Goal: Transaction & Acquisition: Purchase product/service

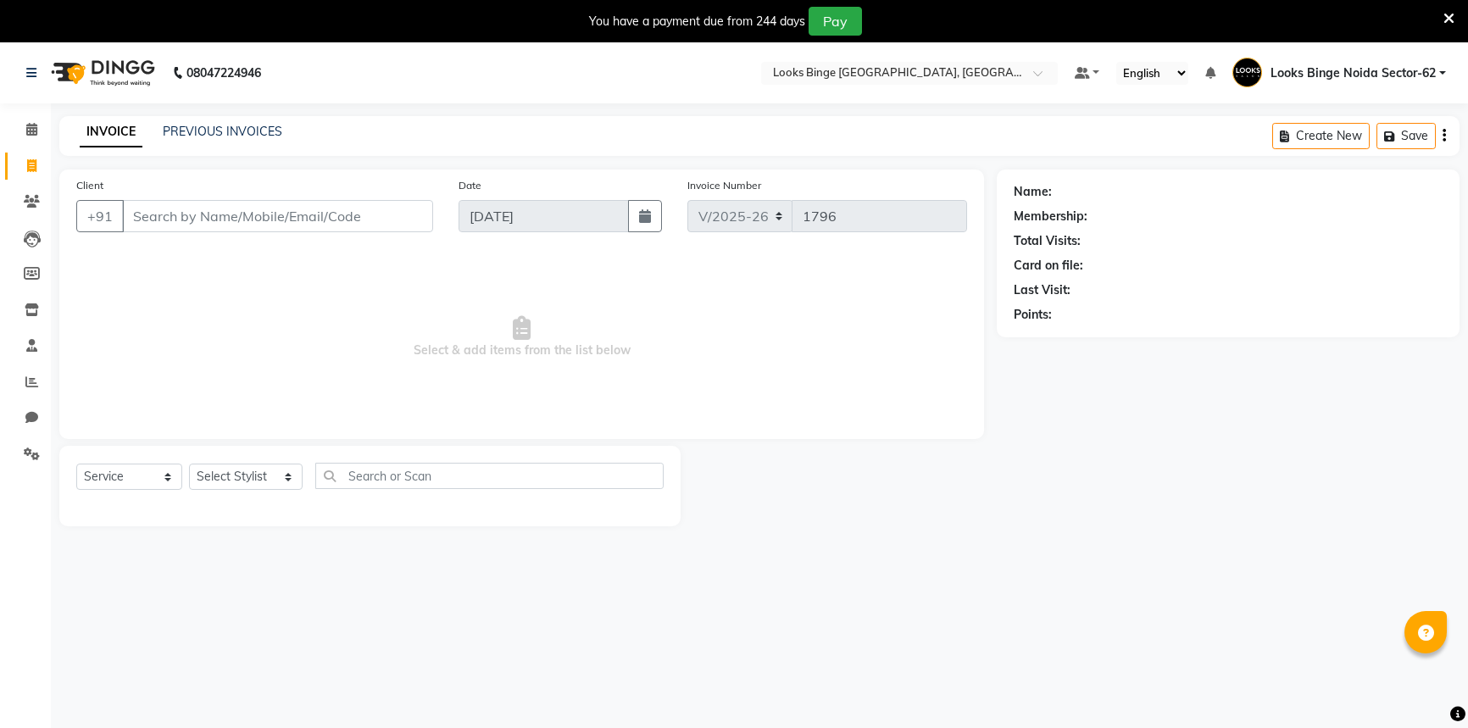
select select "5378"
select select "service"
click at [237, 474] on select "Select Stylist ANJALI [PERSON_NAME] [PERSON_NAME] Counter_Sales Kasim Looks Bin…" at bounding box center [246, 477] width 114 height 26
select select "37119"
click at [189, 464] on select "Select Stylist ANJALI [PERSON_NAME] [PERSON_NAME] Counter_Sales Kasim Looks Bin…" at bounding box center [246, 477] width 114 height 26
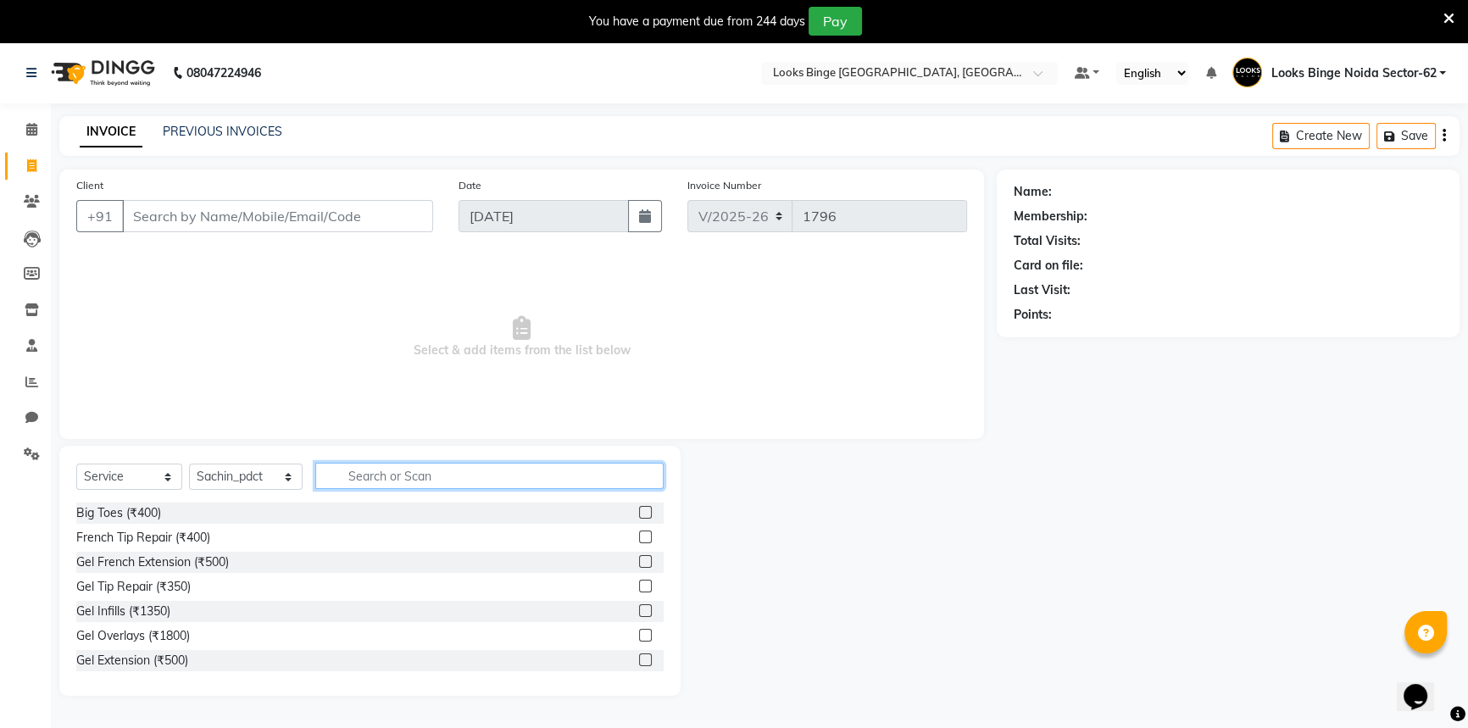
click at [488, 475] on input "text" at bounding box center [489, 476] width 348 height 26
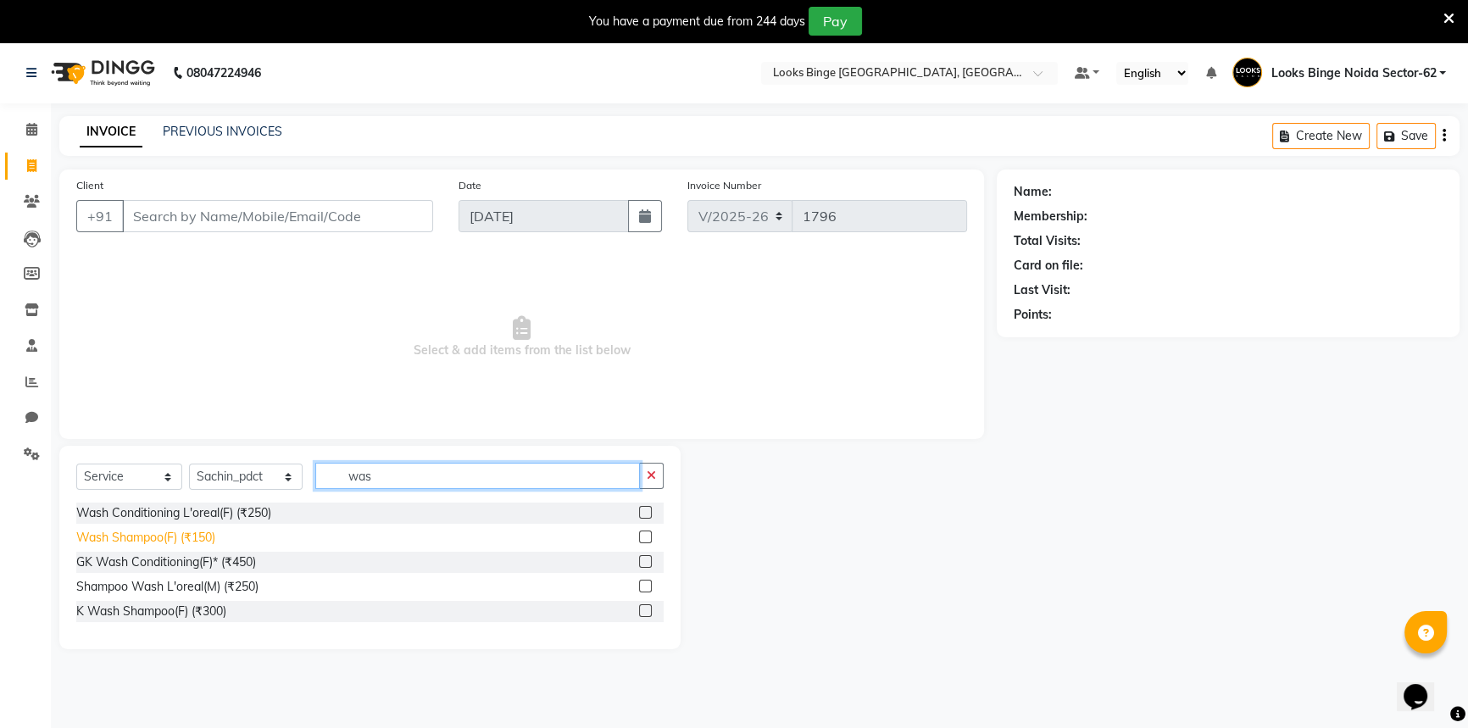
type input "was"
click at [125, 537] on div "Wash Shampoo(F) (₹150)" at bounding box center [145, 538] width 139 height 18
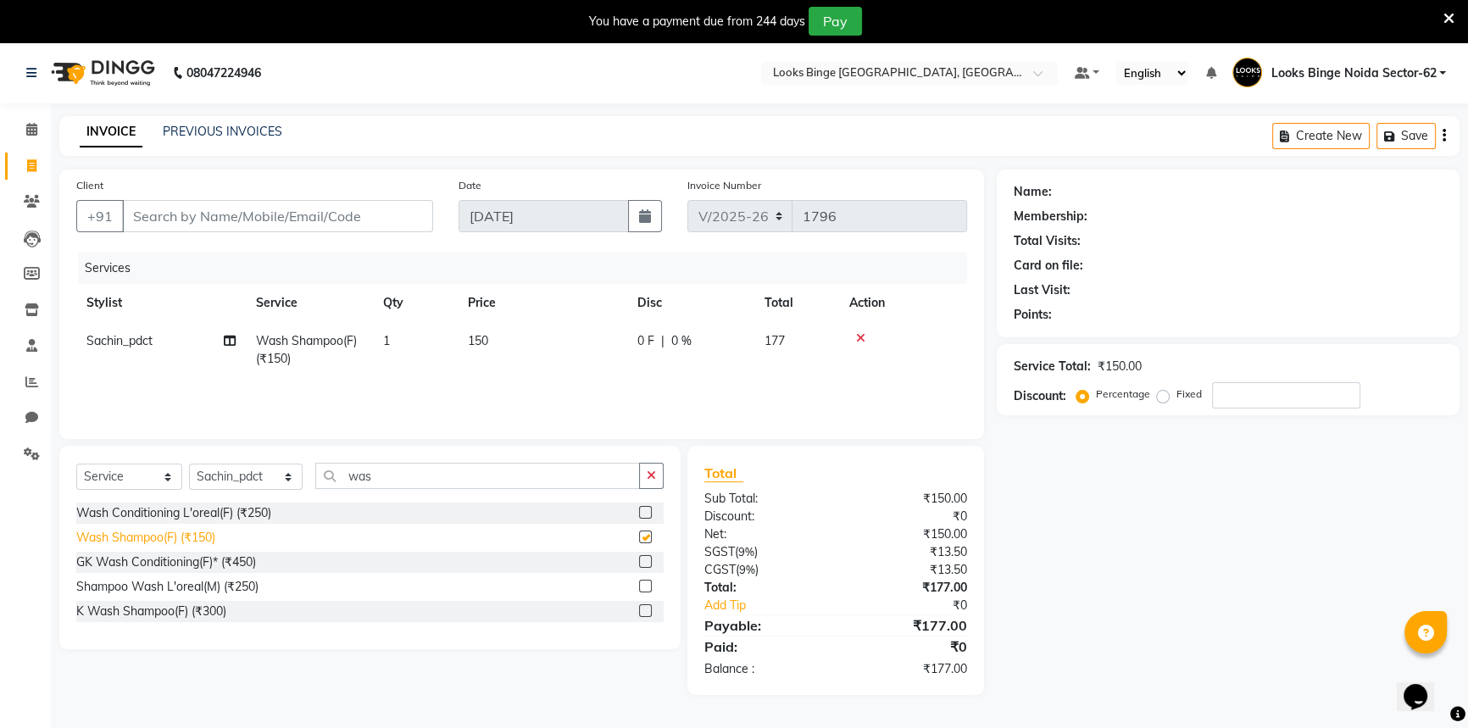
checkbox input "false"
click at [526, 347] on td "150" at bounding box center [542, 350] width 169 height 56
select select "37119"
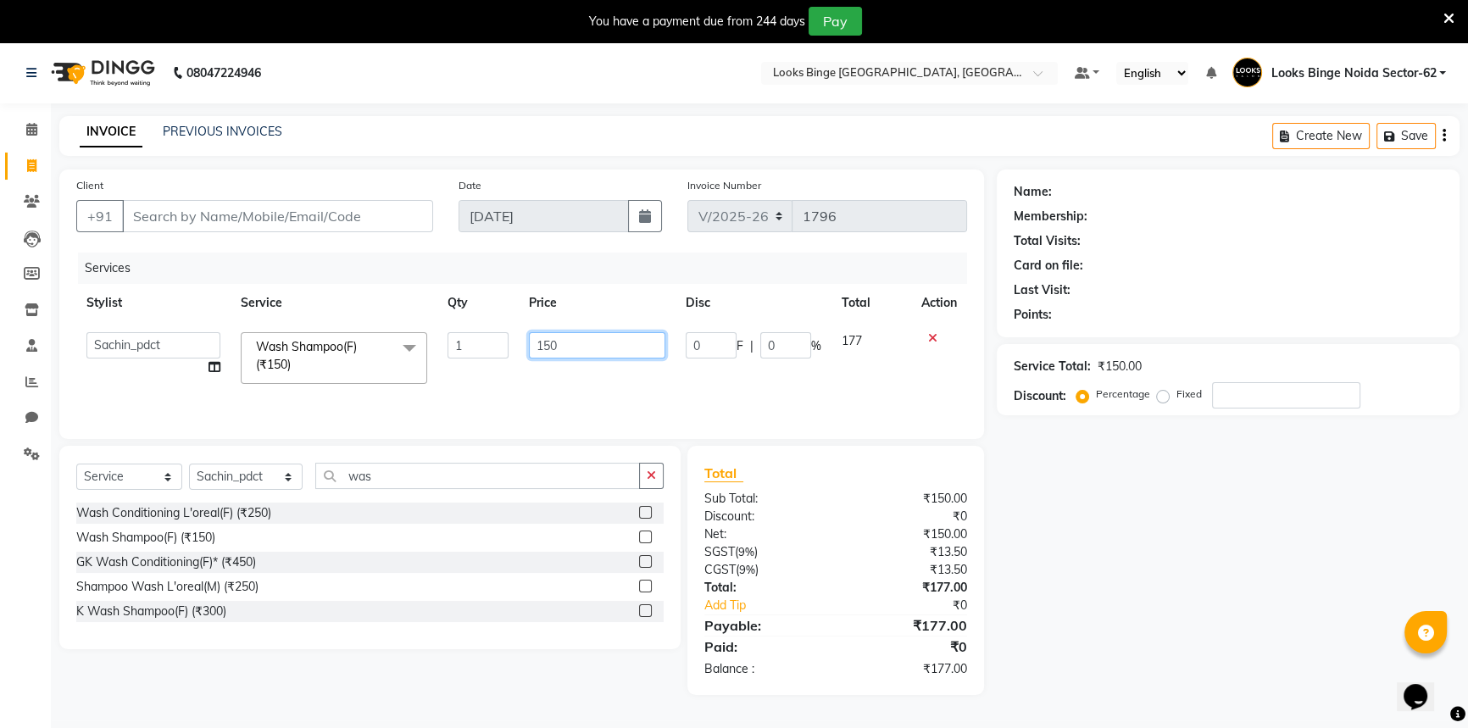
drag, startPoint x: 569, startPoint y: 346, endPoint x: 382, endPoint y: 312, distance: 190.3
click at [382, 312] on table "Stylist Service Qty Price Disc Total Action ANJALI Annu [PERSON_NAME] [PERSON_N…" at bounding box center [521, 339] width 891 height 110
type input "300"
click at [586, 384] on div "Services Stylist Service Qty Price Disc Total Action ANJALI Annu [PERSON_NAME] …" at bounding box center [521, 337] width 891 height 169
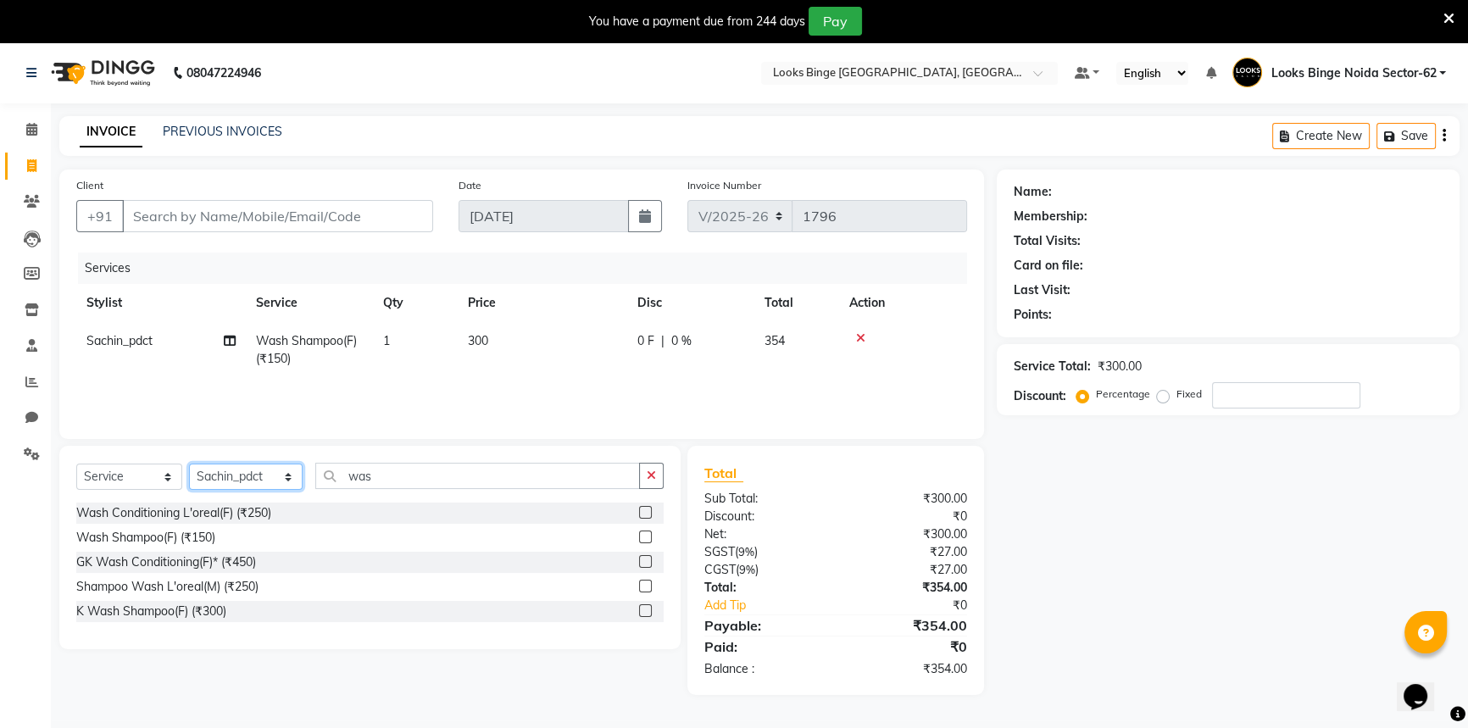
click at [219, 475] on select "Select Stylist ANJALI [PERSON_NAME] [PERSON_NAME] Counter_Sales Kasim Looks Bin…" at bounding box center [246, 477] width 114 height 26
select select "41627"
click at [189, 464] on select "Select Stylist ANJALI [PERSON_NAME] [PERSON_NAME] Counter_Sales Kasim Looks Bin…" at bounding box center [246, 477] width 114 height 26
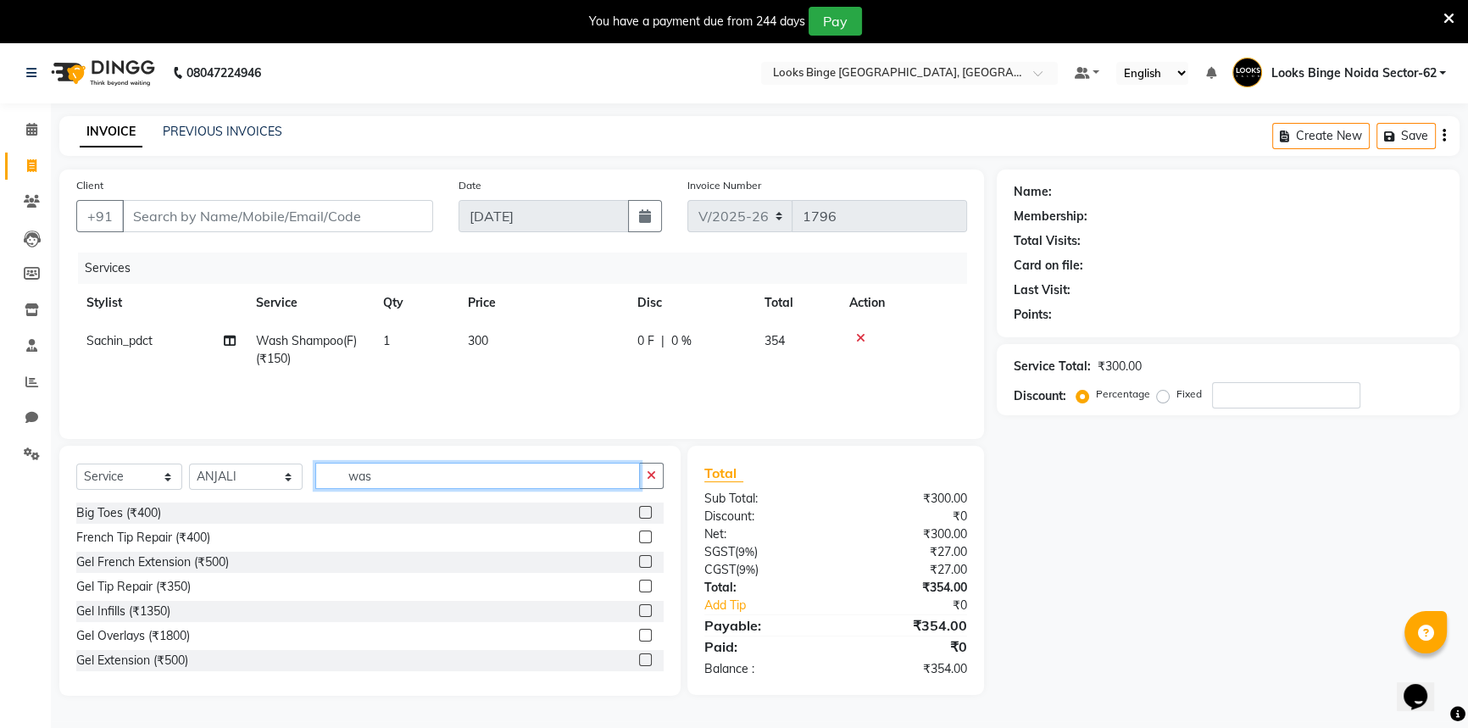
click at [373, 477] on input "was" at bounding box center [477, 476] width 325 height 26
type input "w"
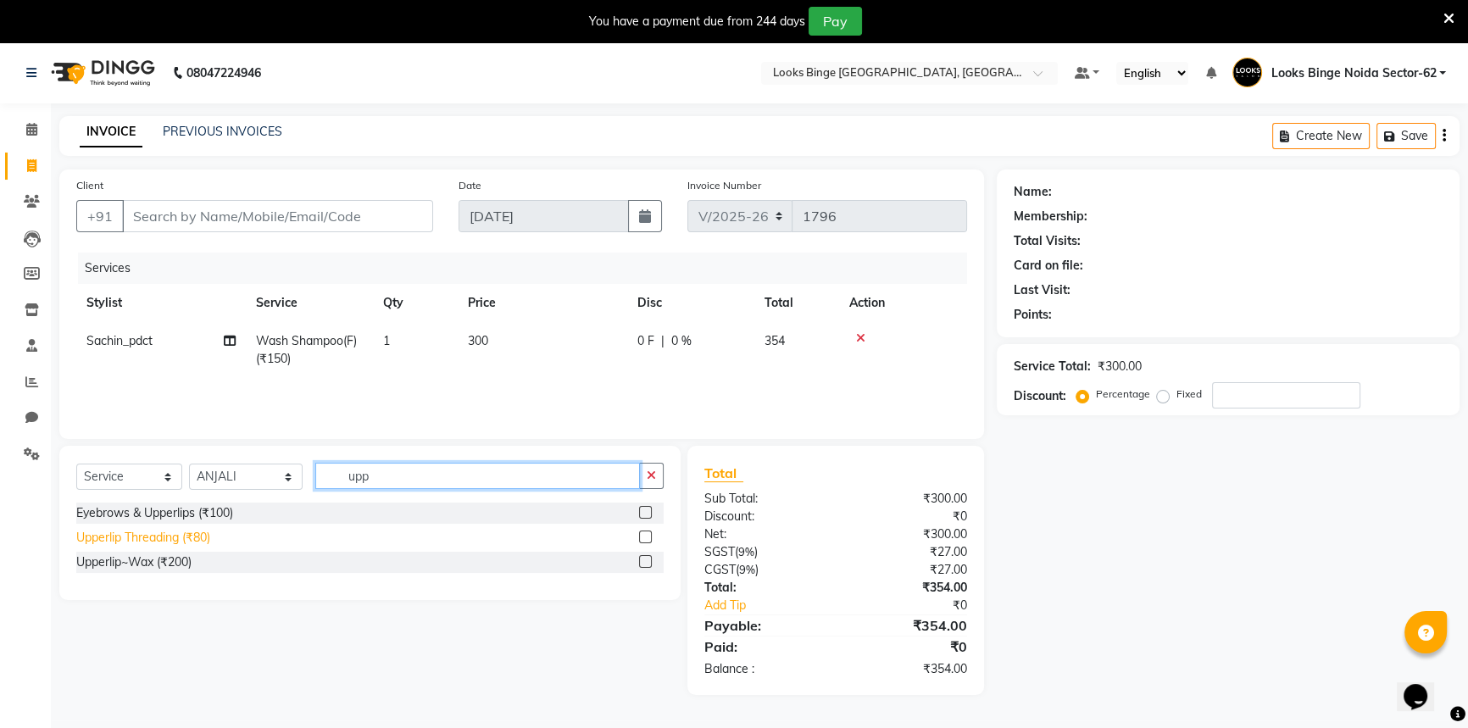
type input "upp"
click at [116, 545] on div "Upperlip Threading (₹80)" at bounding box center [143, 538] width 134 height 18
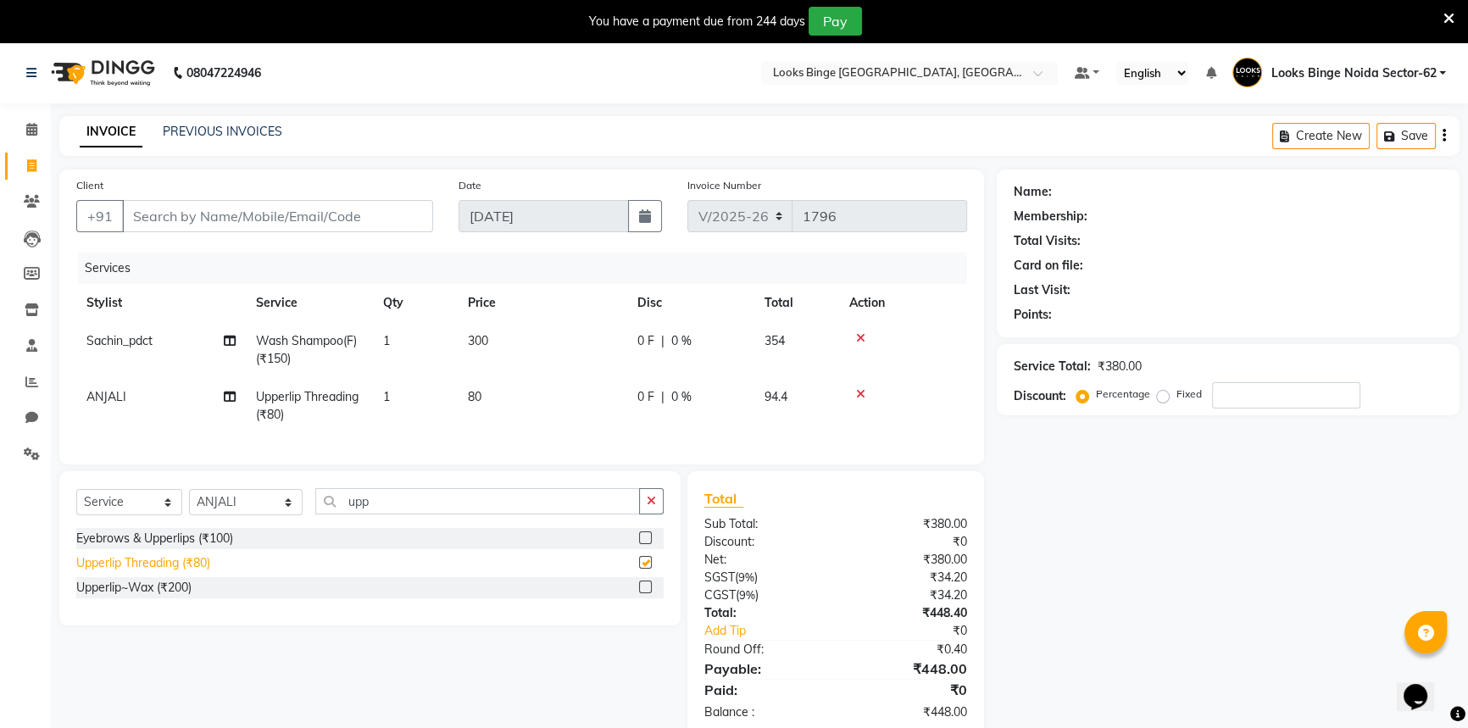
checkbox input "false"
click at [534, 407] on td "80" at bounding box center [542, 406] width 169 height 56
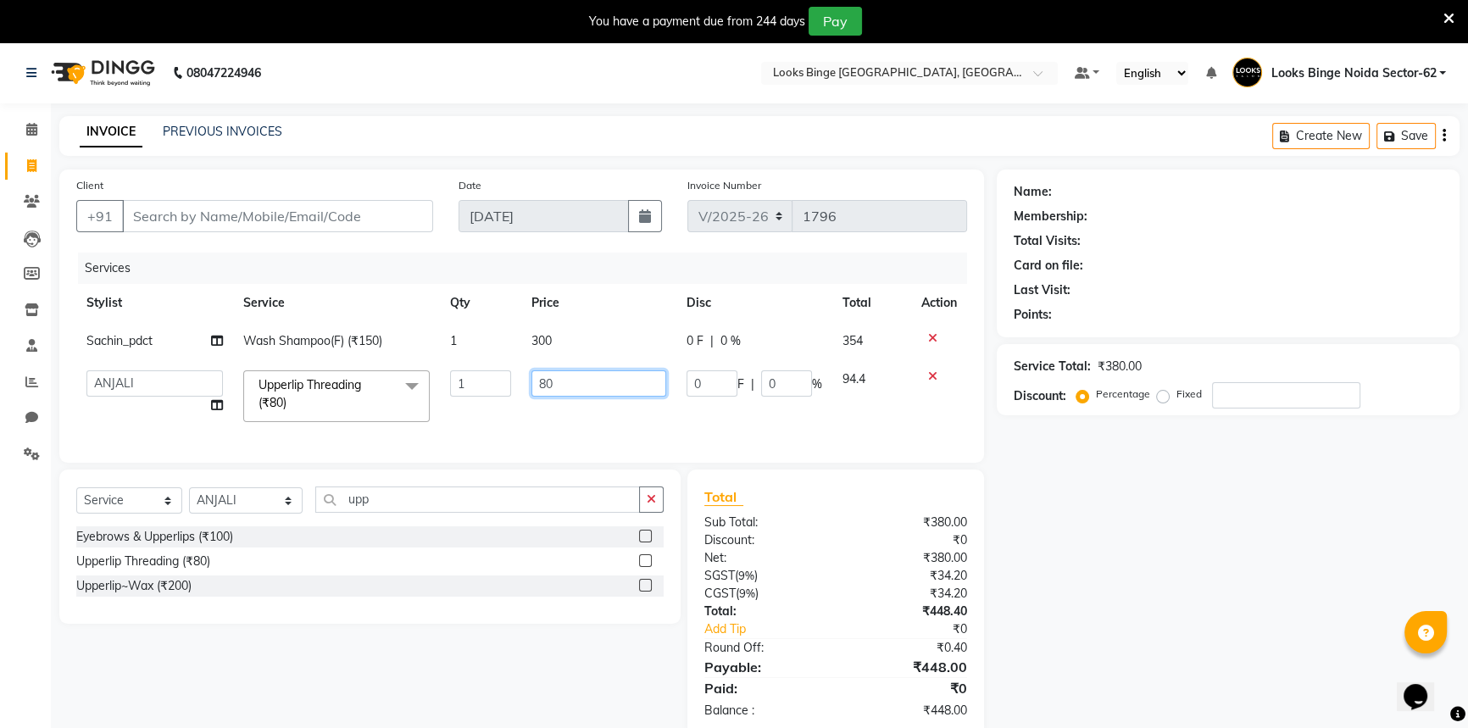
drag, startPoint x: 586, startPoint y: 386, endPoint x: 134, endPoint y: 274, distance: 465.5
click at [134, 274] on div "Services Stylist Service Qty Price Disc Total Action Sachin_pdct Wash Shampoo(F…" at bounding box center [521, 349] width 891 height 193
type input "50"
click at [708, 421] on td "0 F | 0 %" at bounding box center [754, 396] width 156 height 72
click at [258, 209] on input "Client" at bounding box center [277, 216] width 311 height 32
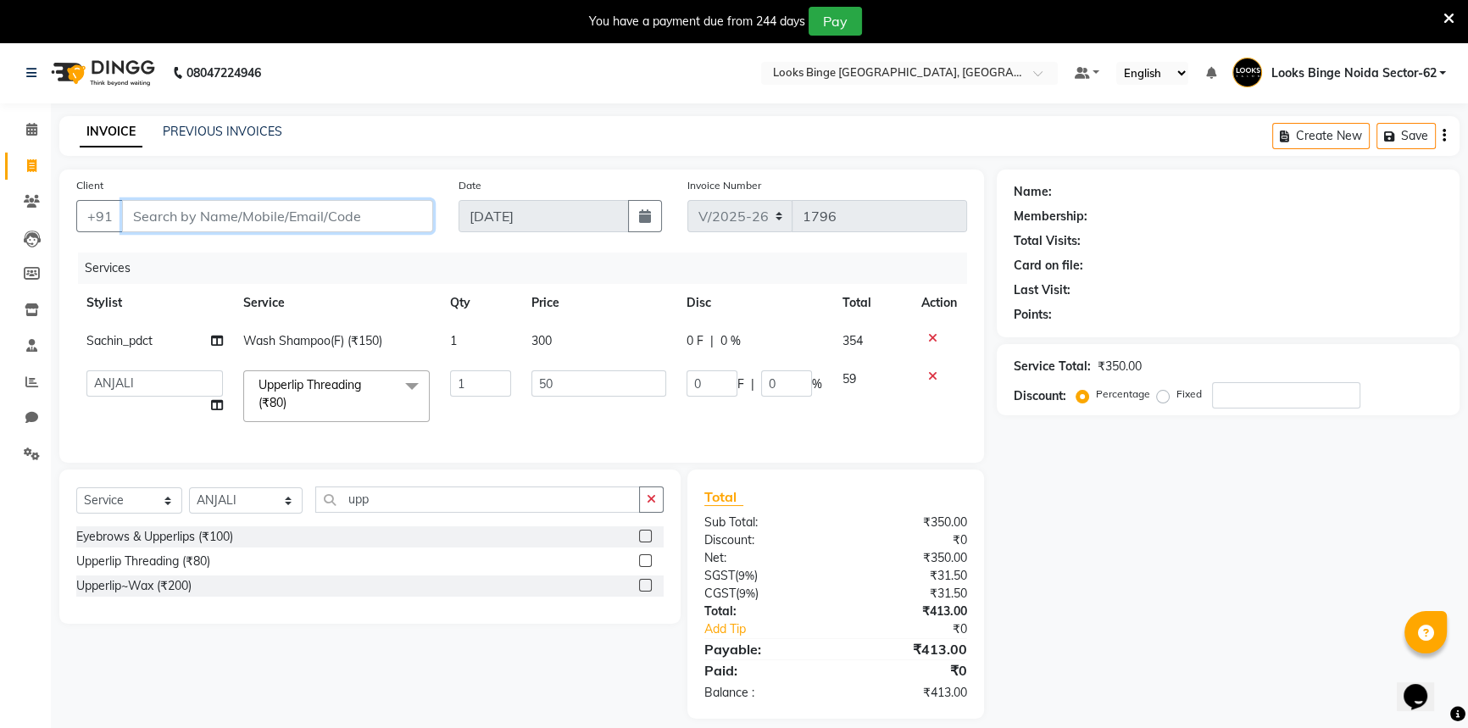
click at [208, 226] on input "Client" at bounding box center [277, 216] width 311 height 32
type input "9"
type input "0"
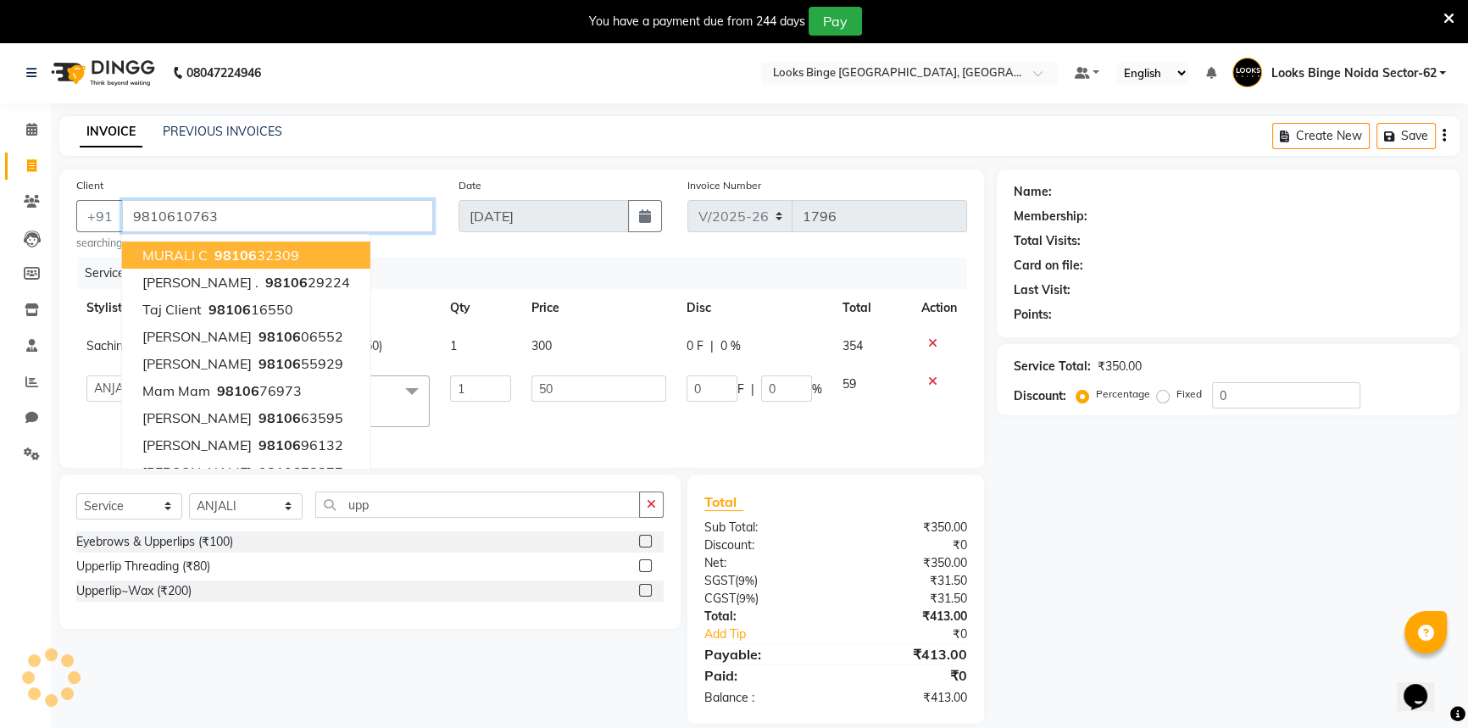
type input "9810610763"
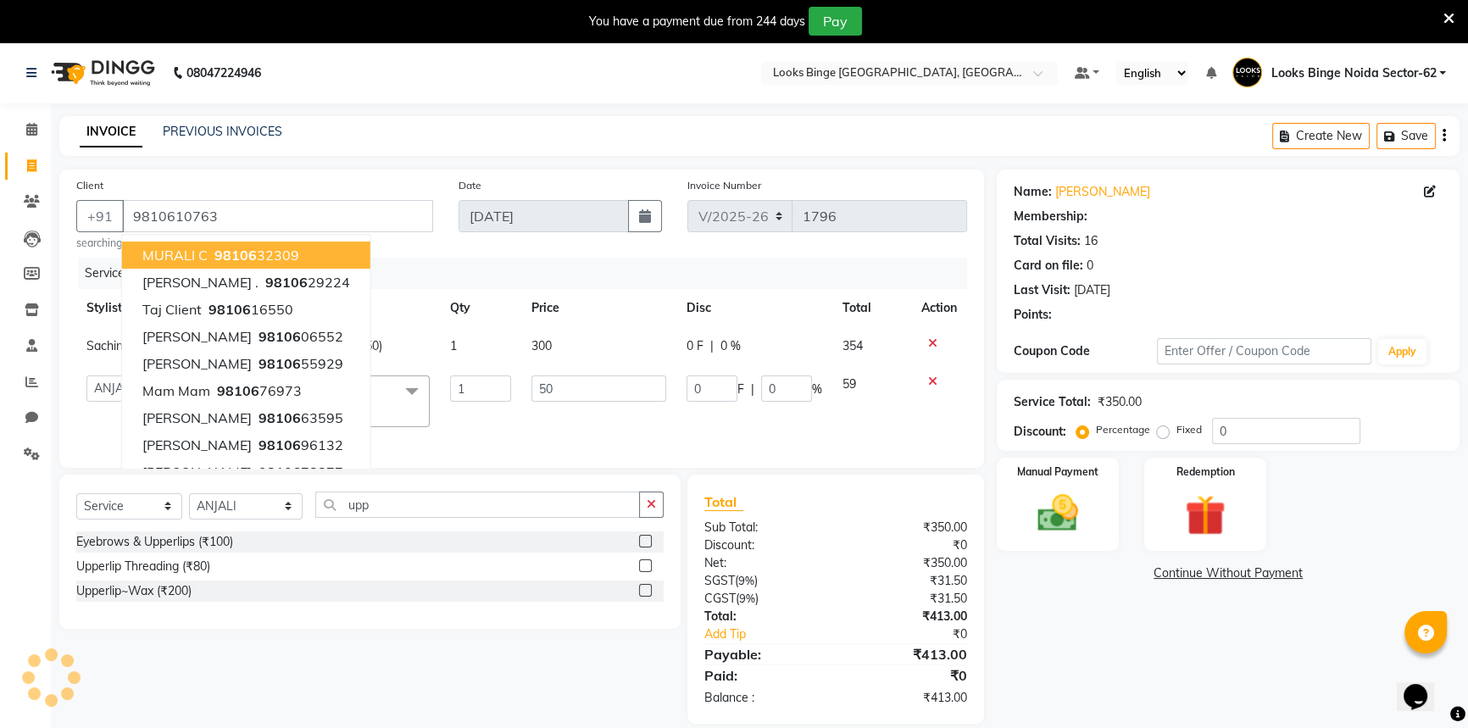
select select "1: Object"
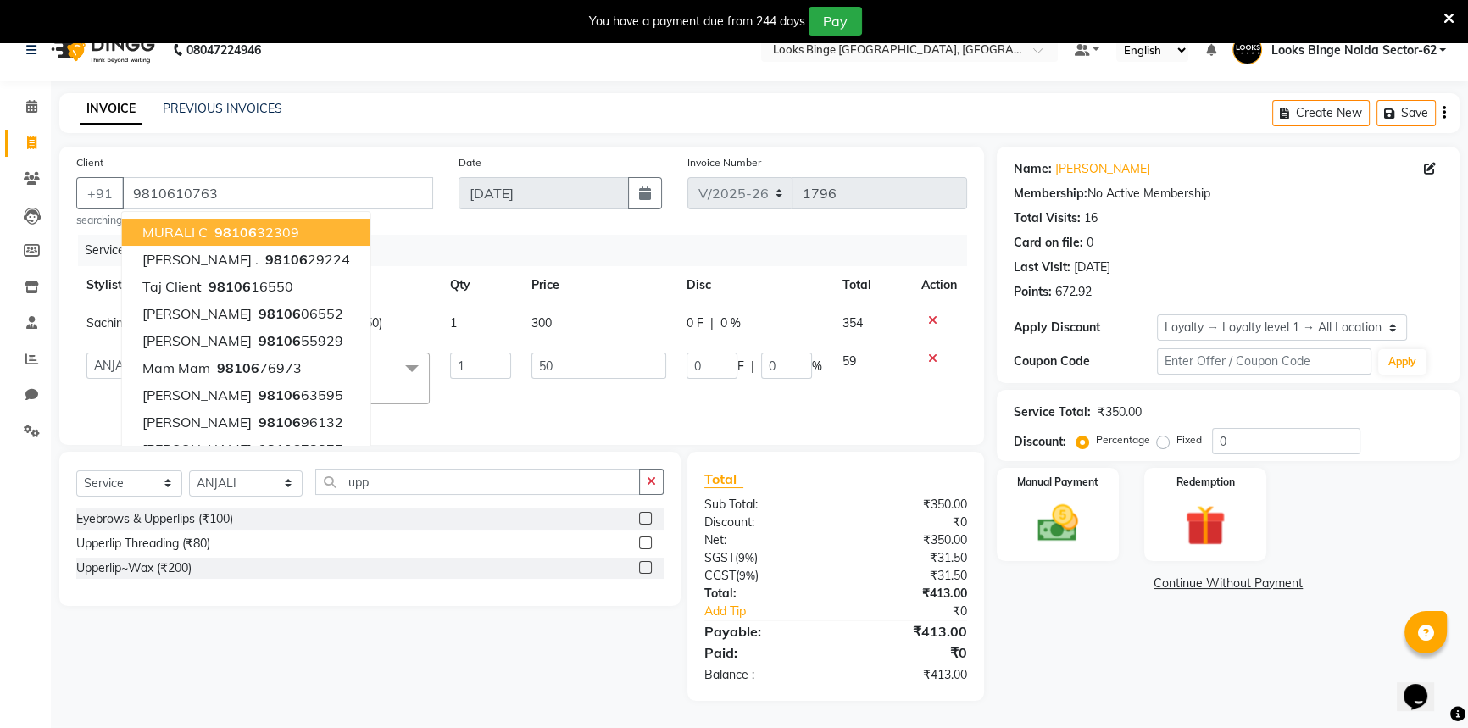
scroll to position [42, 0]
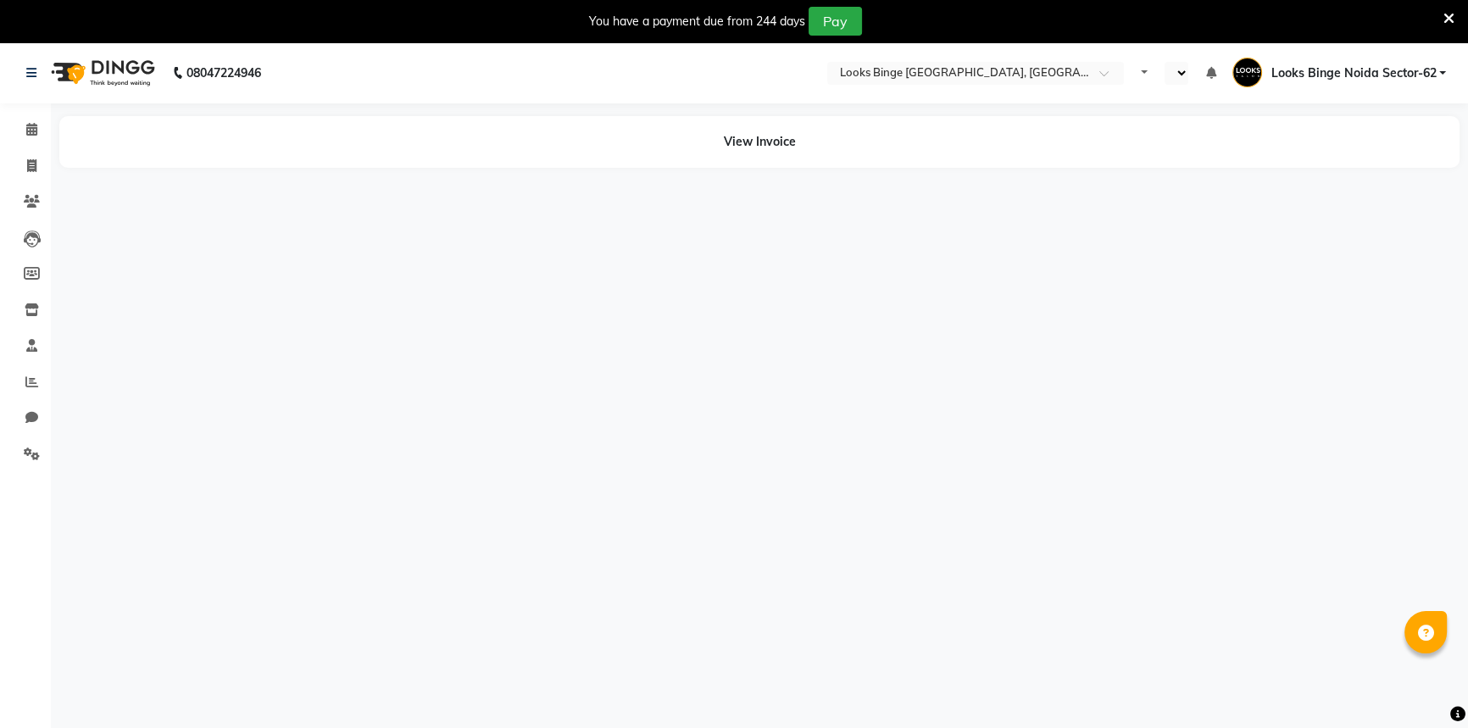
select select "en"
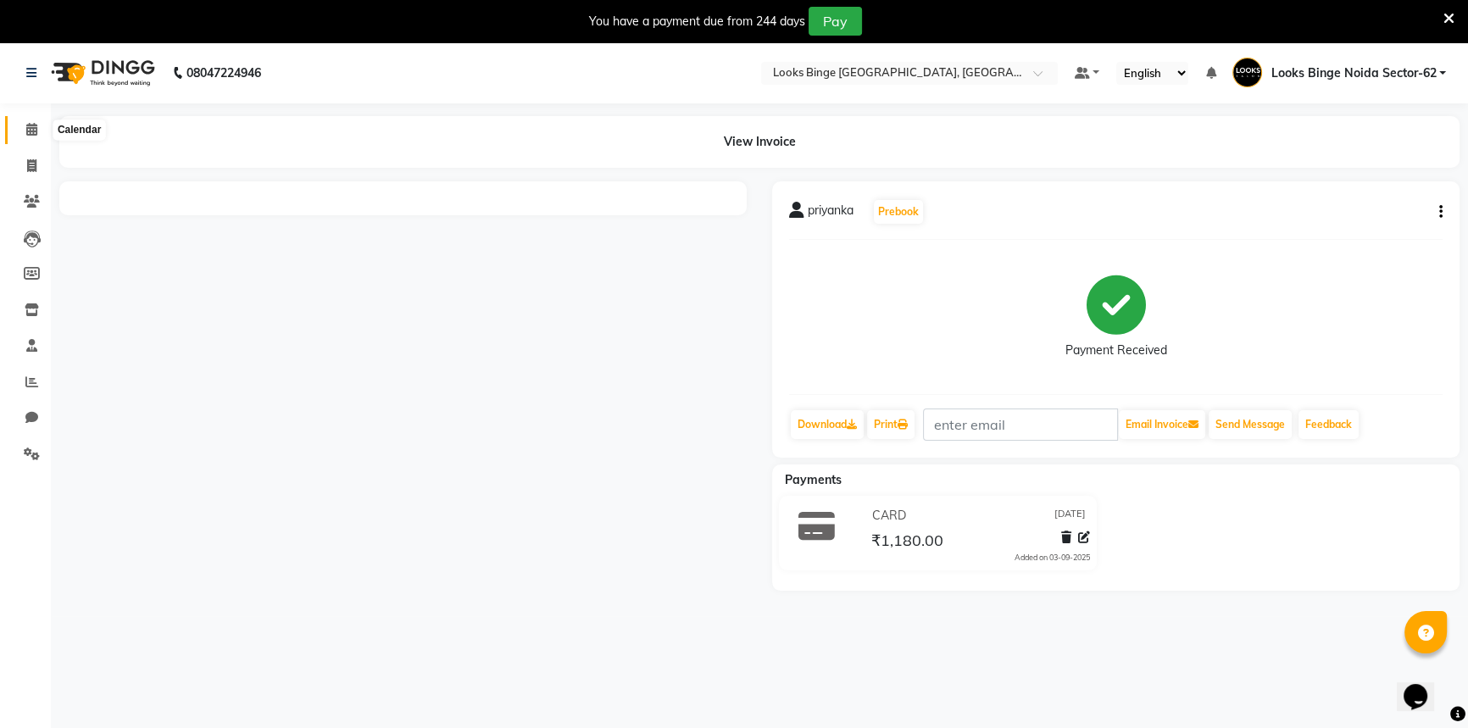
click at [33, 128] on icon at bounding box center [31, 129] width 11 height 13
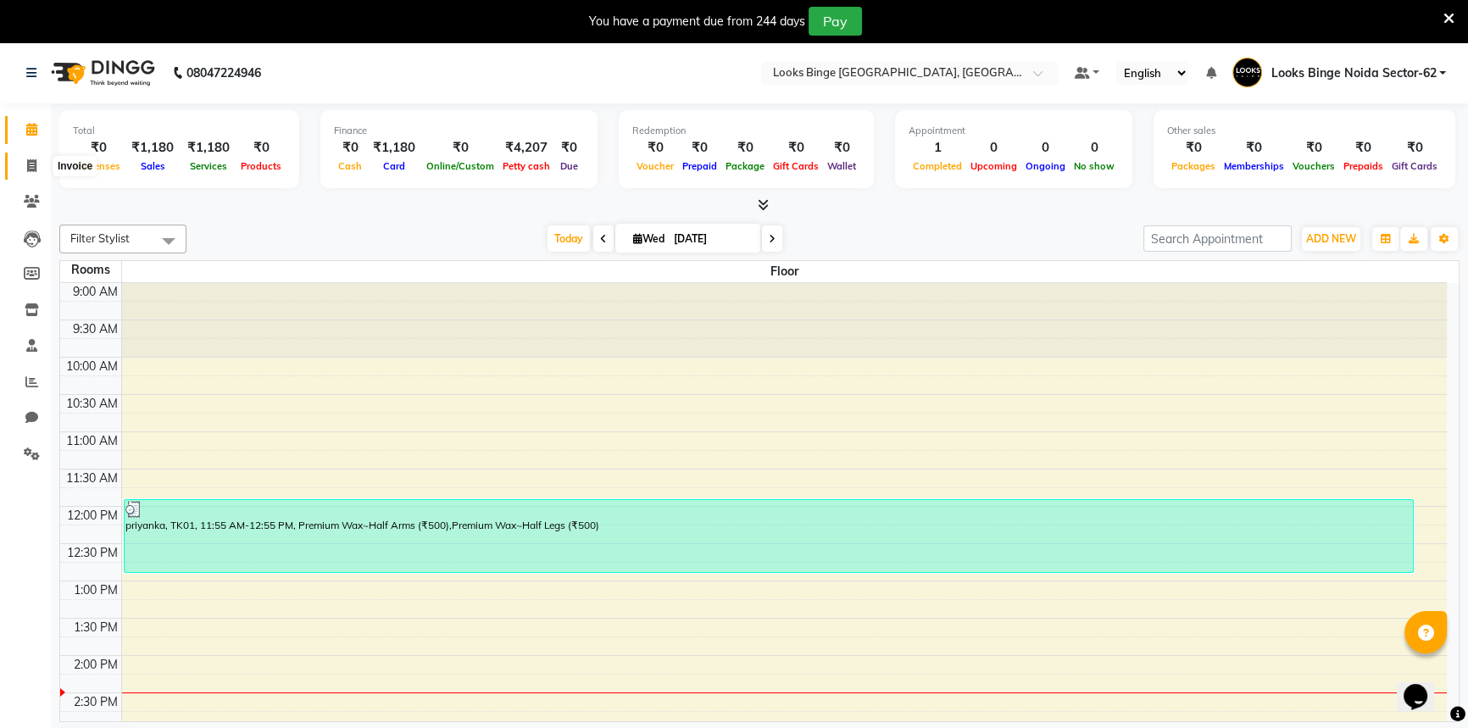
click at [25, 171] on span at bounding box center [32, 166] width 30 height 19
select select "service"
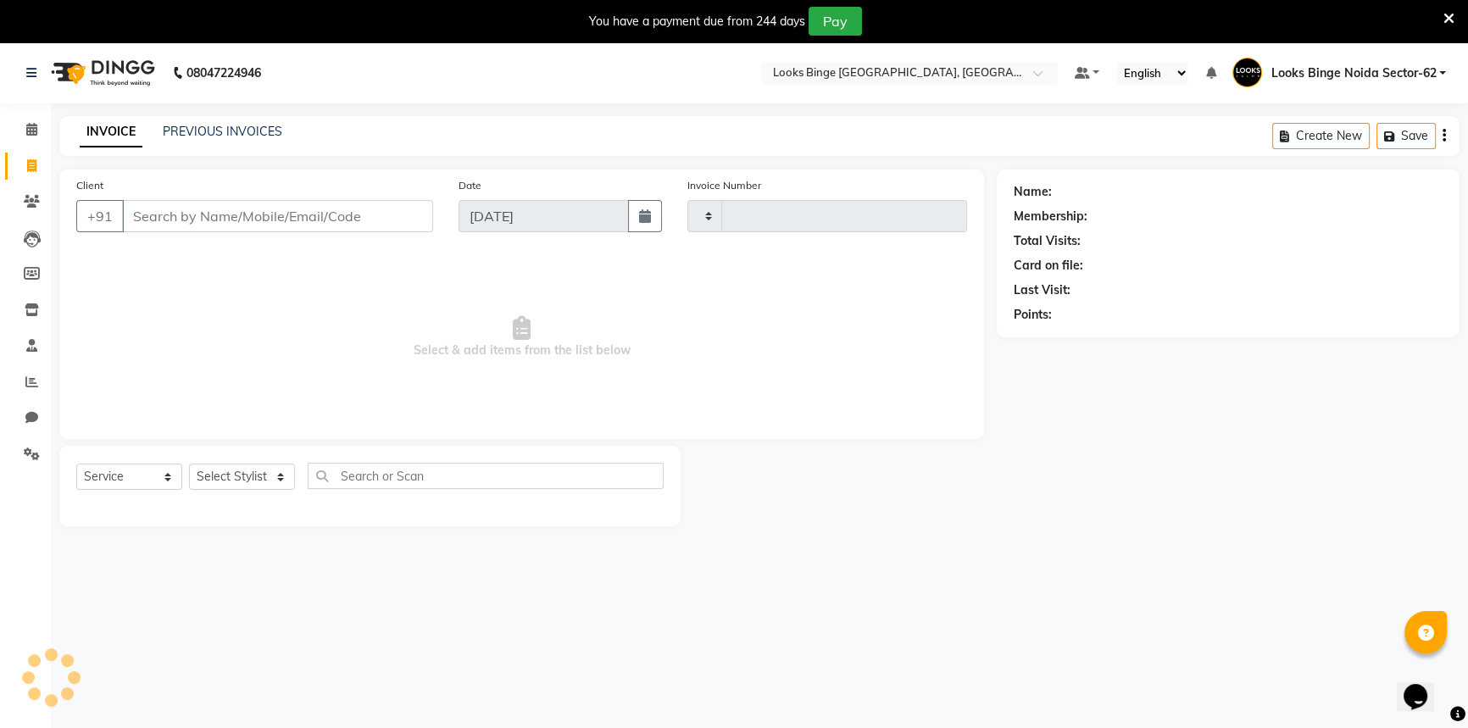
type input "1796"
select select "5378"
click at [241, 477] on select "Select Stylist ANJALI [PERSON_NAME] [PERSON_NAME] Counter_Sales Kasim Looks Bin…" at bounding box center [246, 477] width 114 height 26
select select "41627"
click at [189, 464] on select "Select Stylist ANJALI [PERSON_NAME] [PERSON_NAME] Counter_Sales Kasim Looks Bin…" at bounding box center [246, 477] width 114 height 26
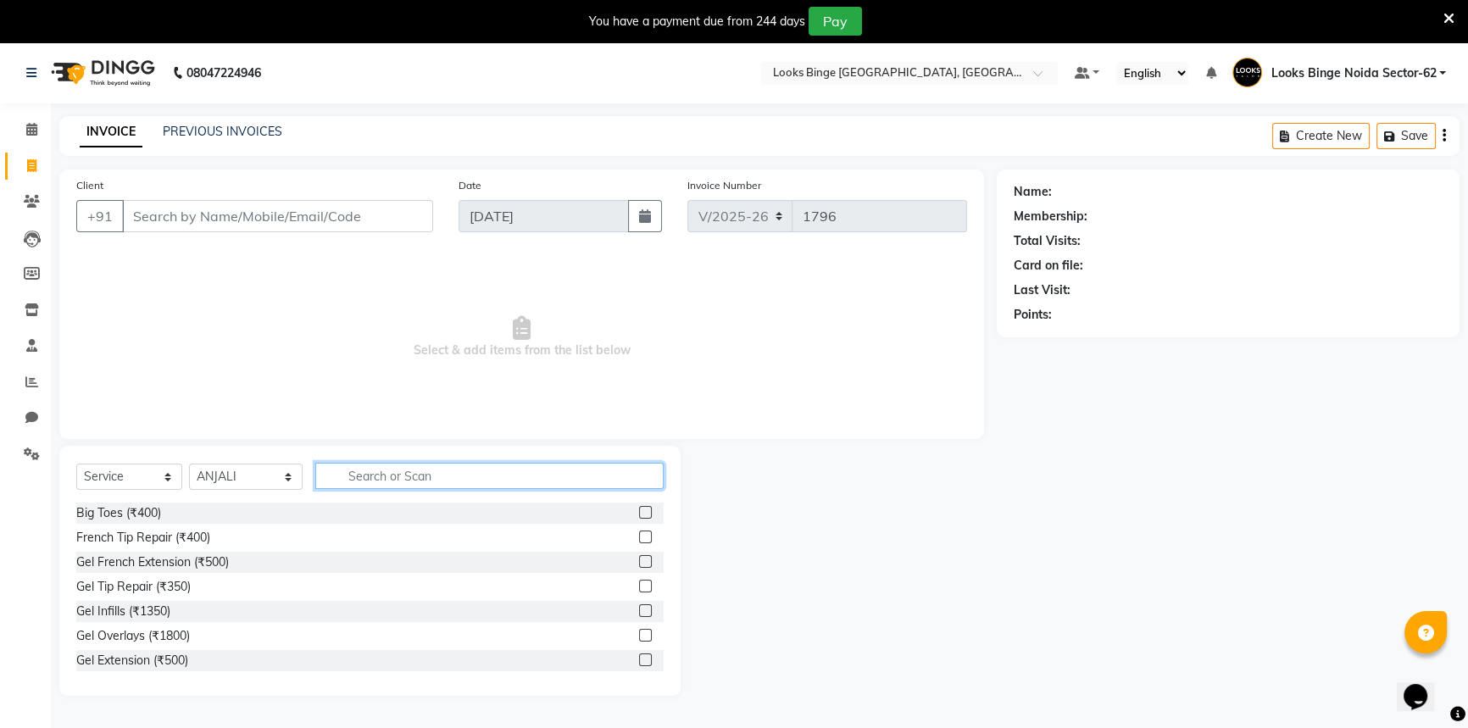
click at [423, 480] on input "text" at bounding box center [489, 476] width 348 height 26
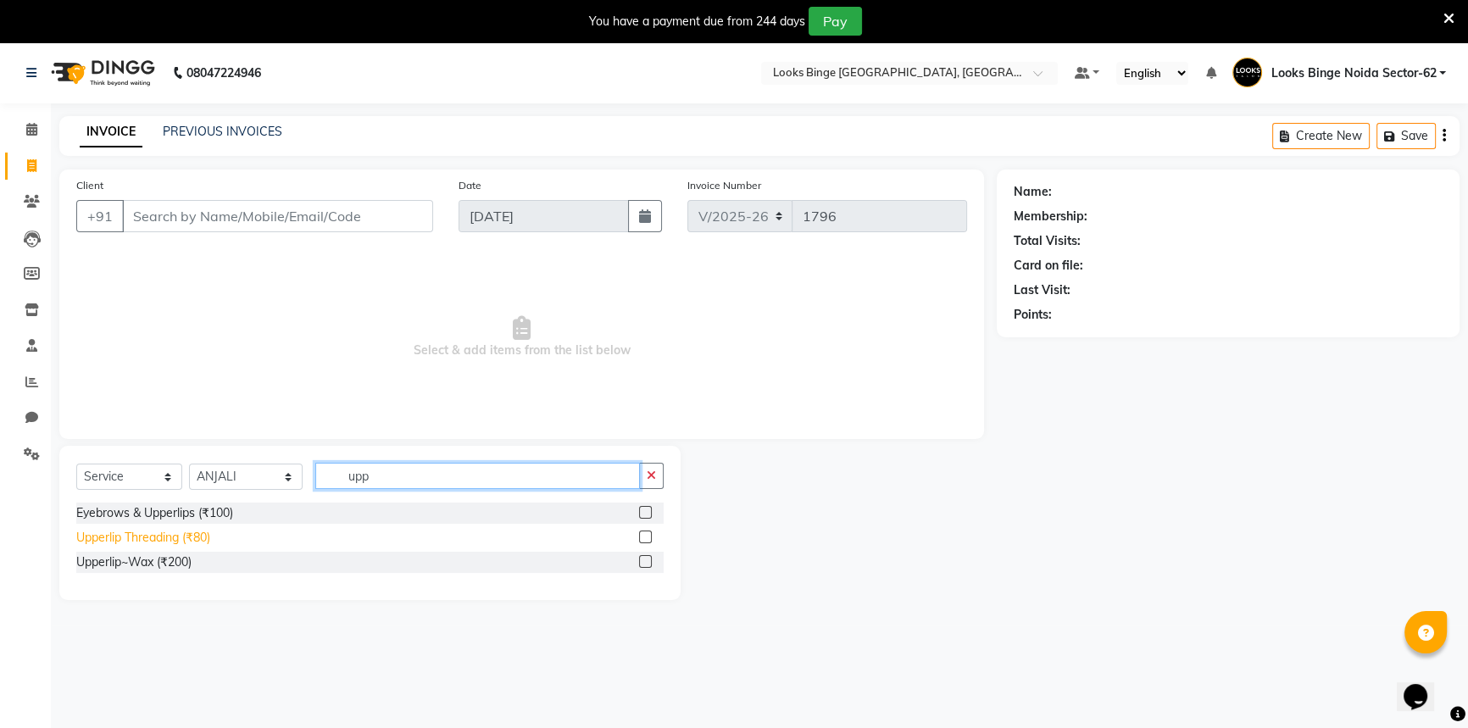
type input "upp"
click at [137, 538] on div "Upperlip Threading (₹80)" at bounding box center [143, 538] width 134 height 18
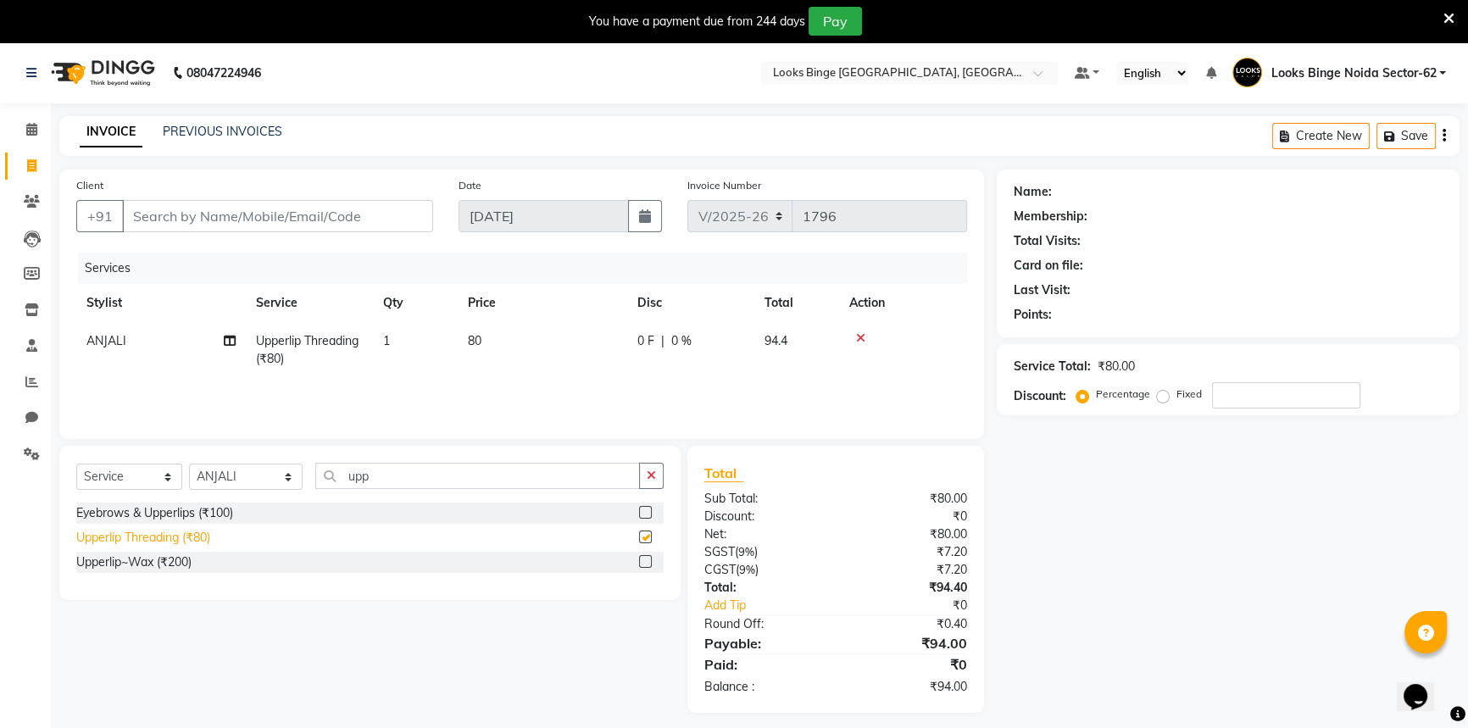
checkbox input "false"
click at [539, 347] on td "80" at bounding box center [542, 350] width 169 height 56
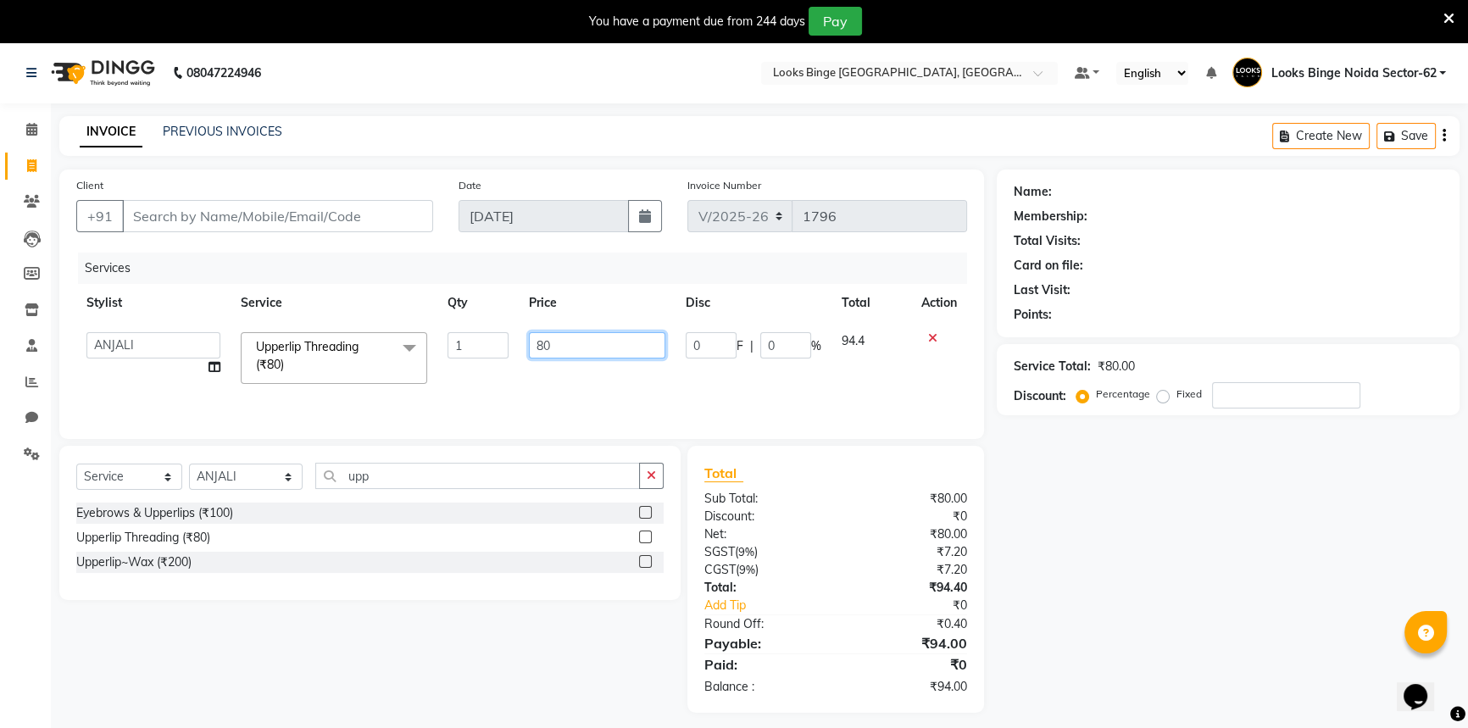
drag, startPoint x: 580, startPoint y: 340, endPoint x: 423, endPoint y: 322, distance: 158.6
click at [423, 322] on tr "ANJALI Annu Arhaan Khan Arun Counter_Sales Kasim Looks Binge Noida Sector-62 Mo…" at bounding box center [521, 358] width 891 height 72
type input "50"
click at [547, 388] on div "Services Stylist Service Qty Price Disc Total Action ANJALI Annu Arhaan Khan Ar…" at bounding box center [521, 337] width 891 height 169
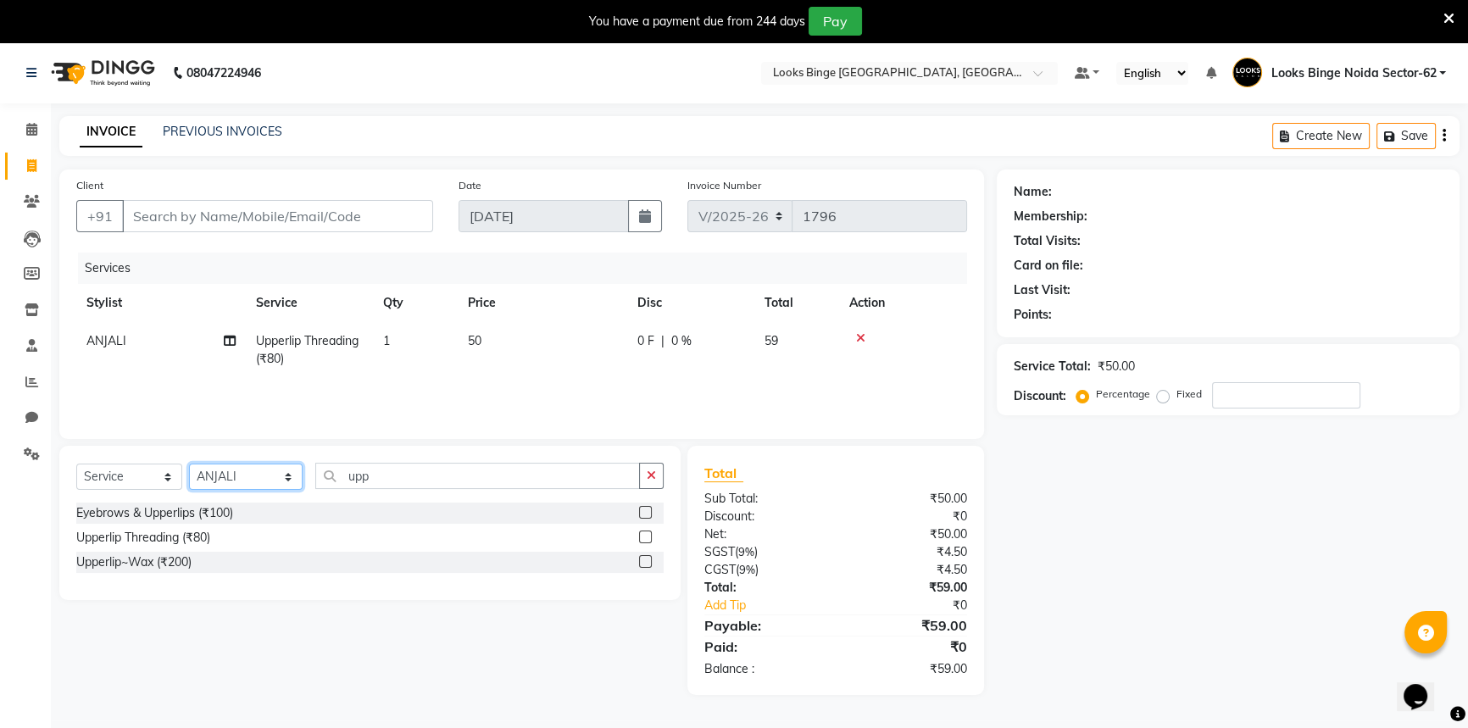
click at [253, 478] on select "Select Stylist ANJALI [PERSON_NAME] [PERSON_NAME] Counter_Sales Kasim Looks Bin…" at bounding box center [246, 477] width 114 height 26
select select "37119"
click at [189, 464] on select "Select Stylist ANJALI [PERSON_NAME] [PERSON_NAME] Counter_Sales Kasim Looks Bin…" at bounding box center [246, 477] width 114 height 26
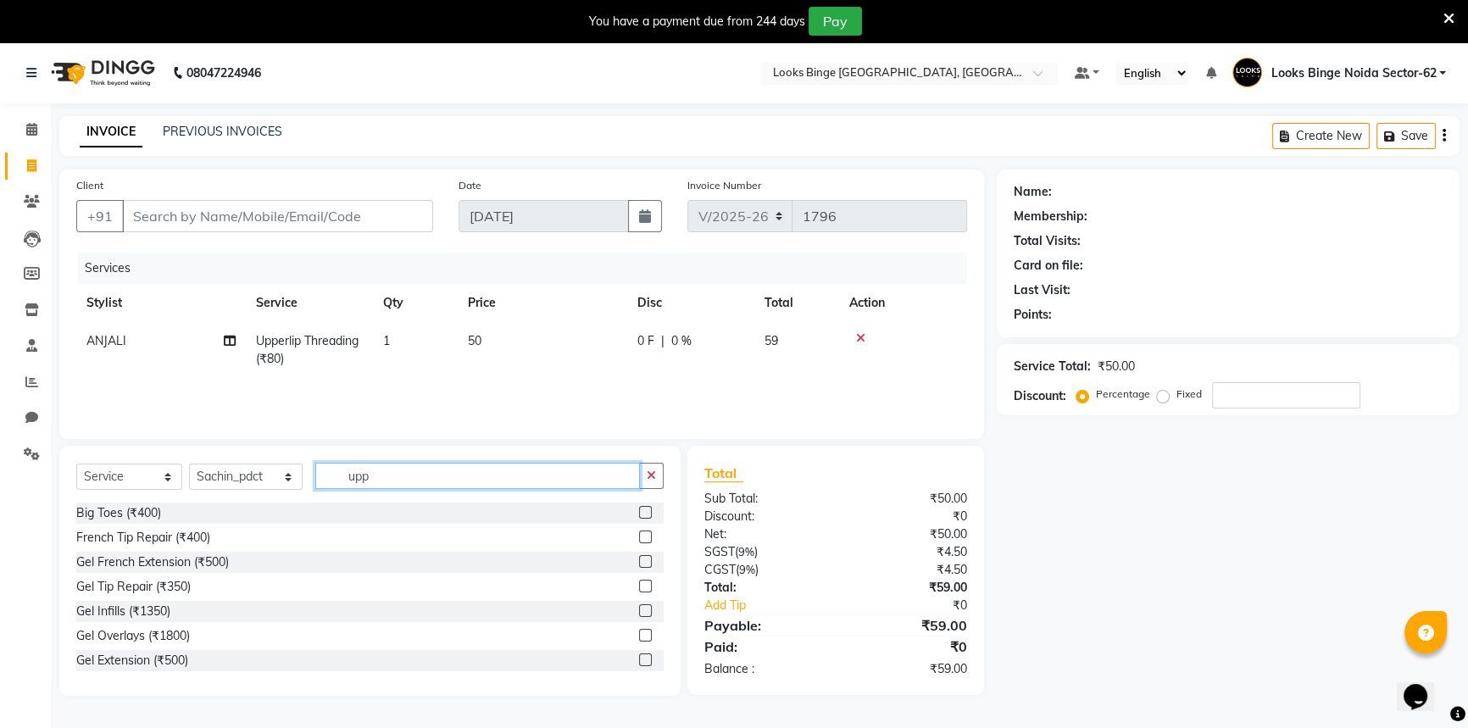
click at [375, 469] on input "upp" at bounding box center [477, 476] width 325 height 26
type input "u"
type input "was"
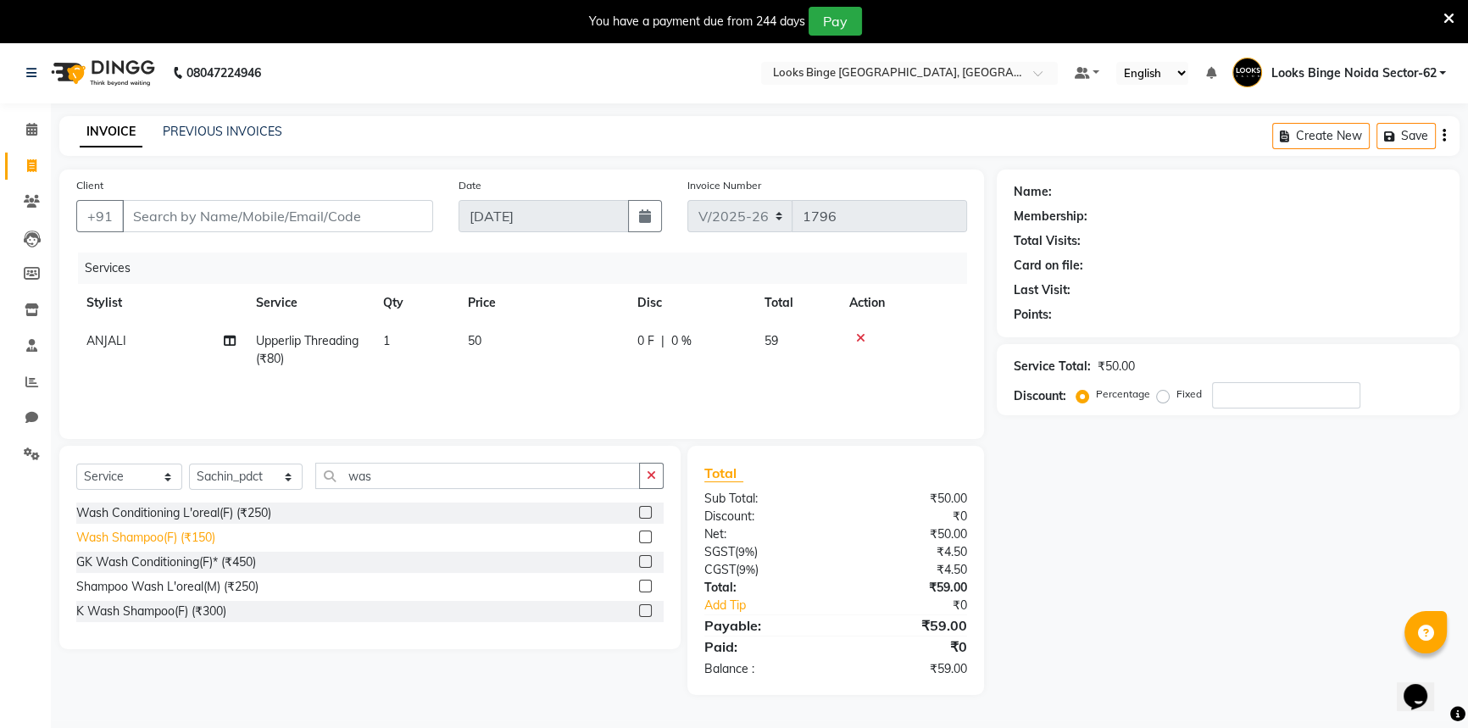
click at [121, 540] on div "Wash Shampoo(F) (₹150)" at bounding box center [145, 538] width 139 height 18
checkbox input "false"
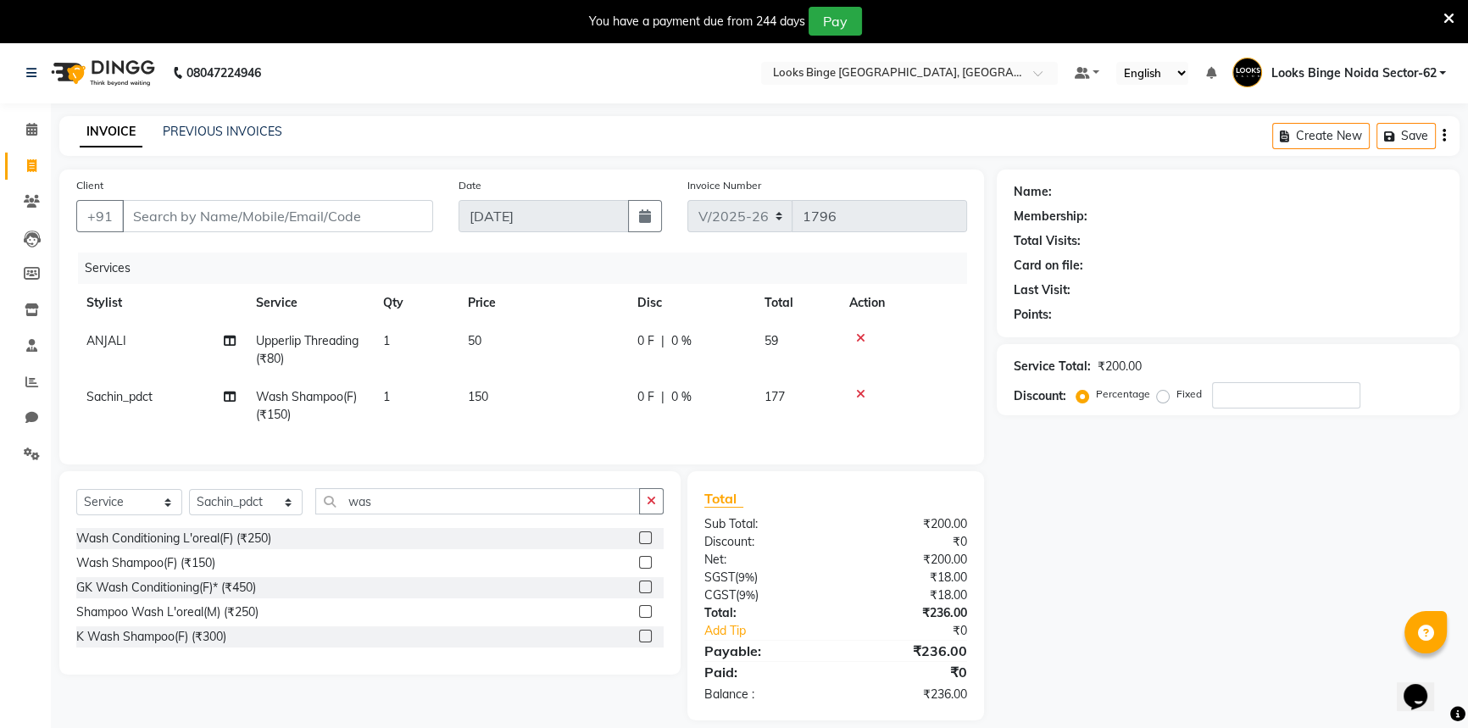
click at [552, 402] on td "150" at bounding box center [542, 406] width 169 height 56
select select "37119"
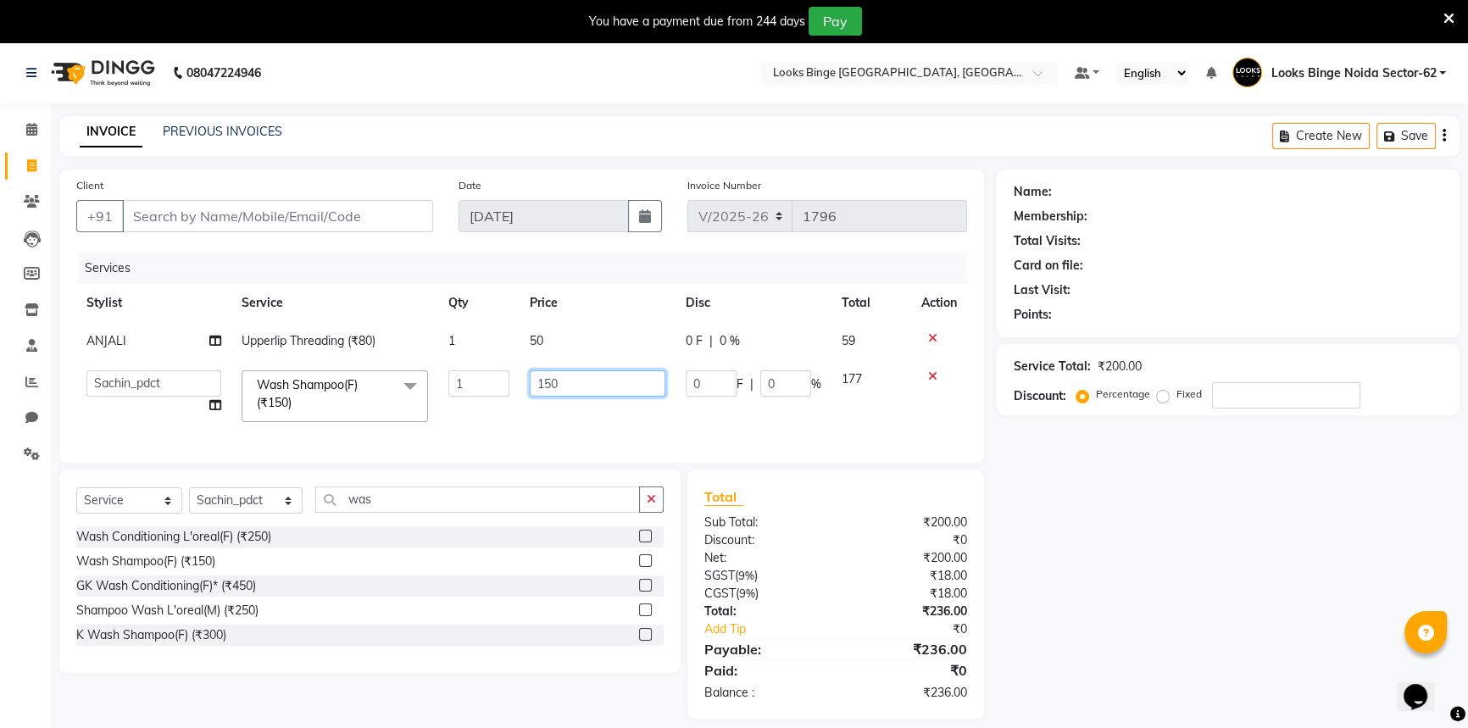
drag, startPoint x: 589, startPoint y: 389, endPoint x: 394, endPoint y: 360, distance: 197.0
click at [394, 360] on tr "ANJALI Annu Arhaan Khan Arun Counter_Sales Kasim Looks Binge Noida Sector-62 Mo…" at bounding box center [521, 396] width 891 height 72
type input "300"
click at [539, 420] on td "300" at bounding box center [597, 396] width 156 height 72
select select "37119"
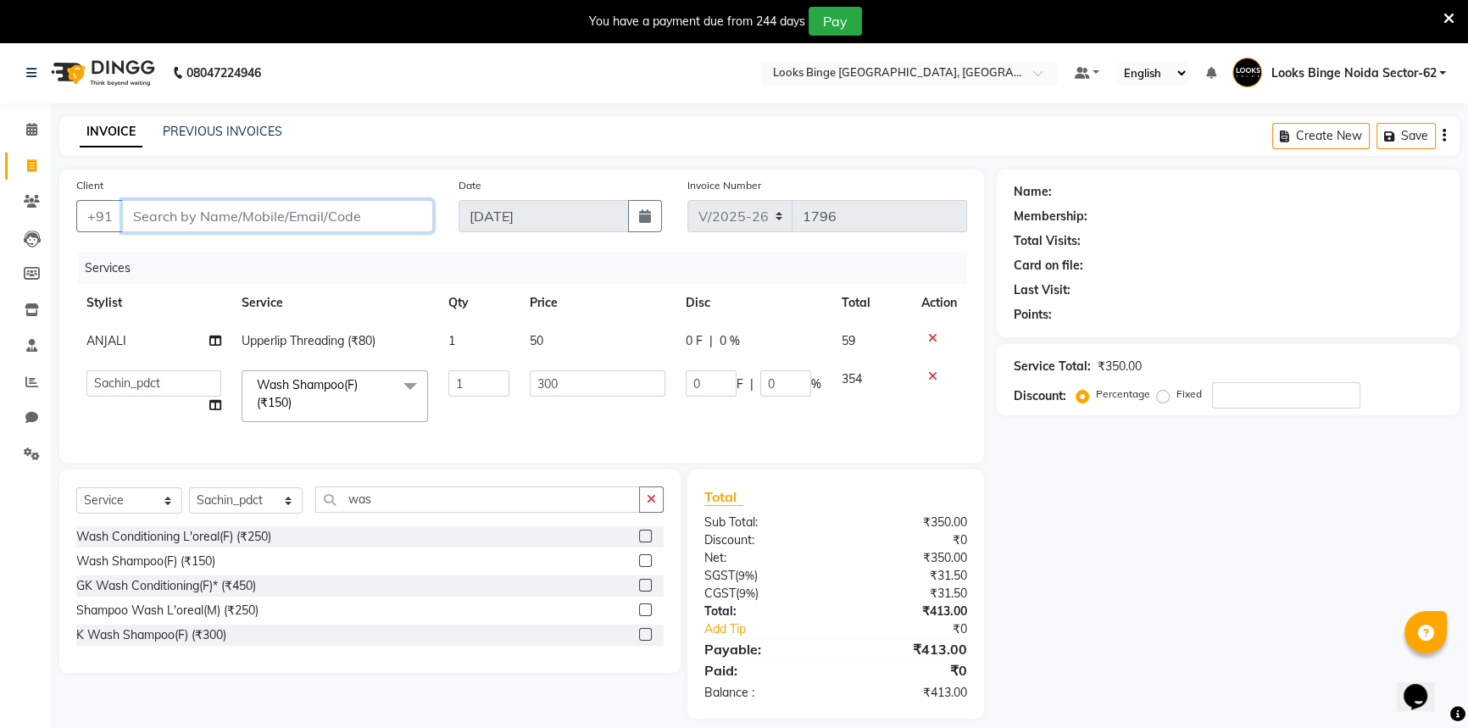
click at [333, 228] on input "Client" at bounding box center [277, 216] width 311 height 32
type input "9"
type input "0"
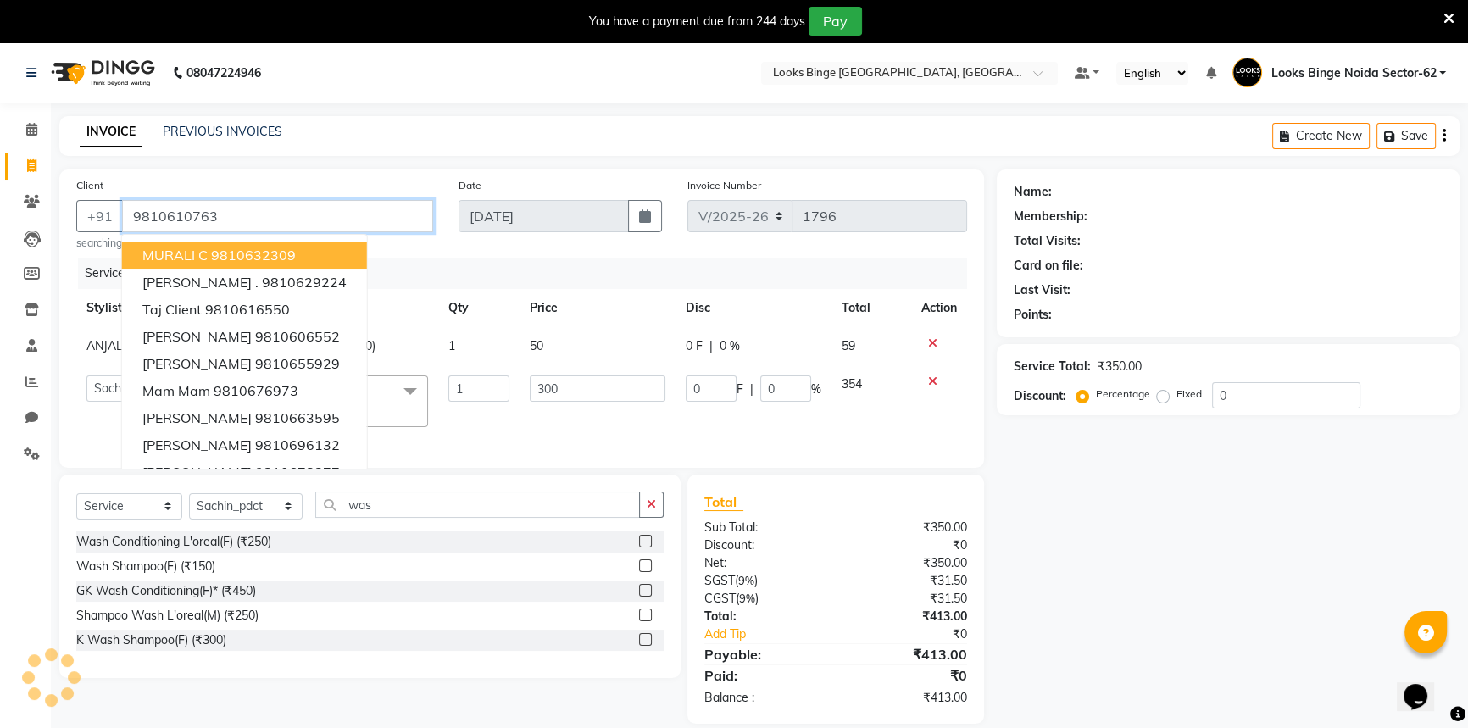
type input "9810610763"
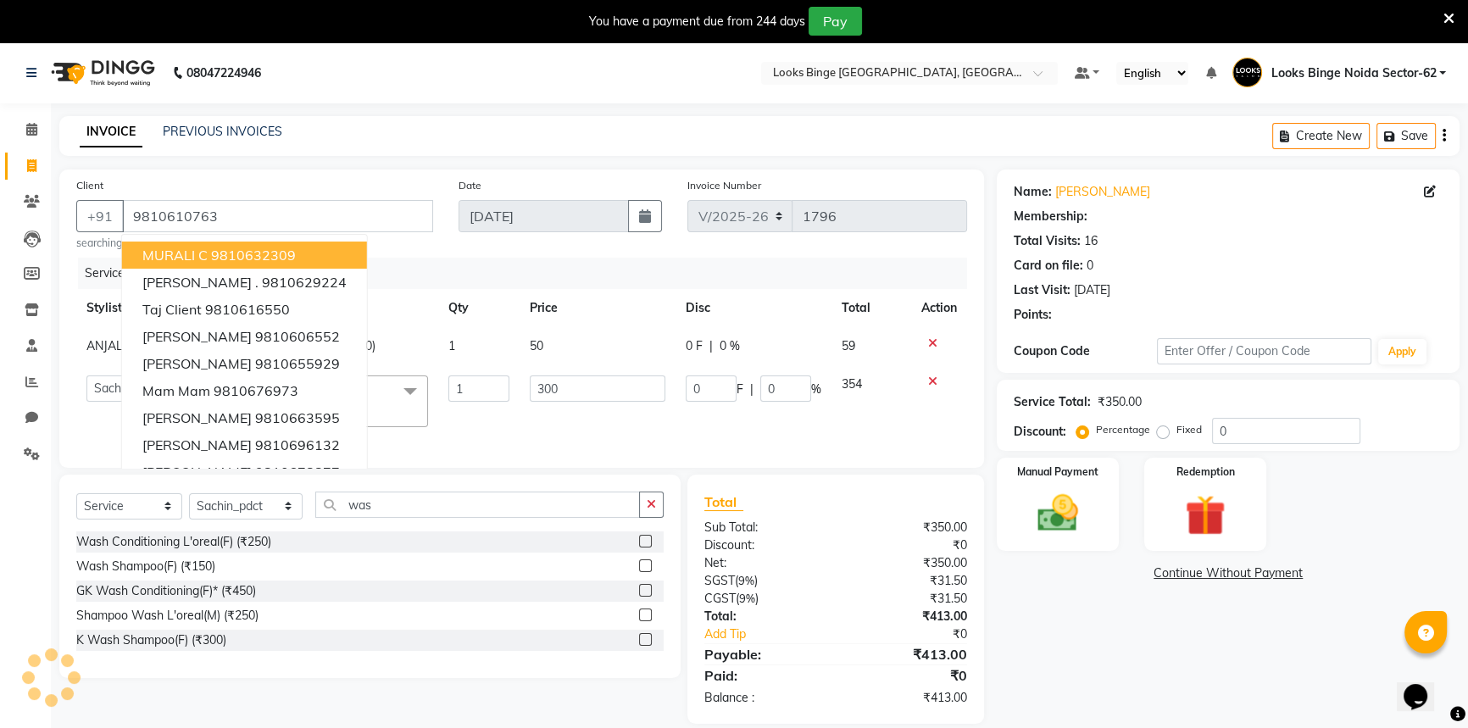
select select "1: Object"
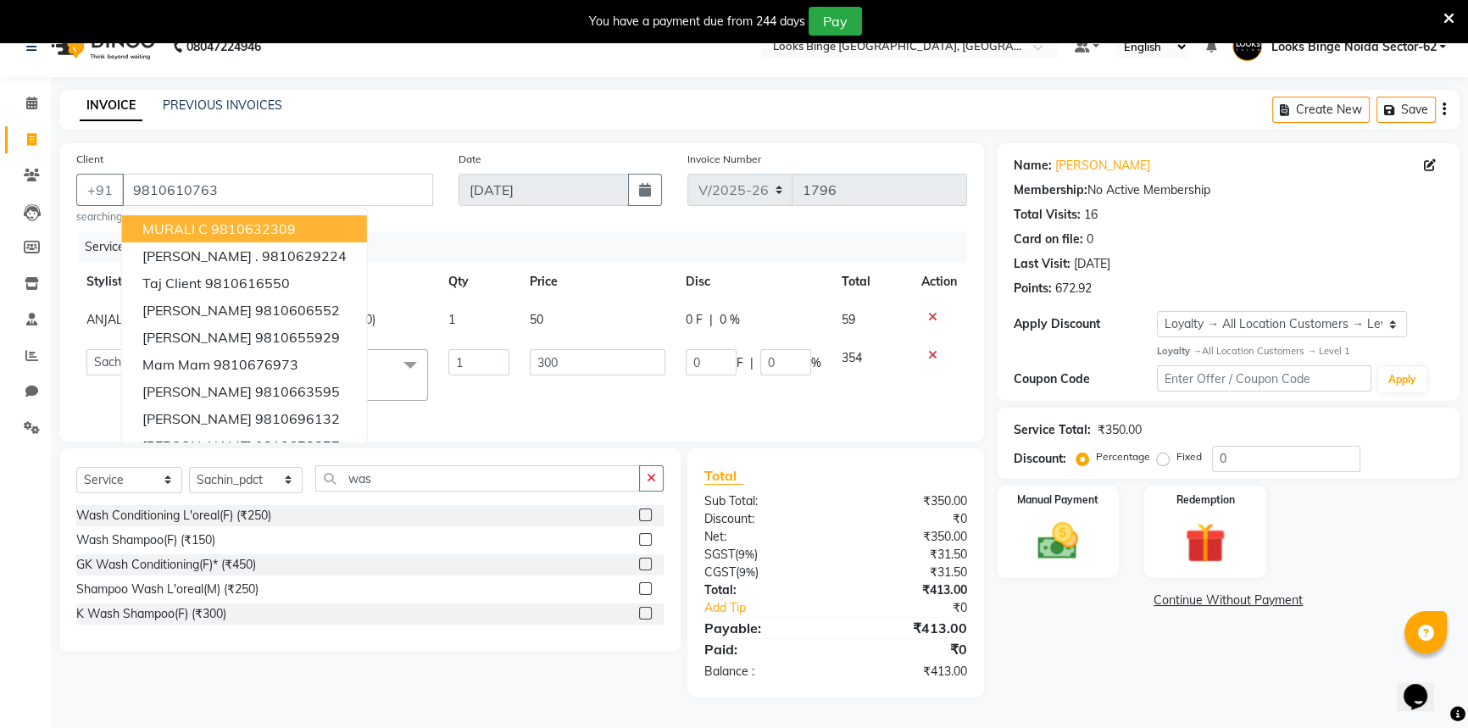
scroll to position [42, 0]
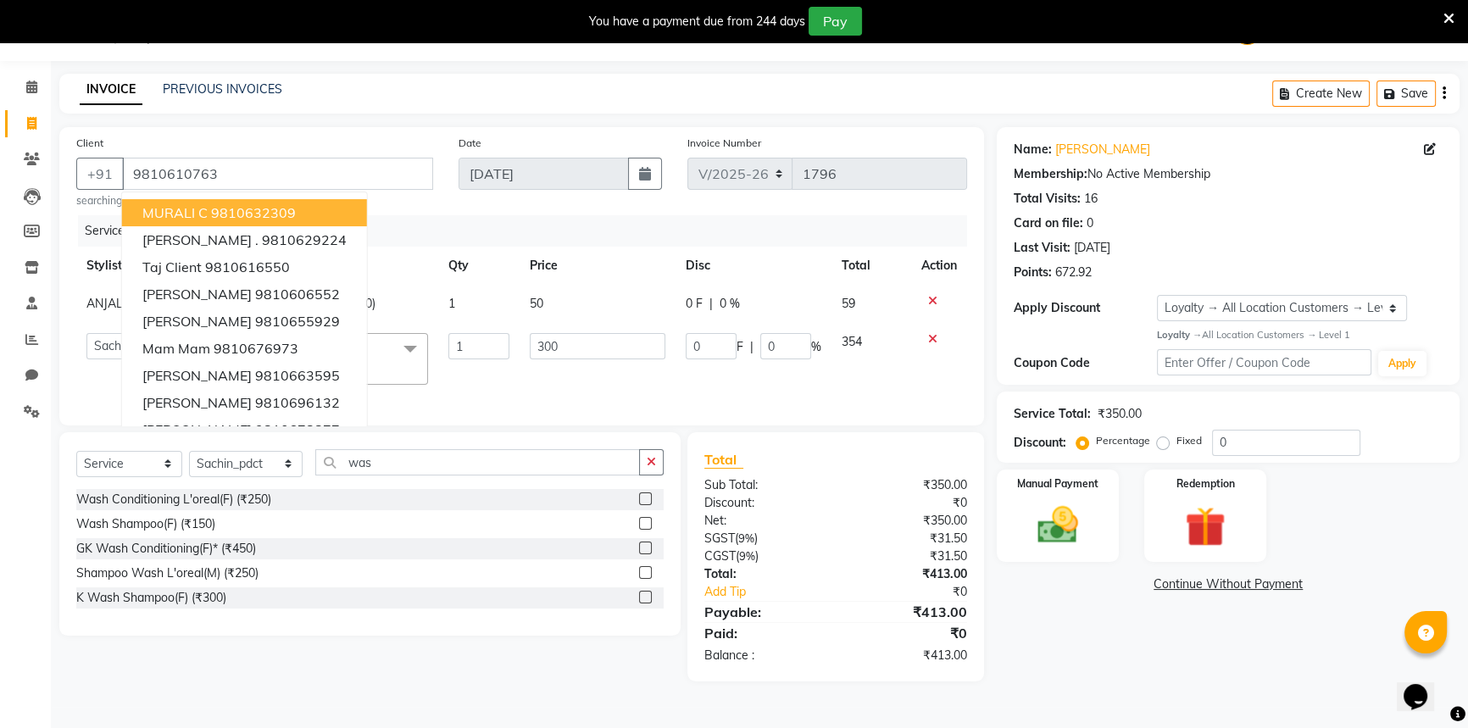
click at [1112, 665] on div "Name: Mudit Mathur Membership: No Active Membership Total Visits: 16 Card on fi…" at bounding box center [1233, 404] width 475 height 554
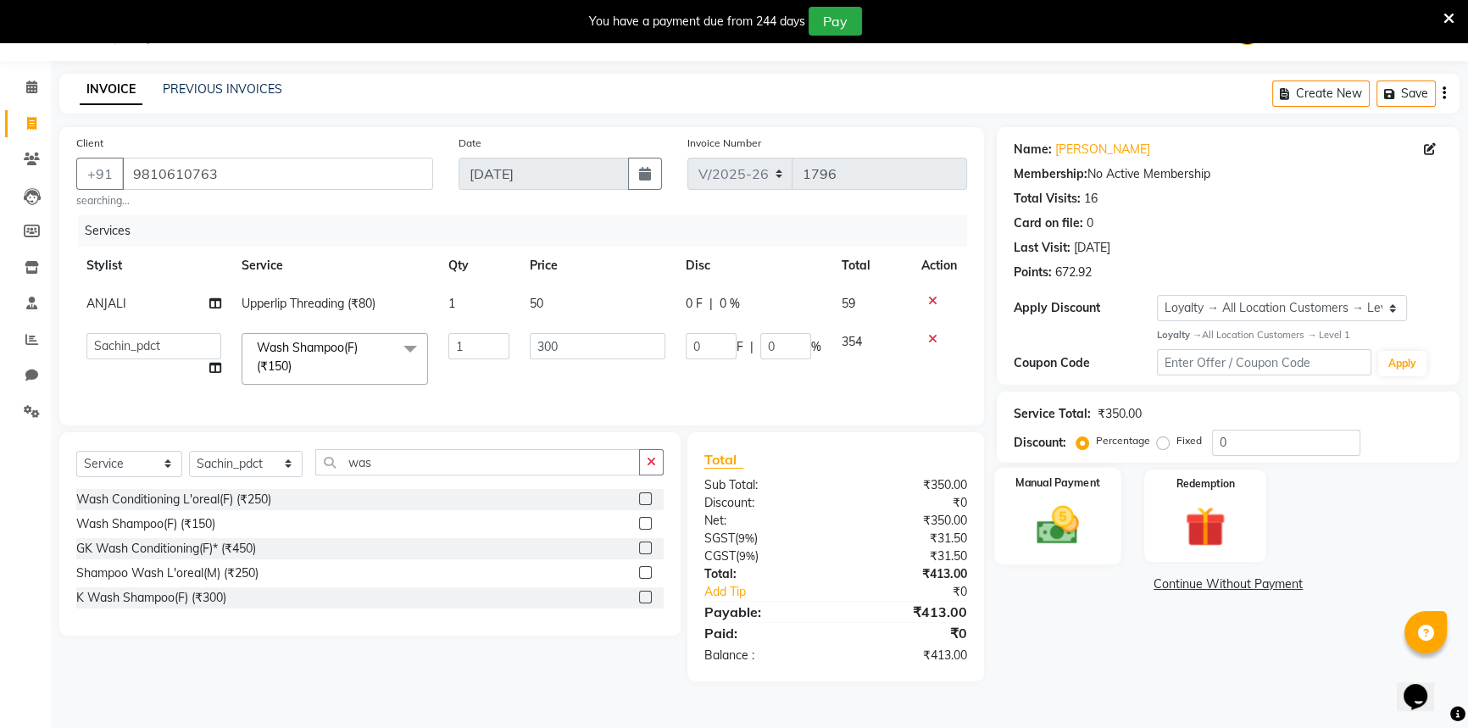
click at [1069, 527] on img at bounding box center [1058, 525] width 69 height 48
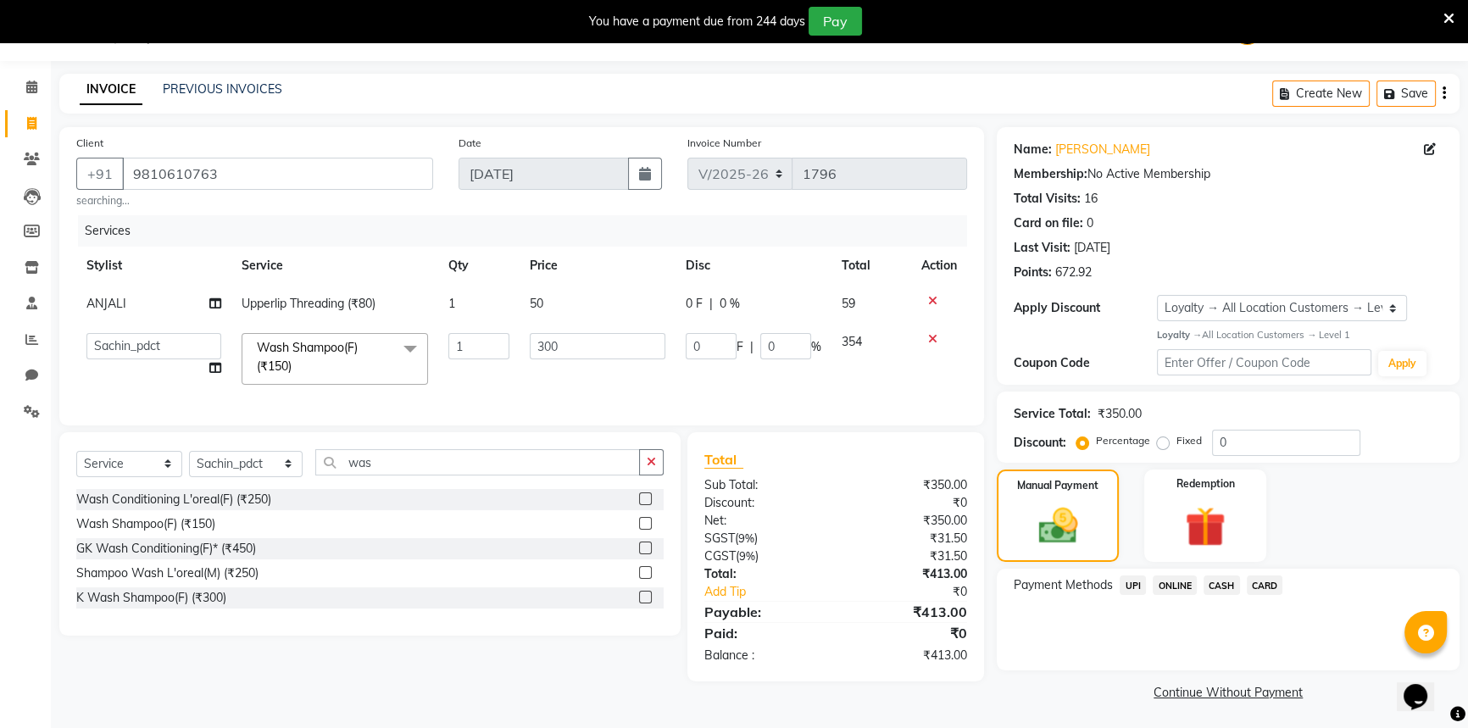
click at [1137, 591] on span "UPI" at bounding box center [1132, 584] width 26 height 19
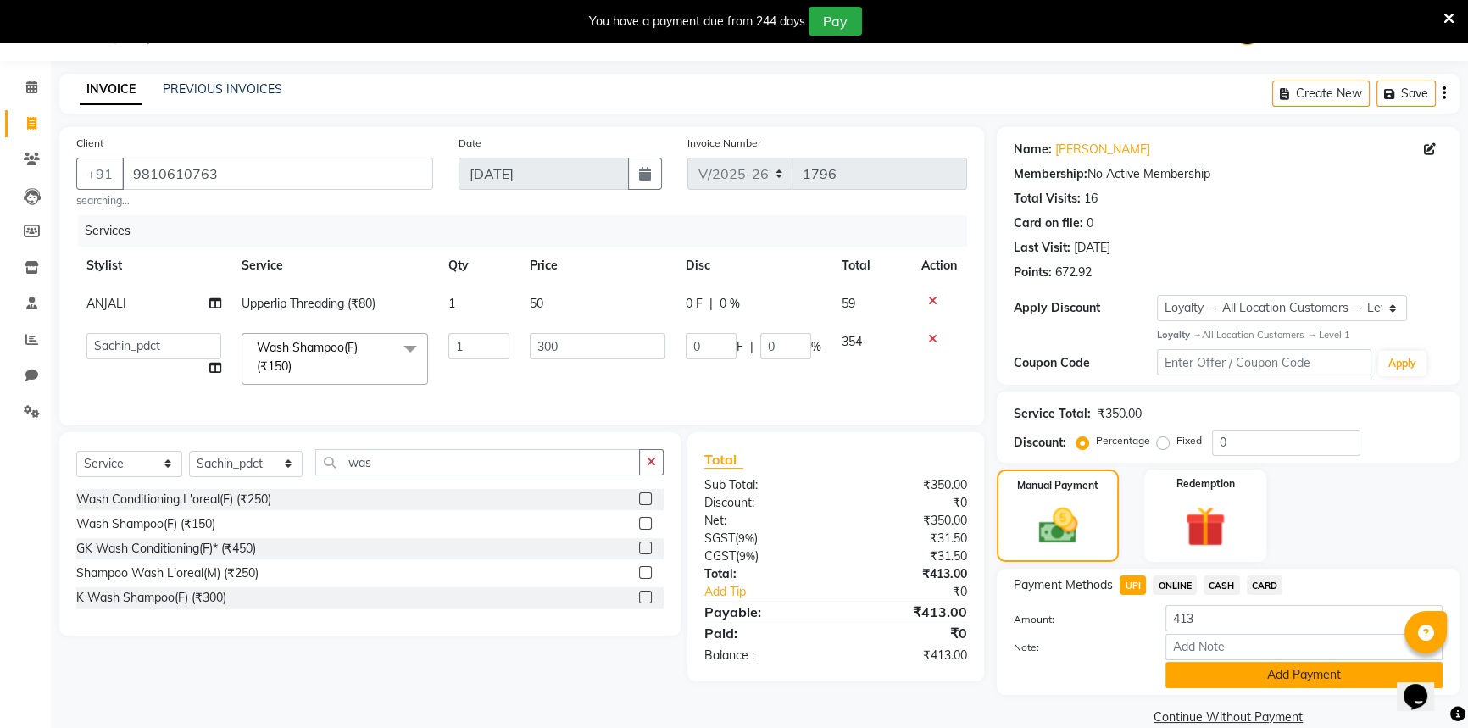
click at [1222, 667] on button "Add Payment" at bounding box center [1303, 675] width 277 height 26
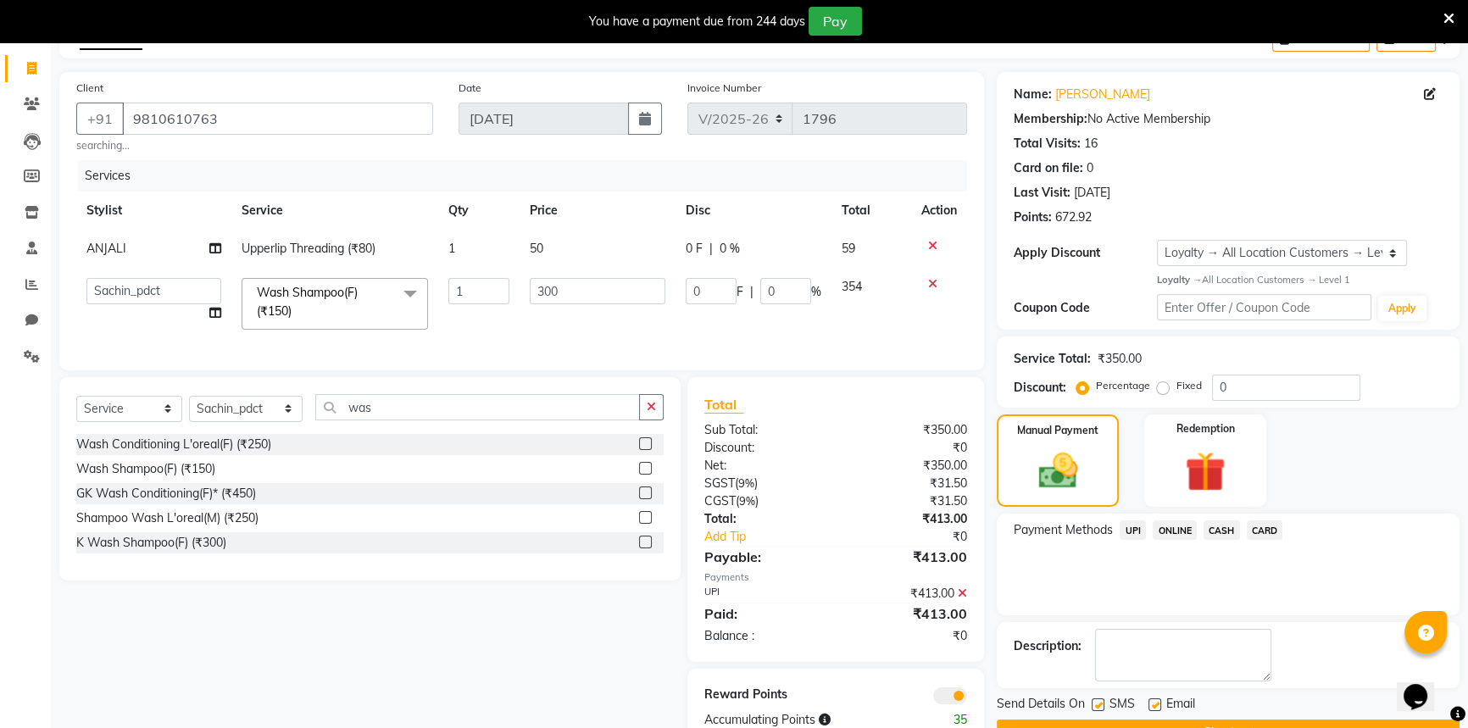
scroll to position [153, 0]
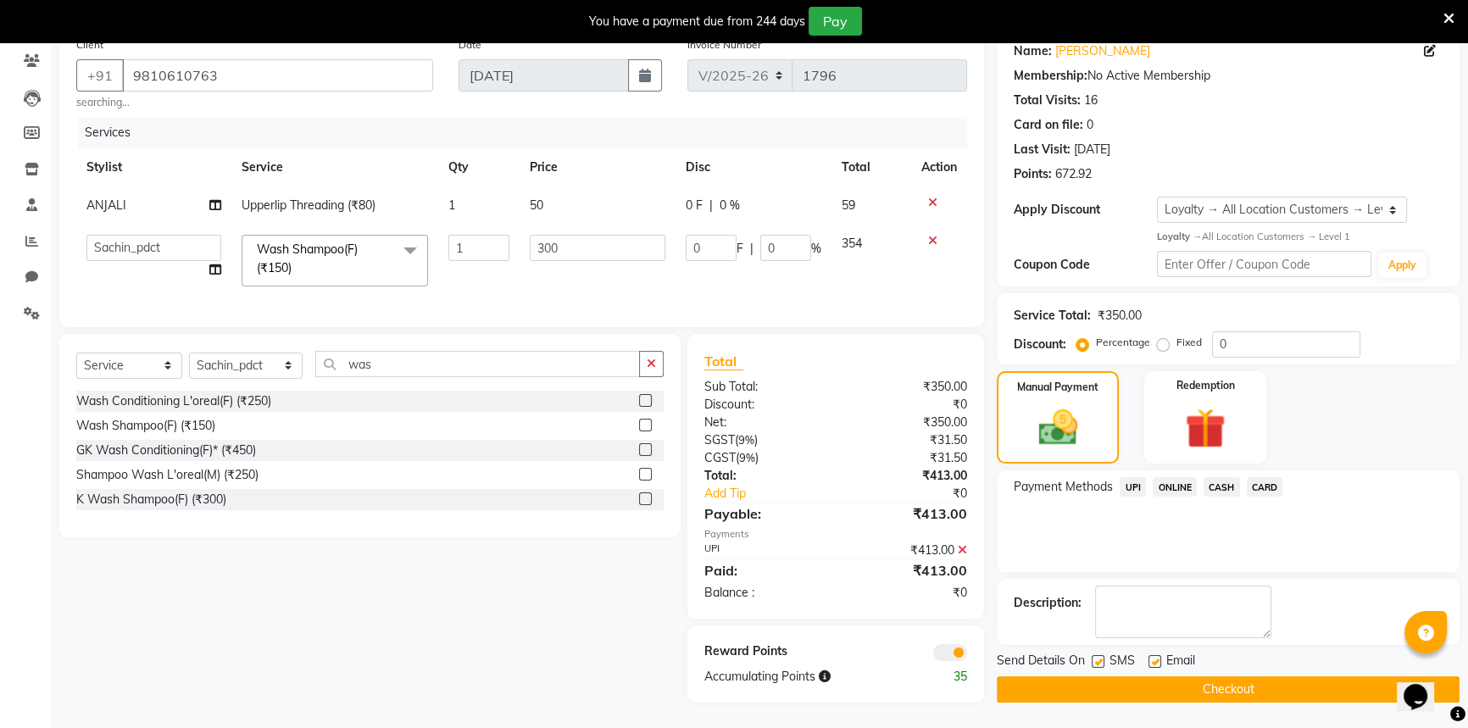
click at [1222, 676] on button "Checkout" at bounding box center [1227, 689] width 463 height 26
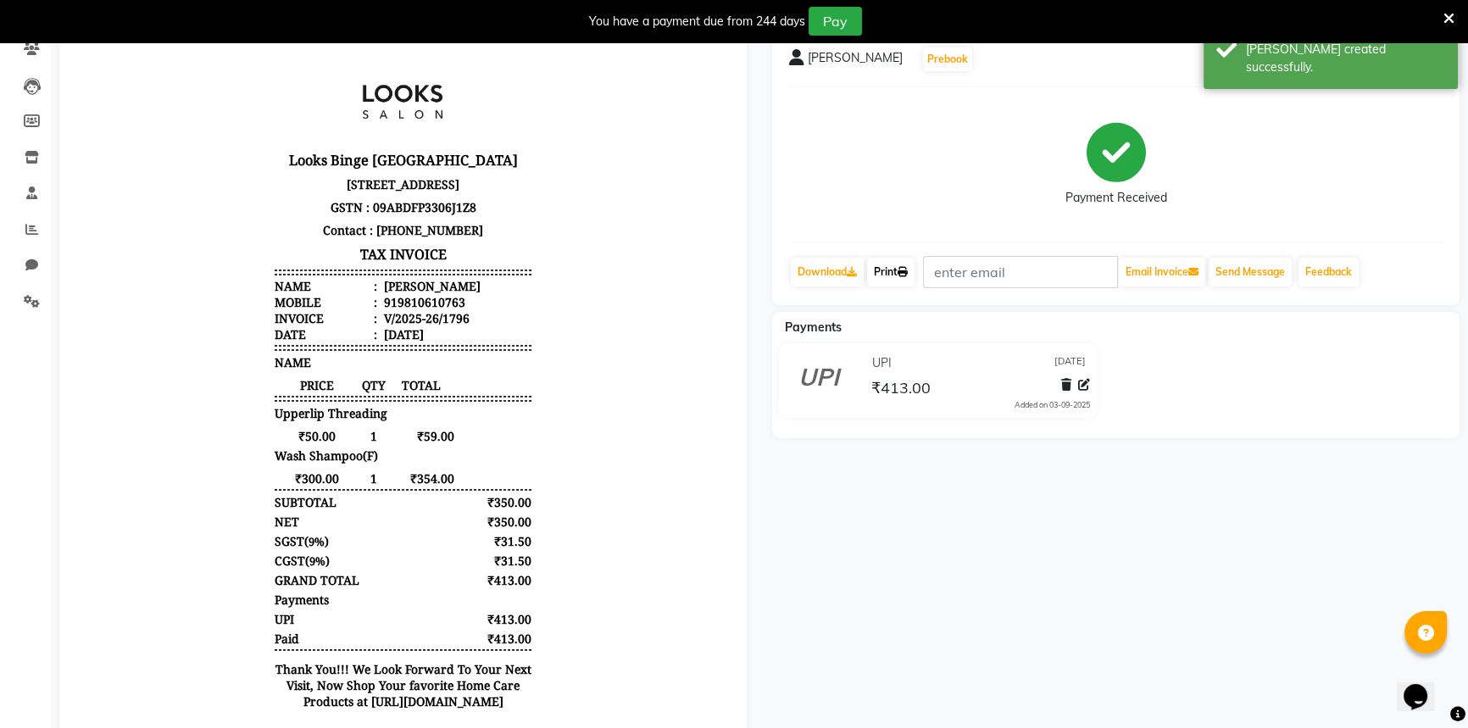
click at [897, 266] on link "Print" at bounding box center [890, 272] width 47 height 29
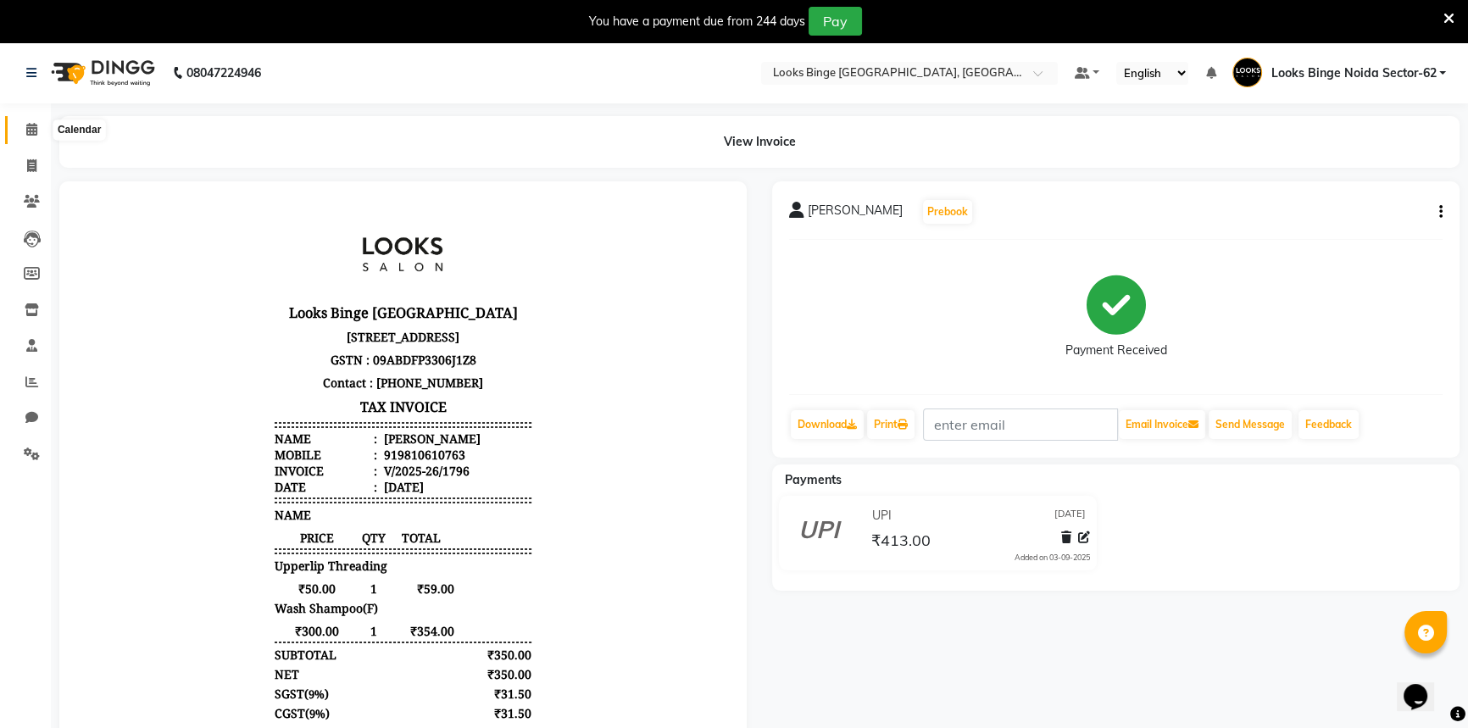
click at [34, 137] on span at bounding box center [32, 129] width 30 height 19
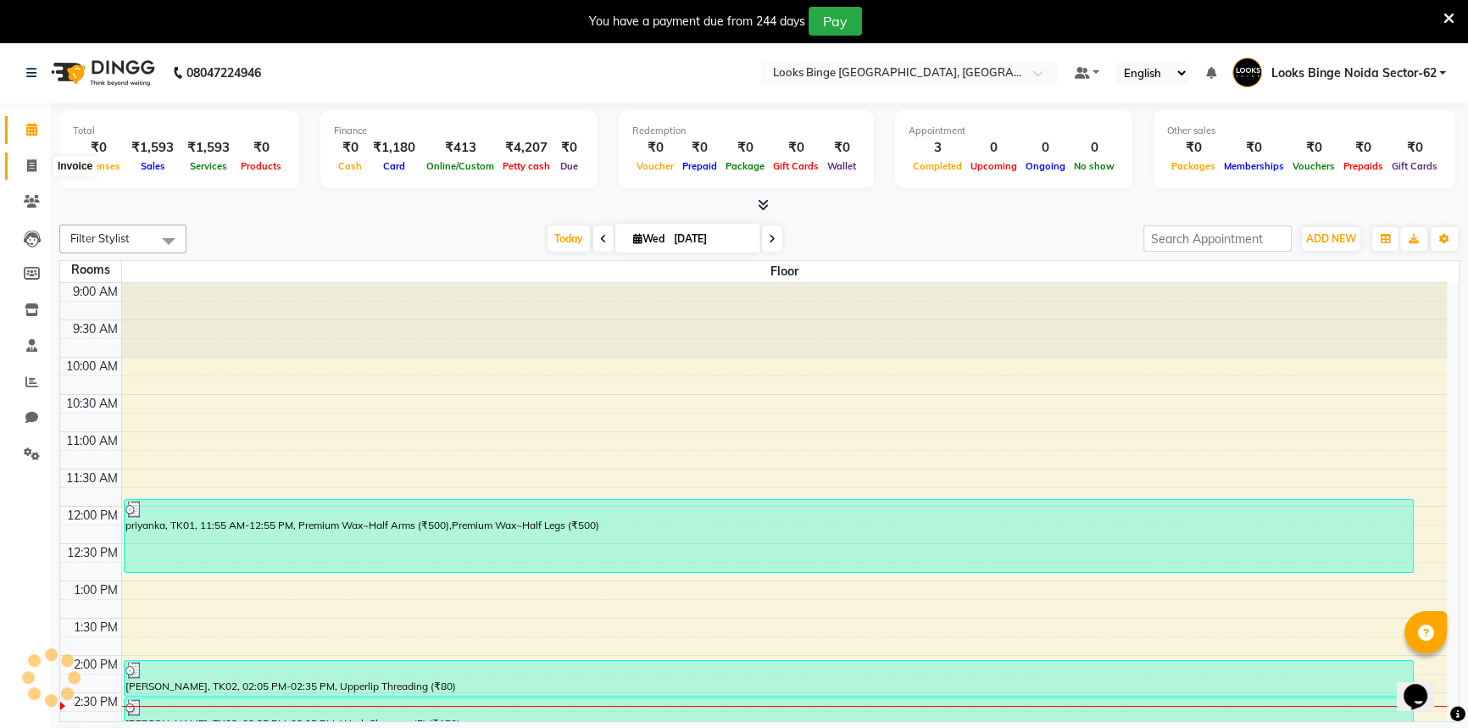
click at [32, 161] on icon at bounding box center [31, 165] width 9 height 13
select select "service"
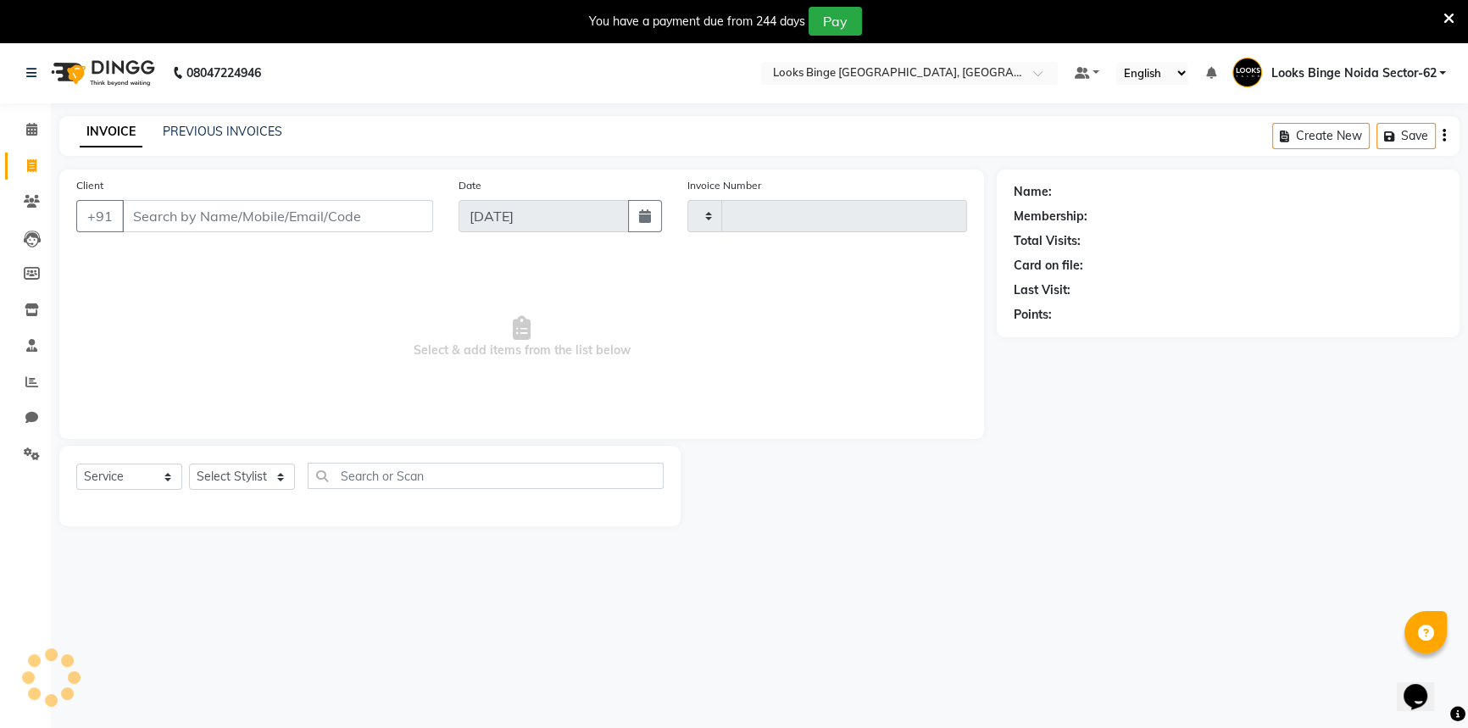
click at [302, 224] on input "Client" at bounding box center [277, 216] width 311 height 32
type input "8860681298"
click at [214, 485] on select "Select Stylist" at bounding box center [242, 482] width 106 height 26
type input "1797"
select select "5378"
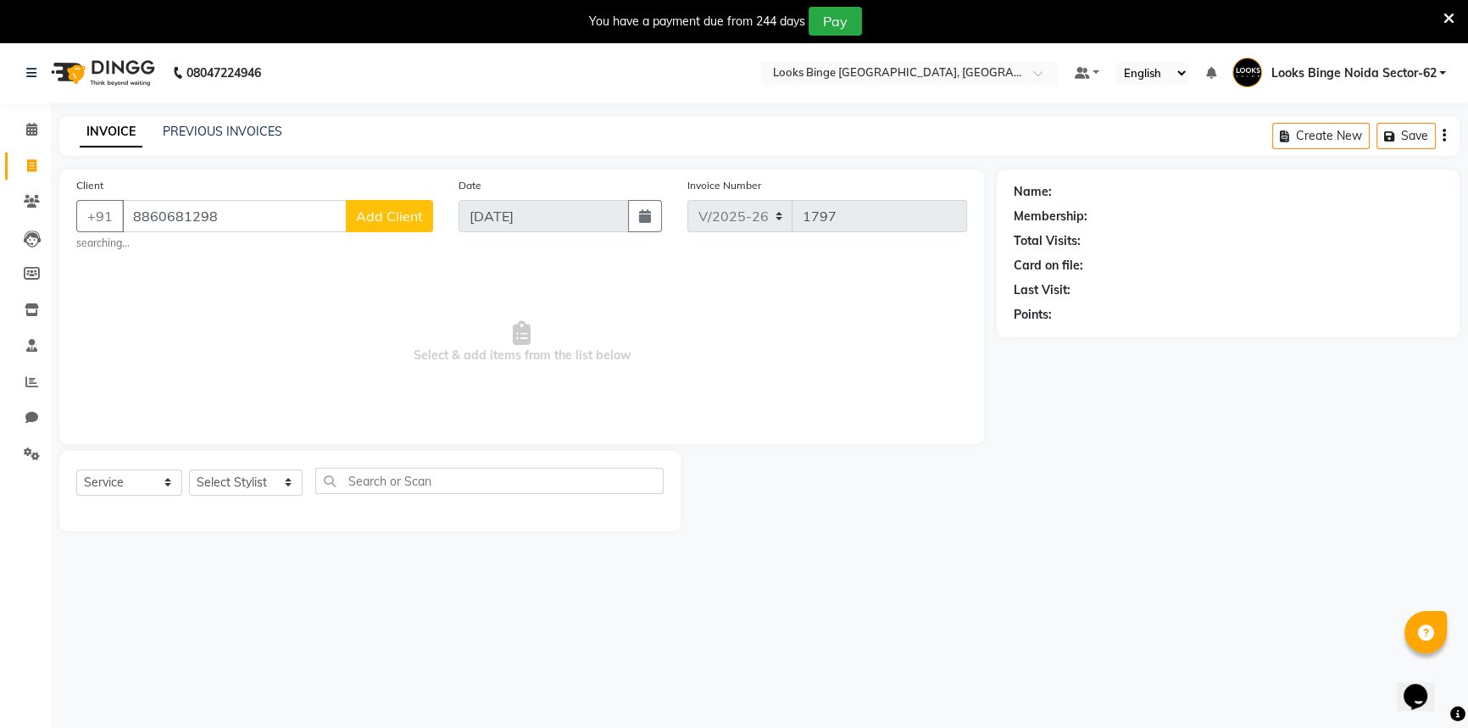
click at [380, 223] on span "Add Client" at bounding box center [389, 216] width 67 height 17
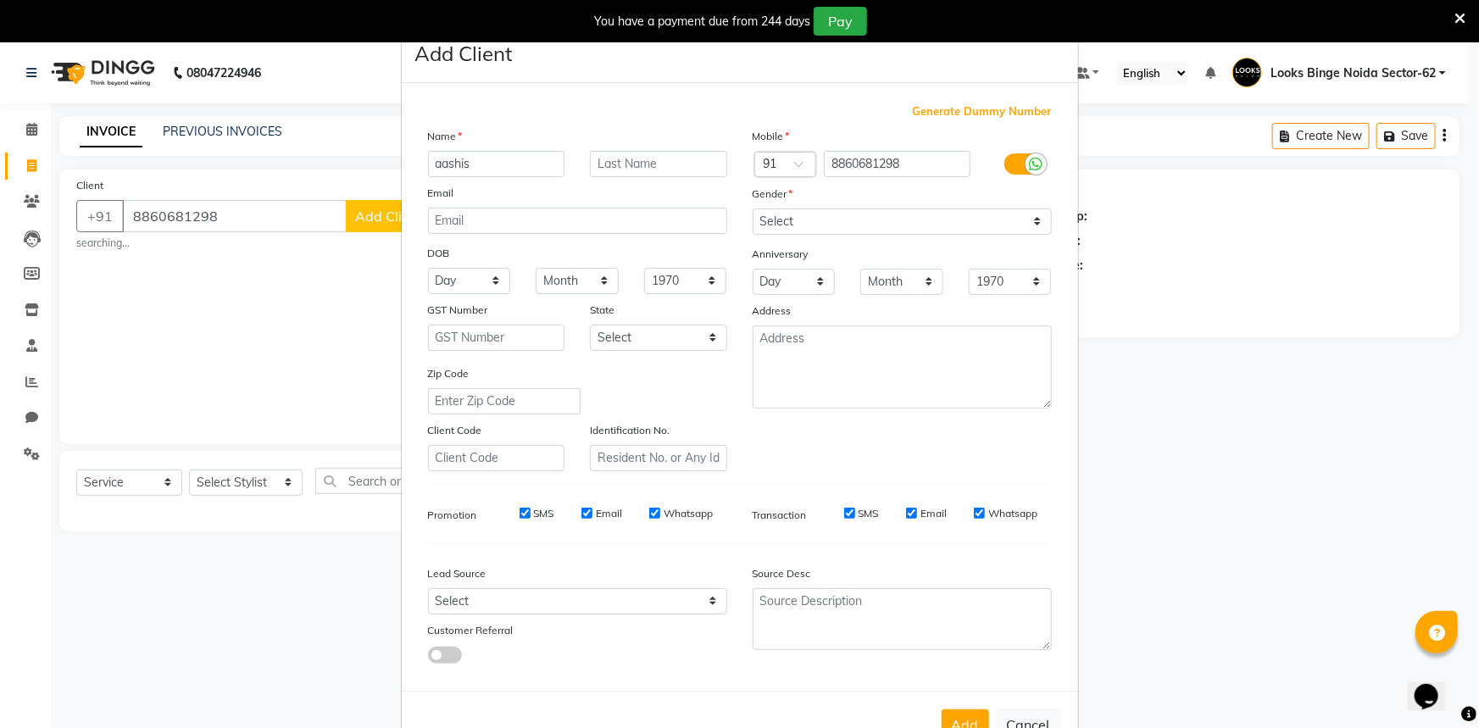
type input "aashis"
click at [797, 225] on select "Select Male Female Other Prefer Not To Say" at bounding box center [901, 221] width 299 height 26
click at [643, 162] on input "text" at bounding box center [658, 164] width 137 height 26
type input "jain"
click at [780, 218] on select "Select Male Female Other Prefer Not To Say" at bounding box center [901, 221] width 299 height 26
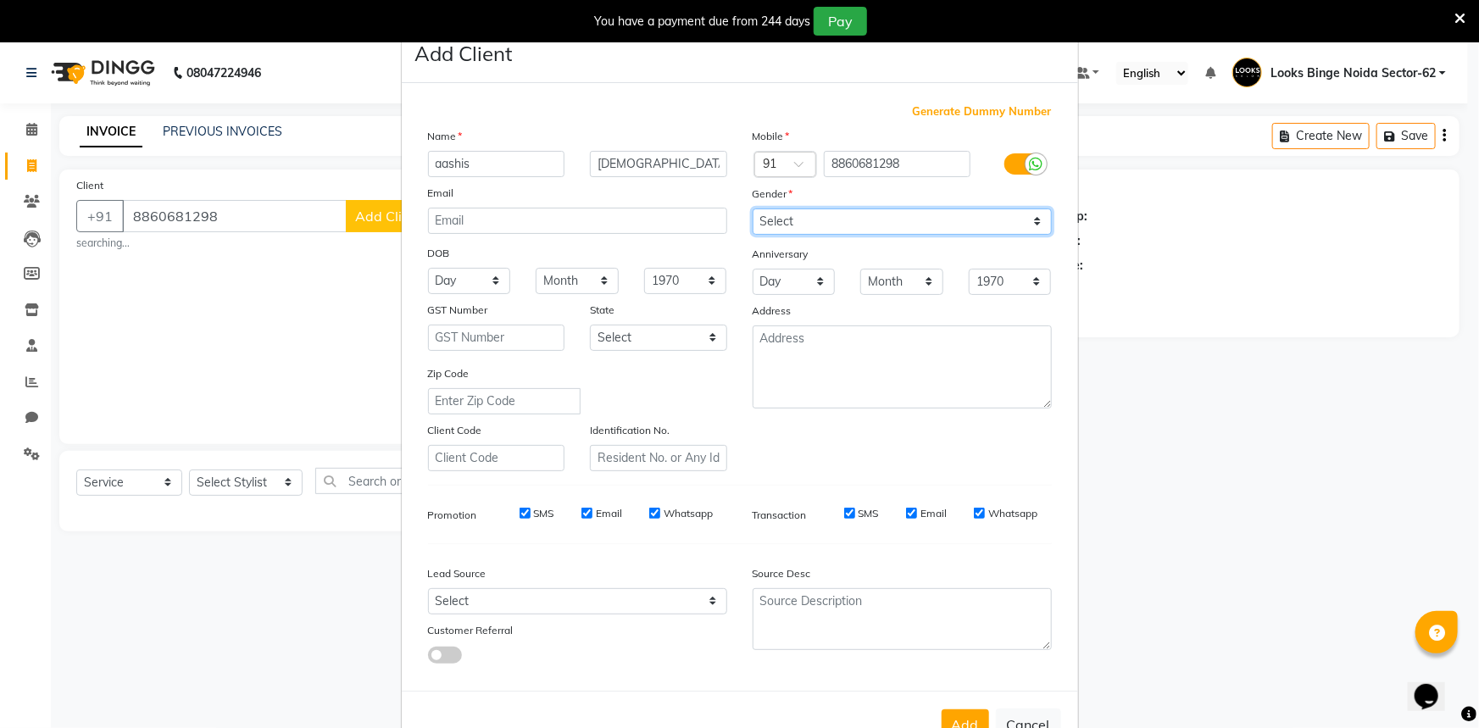
select select "male"
click at [752, 208] on select "Select Male Female Other Prefer Not To Say" at bounding box center [901, 221] width 299 height 26
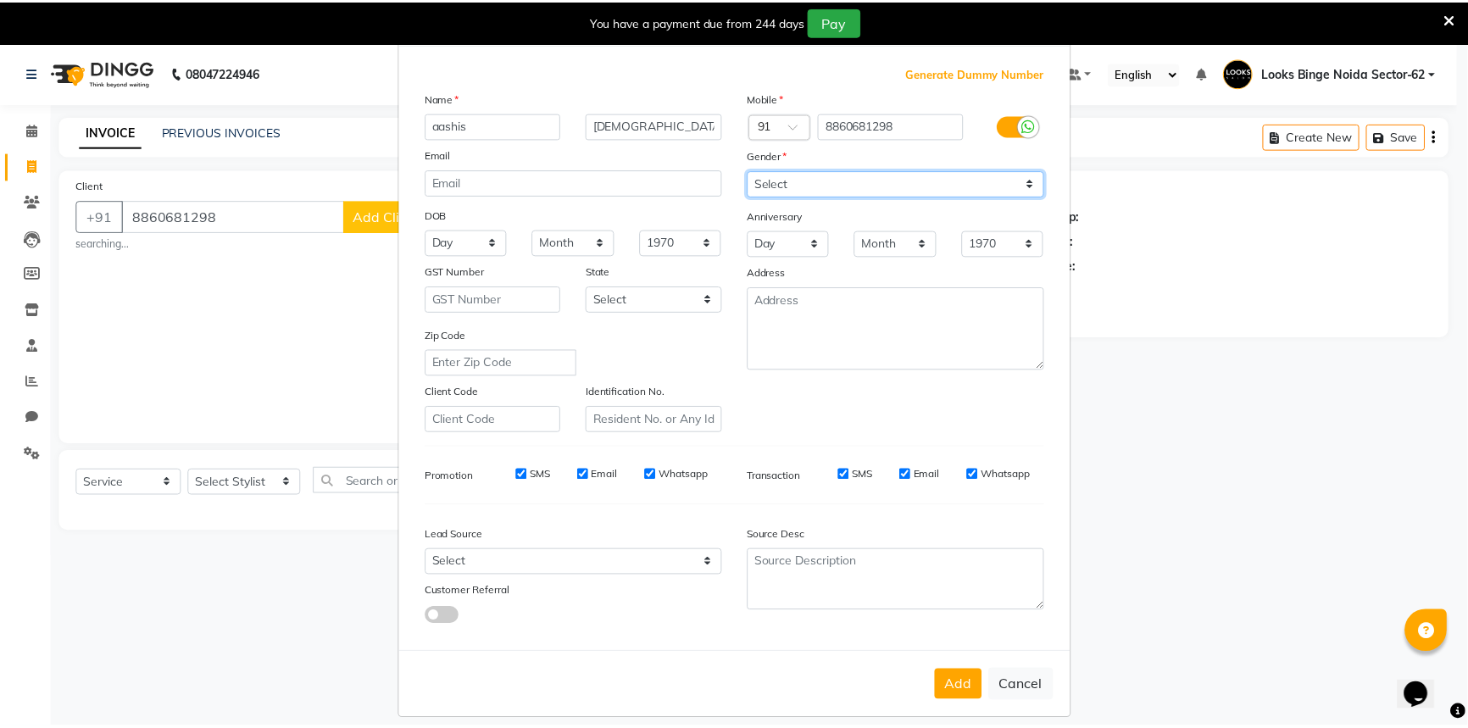
scroll to position [59, 0]
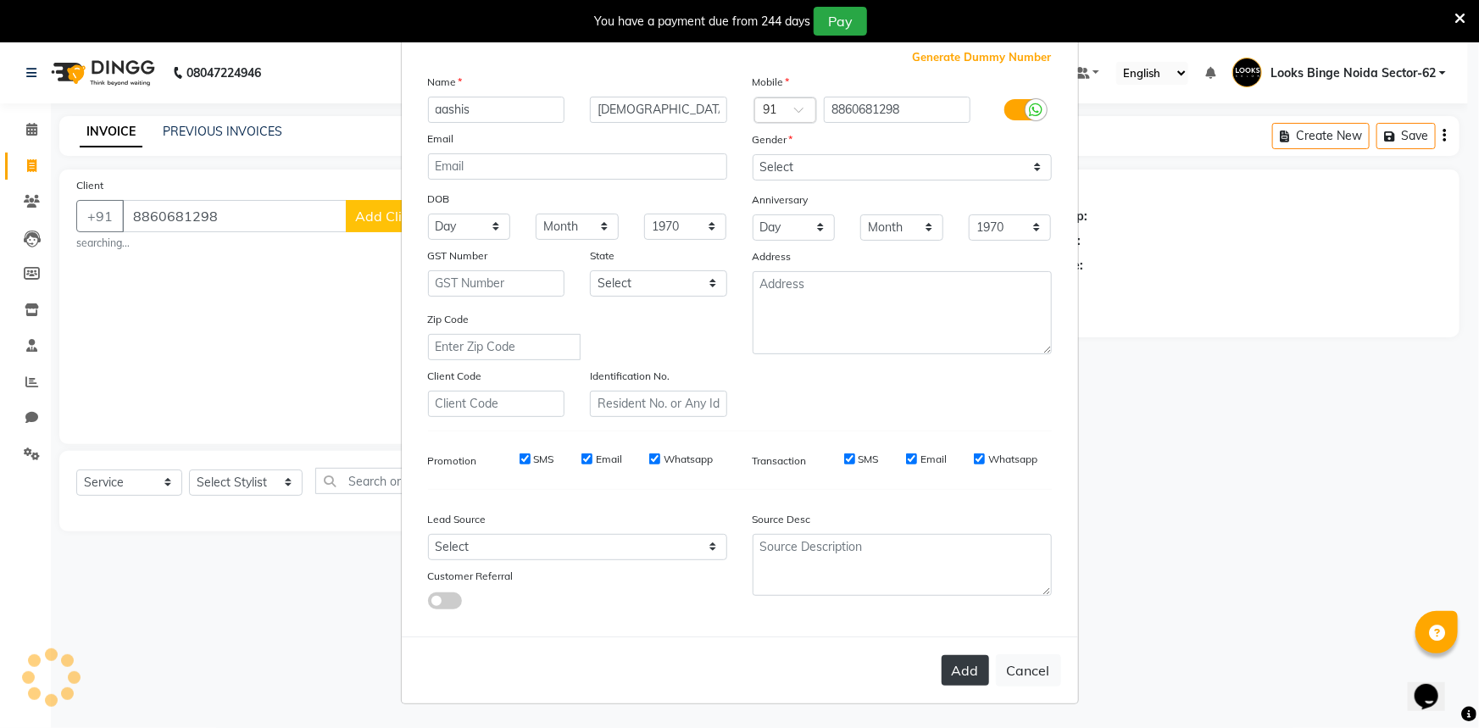
click at [956, 680] on button "Add" at bounding box center [964, 670] width 47 height 31
select select
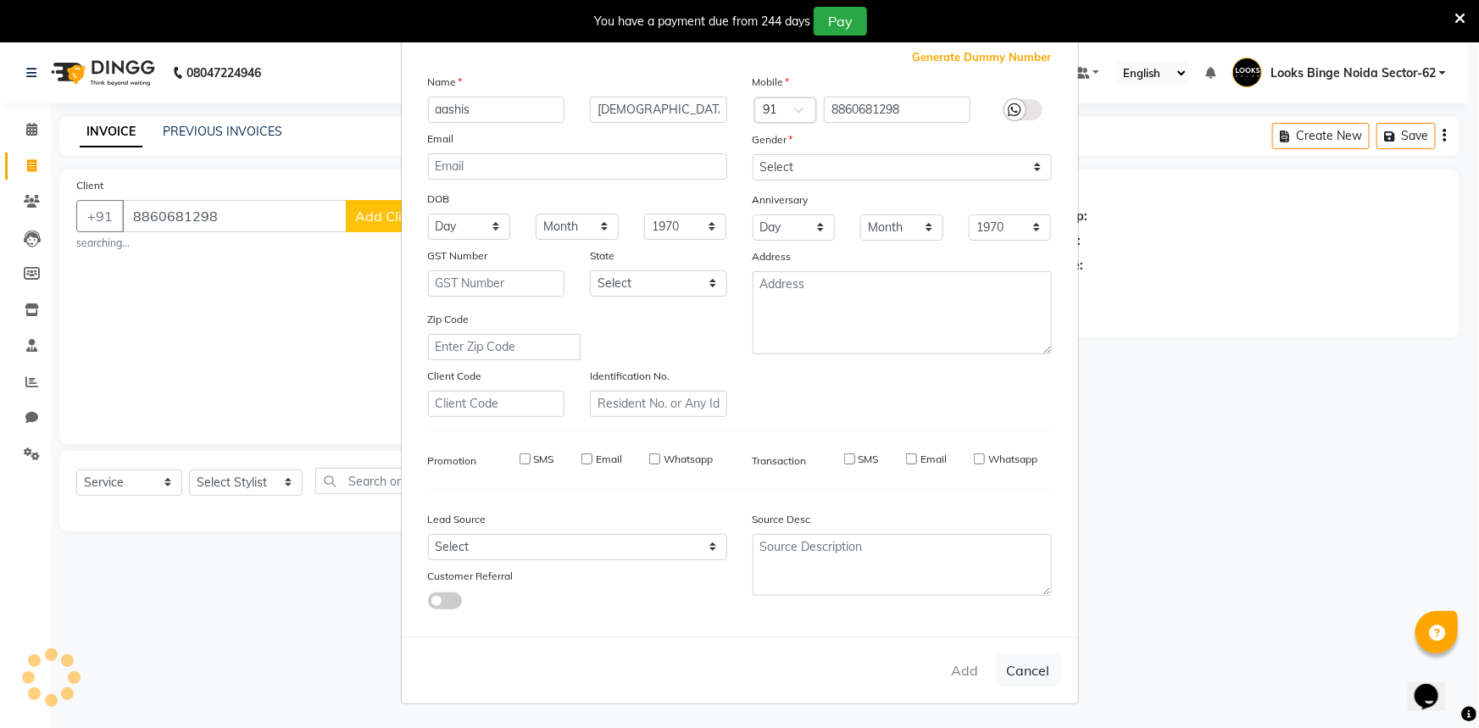
select select
checkbox input "false"
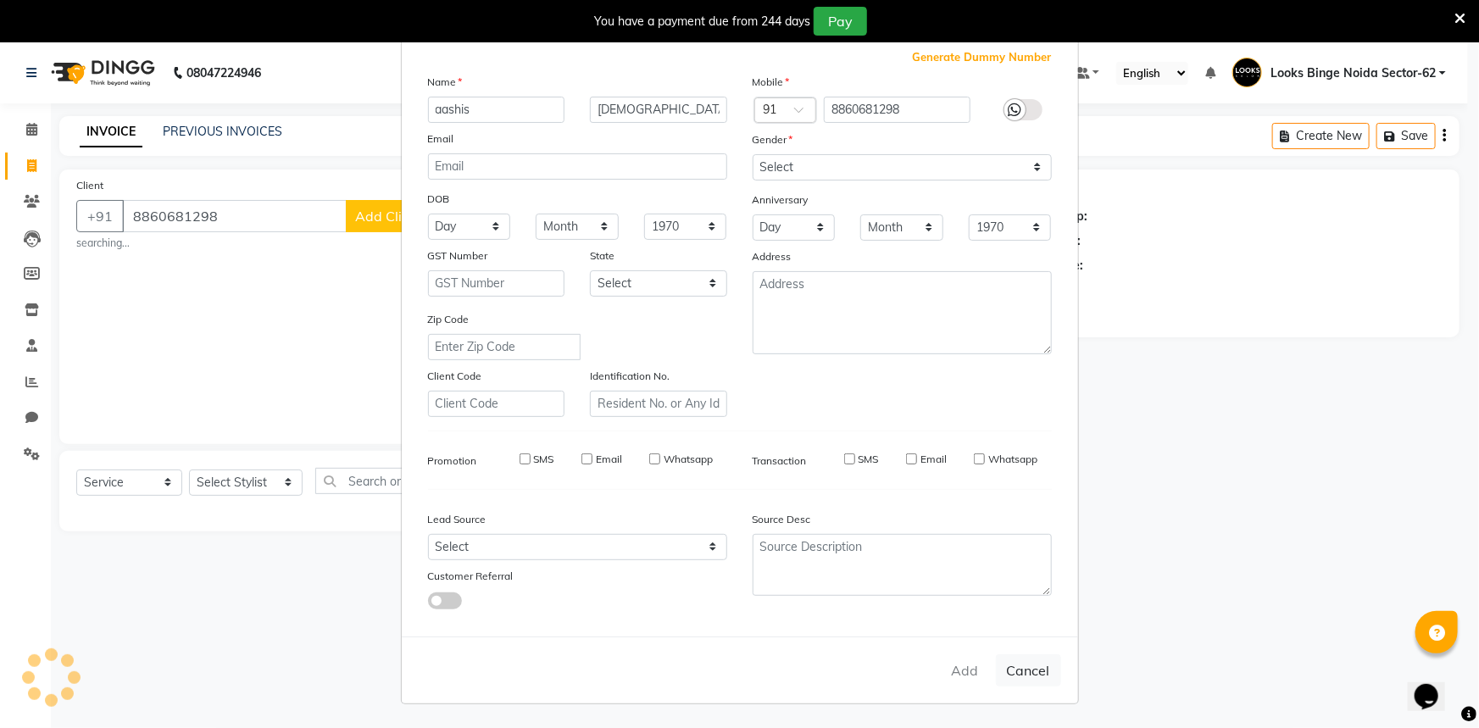
checkbox input "false"
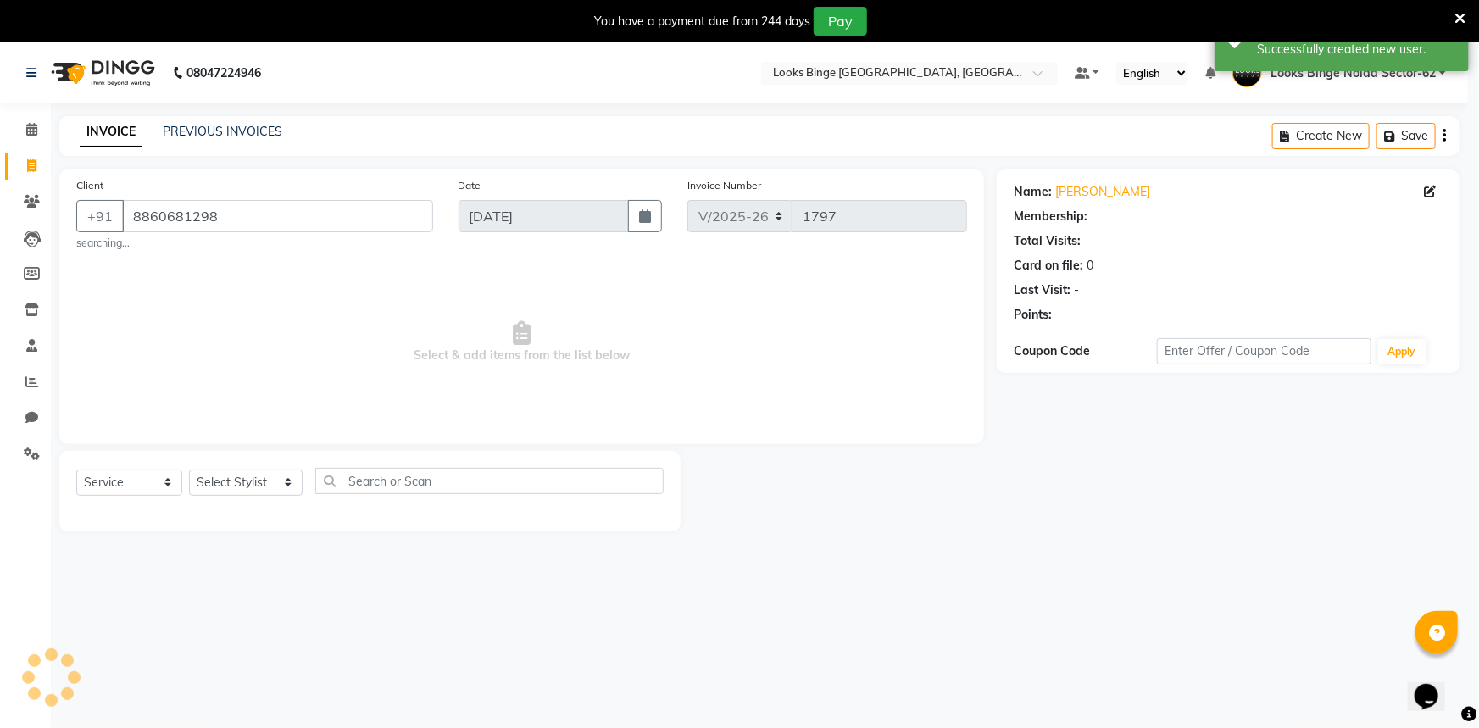
select select "1: Object"
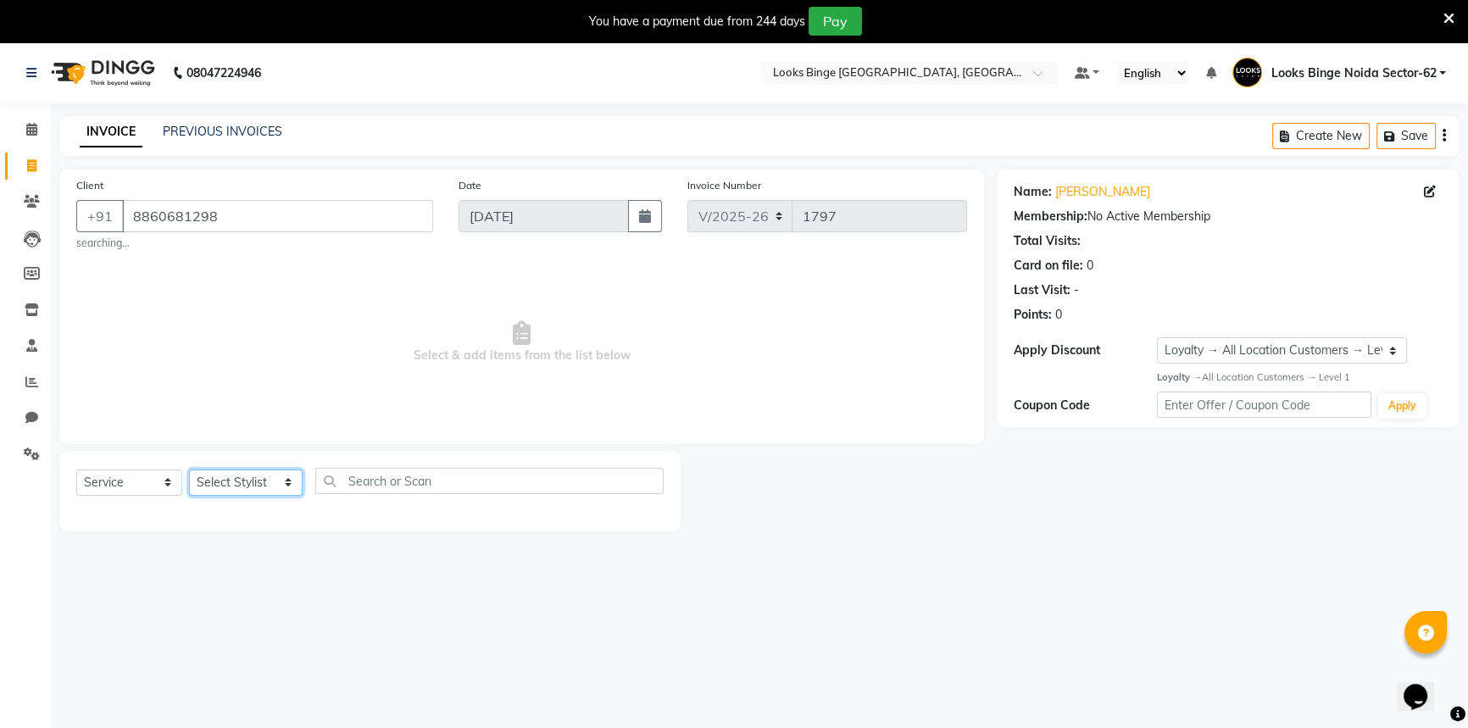
click at [241, 487] on select "Select Stylist ANJALI [PERSON_NAME] [PERSON_NAME] Counter_Sales Kasim Looks Bin…" at bounding box center [246, 482] width 114 height 26
select select "35556"
click at [189, 469] on select "Select Stylist ANJALI [PERSON_NAME] [PERSON_NAME] Counter_Sales Kasim Looks Bin…" at bounding box center [246, 482] width 114 height 26
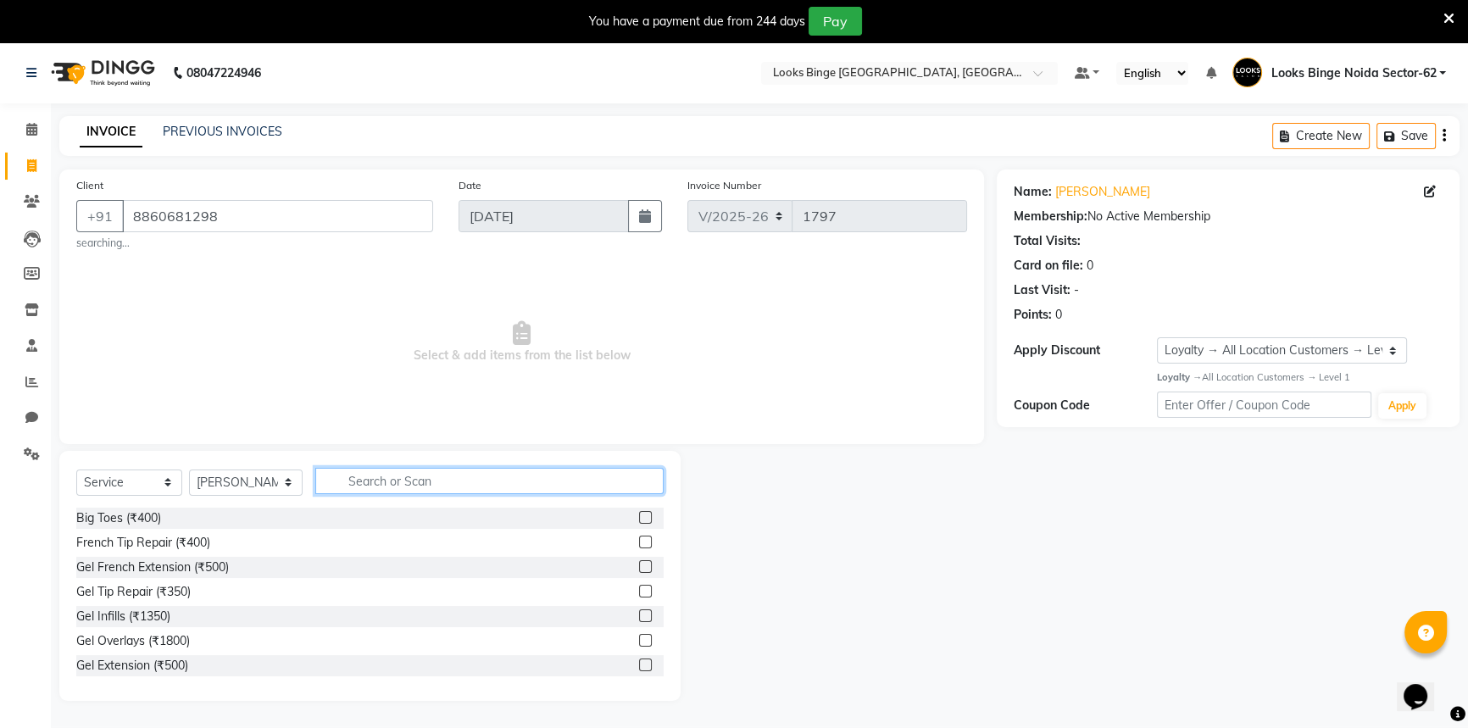
click at [423, 487] on input "text" at bounding box center [489, 481] width 348 height 26
type input "be"
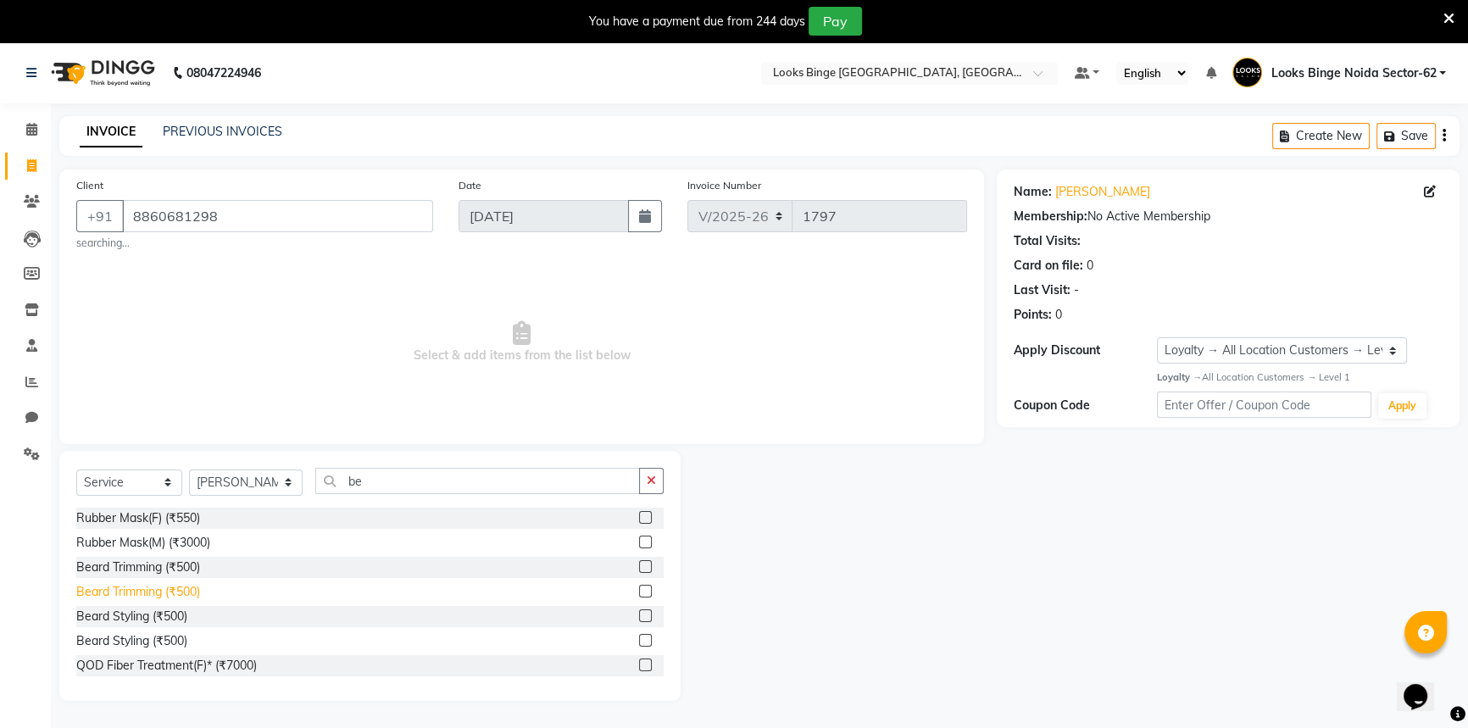
click at [120, 593] on div "Beard Trimming (₹500)" at bounding box center [138, 592] width 124 height 18
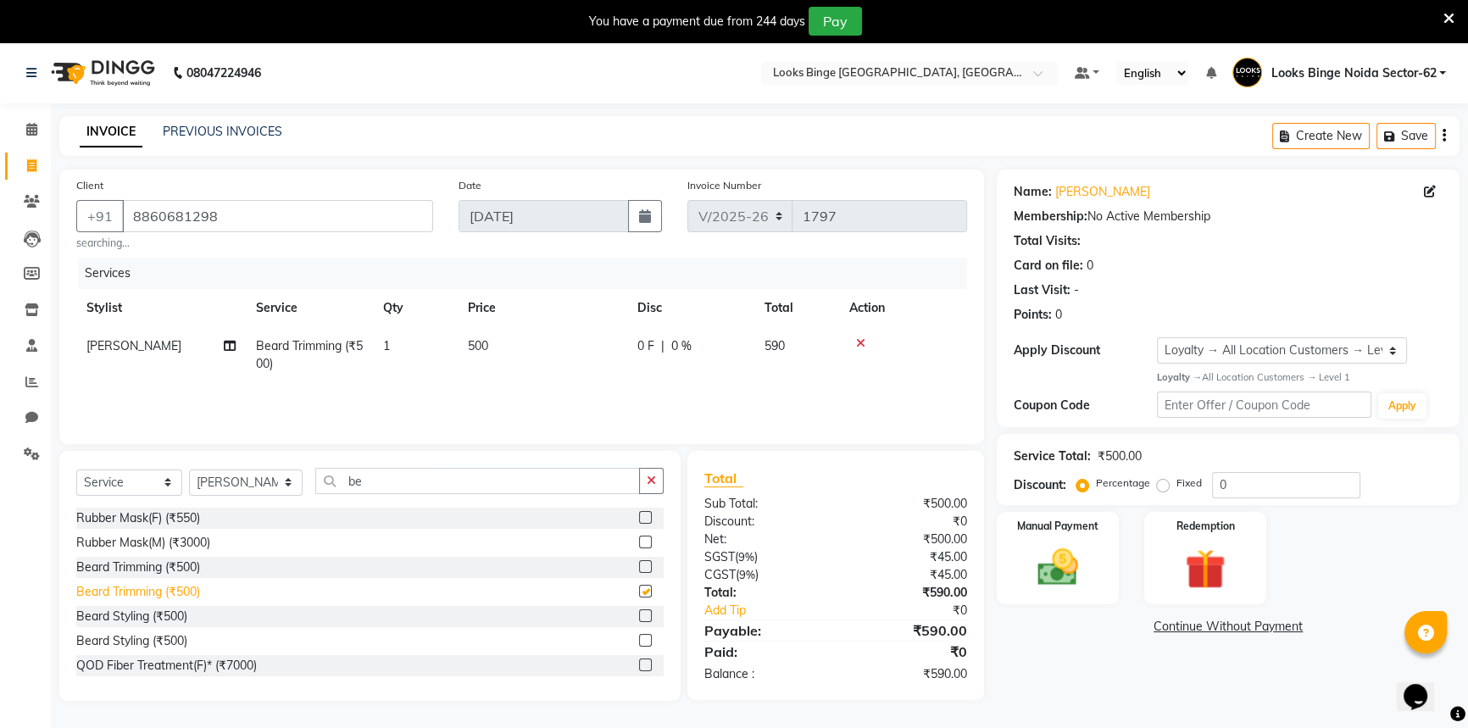
checkbox input "false"
click at [523, 330] on td "500" at bounding box center [542, 355] width 169 height 56
select select "35556"
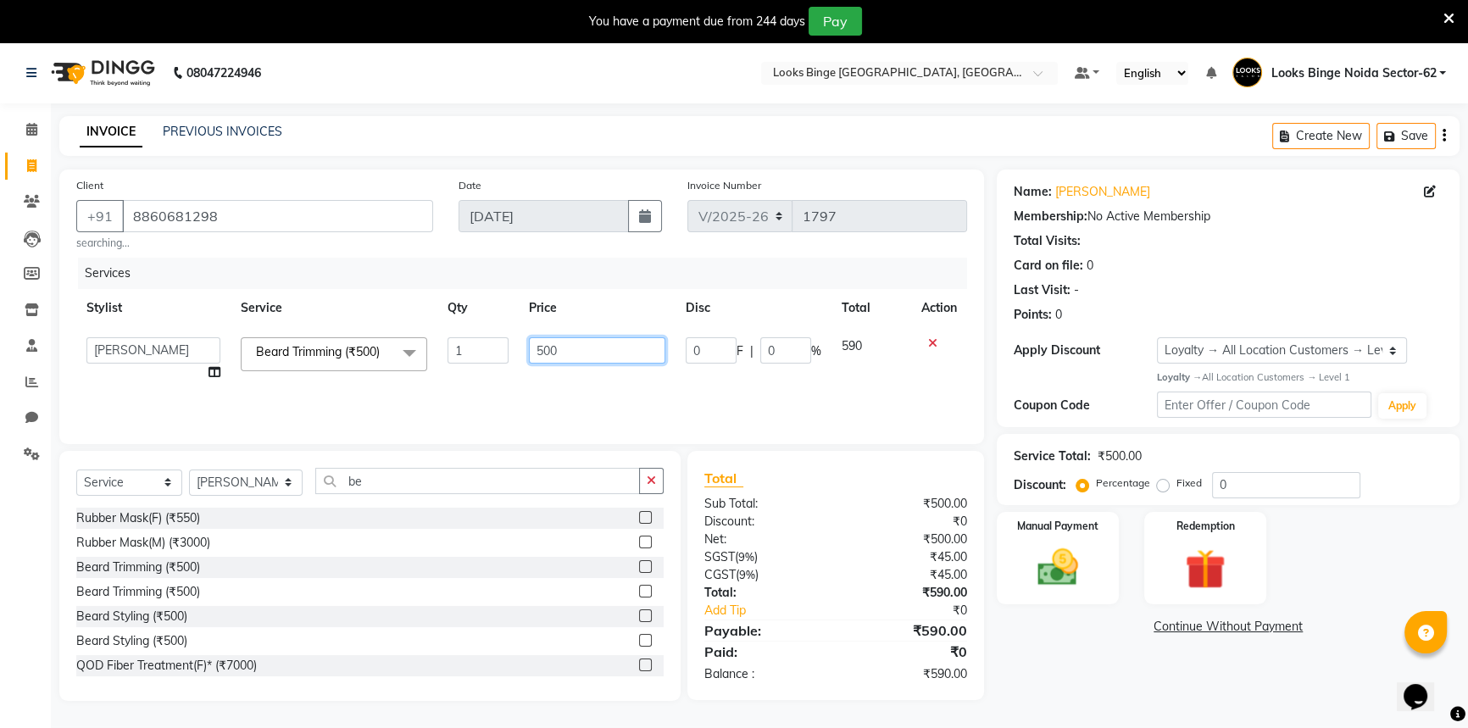
drag, startPoint x: 578, startPoint y: 352, endPoint x: 173, endPoint y: 304, distance: 407.8
click at [173, 304] on table "Stylist Service Qty Price Disc Total Action ANJALI Annu Arhaan Khan Arun Counte…" at bounding box center [521, 340] width 891 height 103
type input "250"
click at [907, 371] on tr "ANJALI Annu Arhaan Khan Arun Counter_Sales Kasim Looks Binge Noida Sector-62 Mo…" at bounding box center [521, 359] width 891 height 64
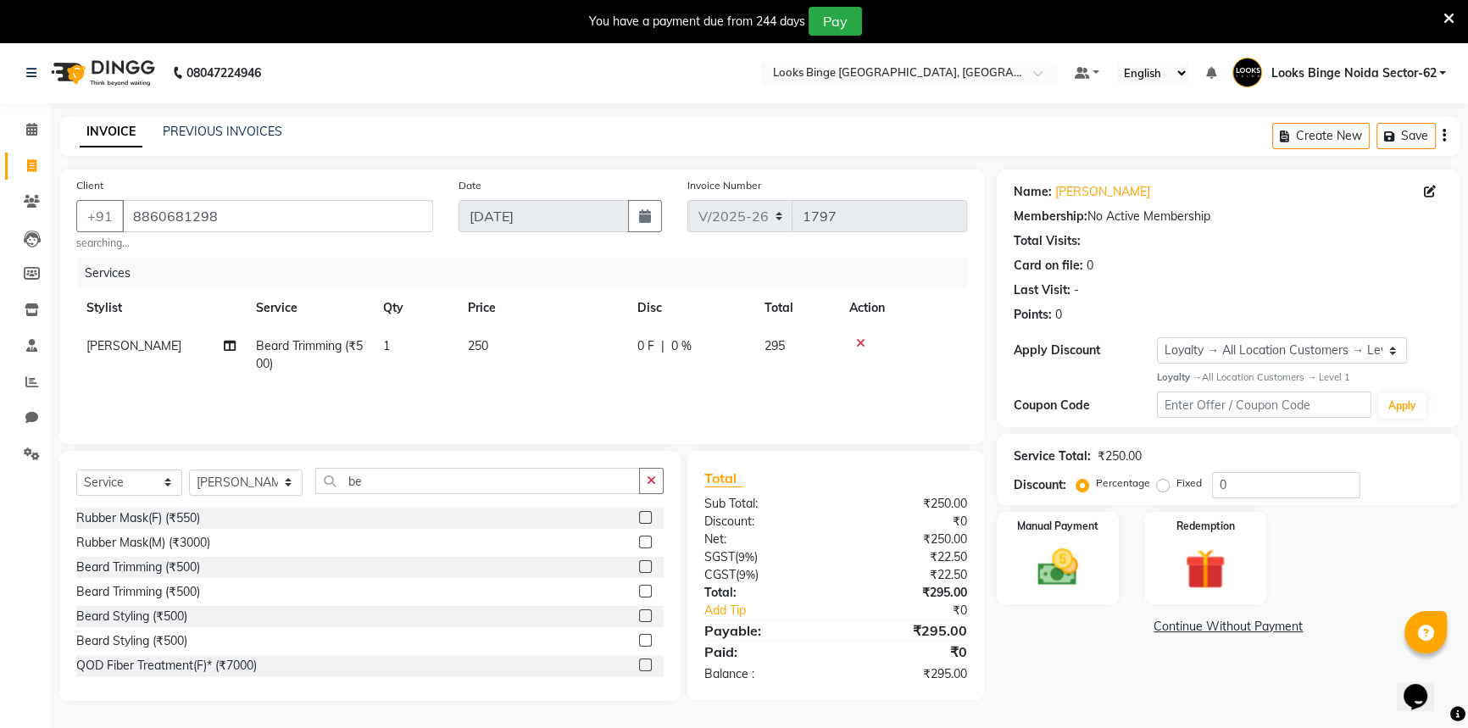
click at [1053, 508] on div "Name: Aashis Jain Membership: No Active Membership Total Visits: Card on file: …" at bounding box center [1233, 434] width 475 height 531
click at [1055, 539] on div "Manual Payment" at bounding box center [1057, 558] width 127 height 97
click at [1121, 626] on span "UPI" at bounding box center [1132, 627] width 26 height 19
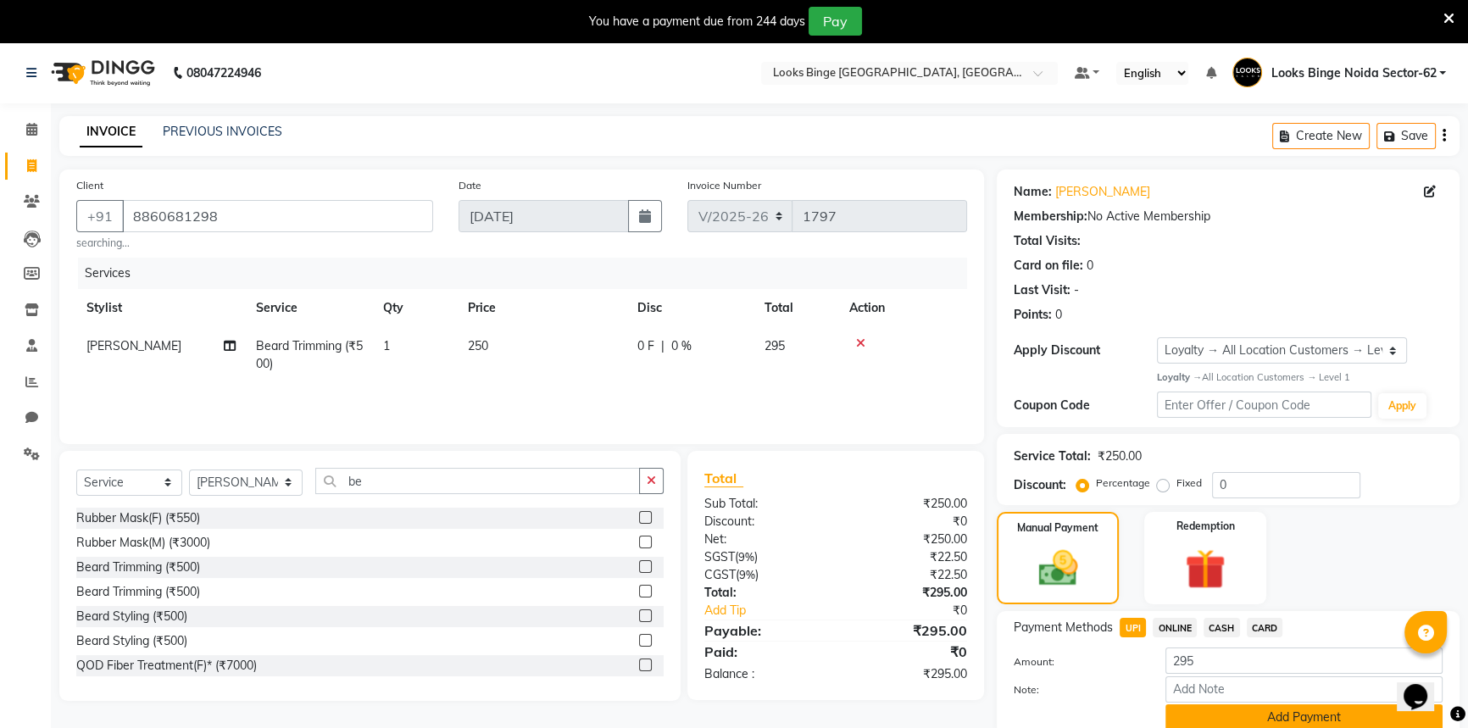
click at [1186, 712] on button "Add Payment" at bounding box center [1303, 717] width 277 height 26
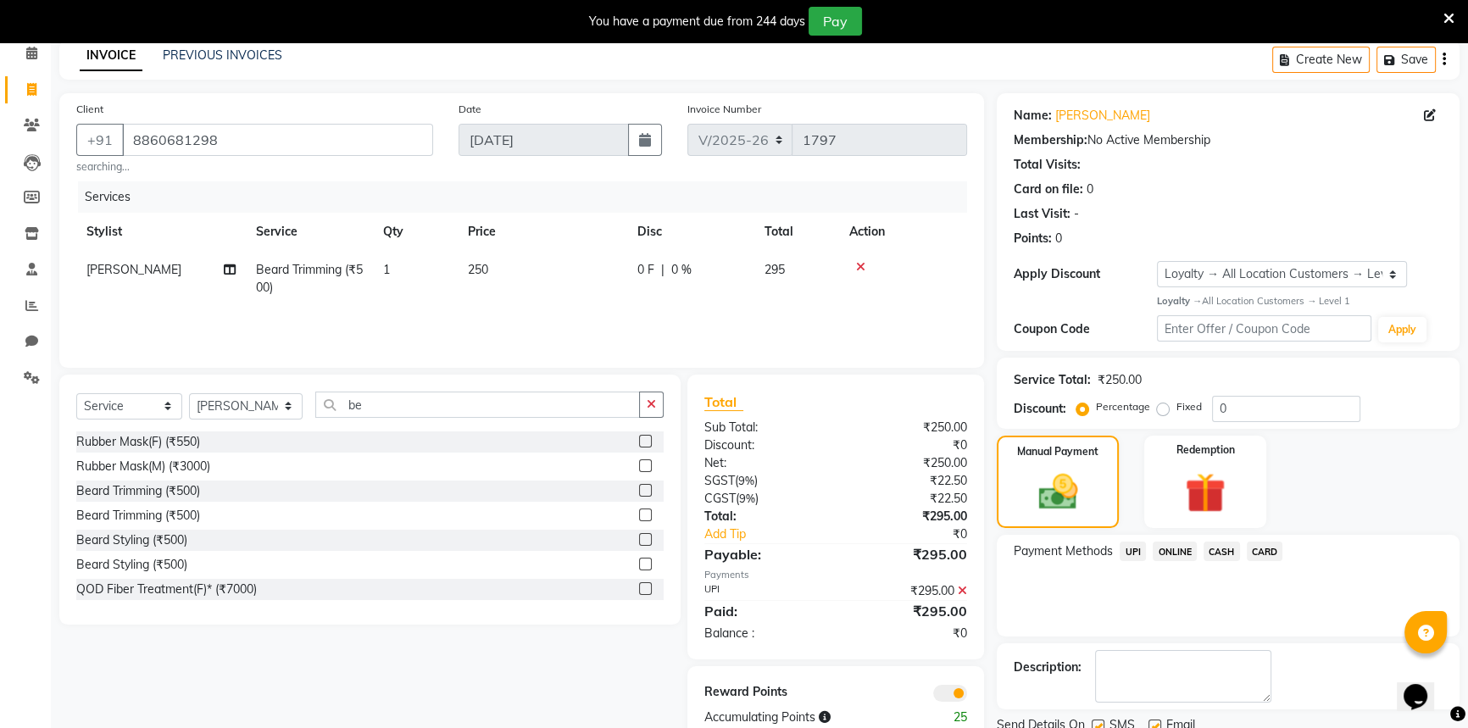
scroll to position [140, 0]
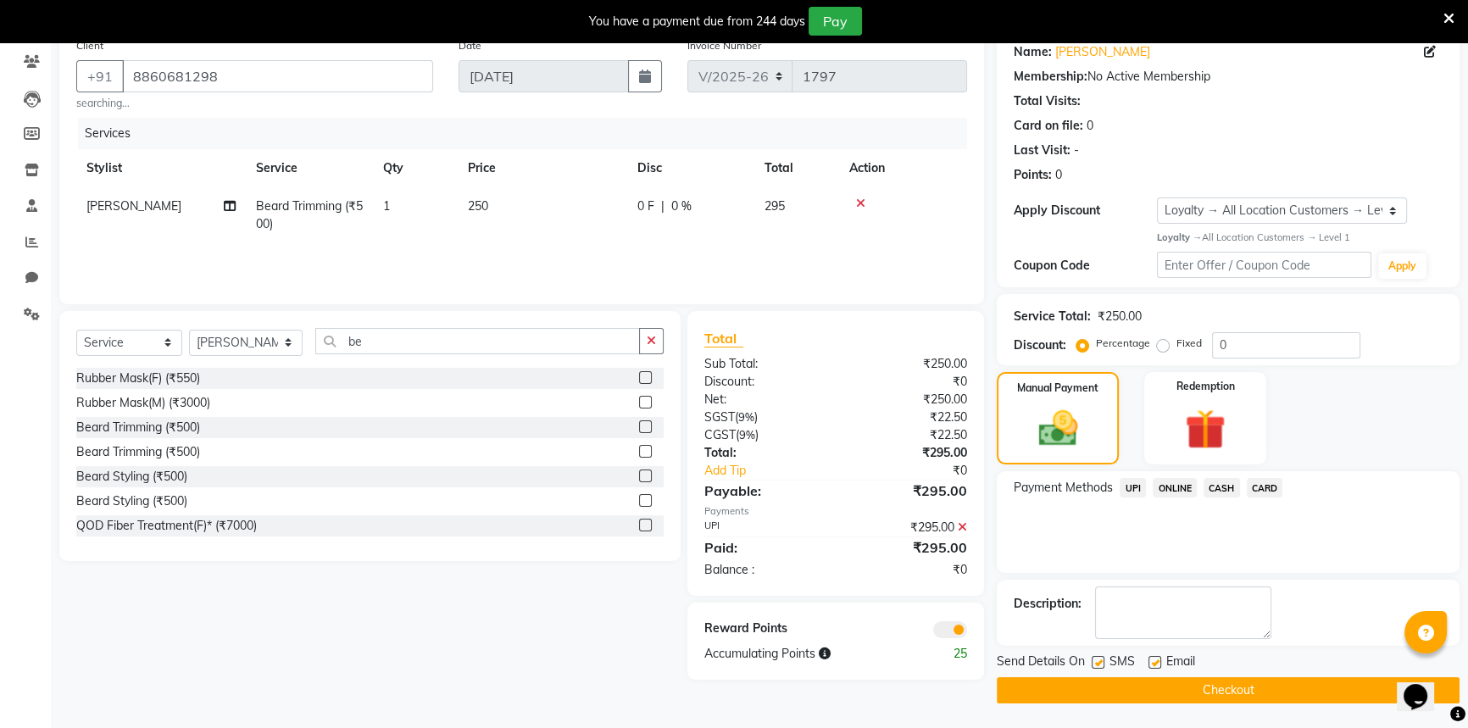
click at [1207, 691] on button "Checkout" at bounding box center [1227, 690] width 463 height 26
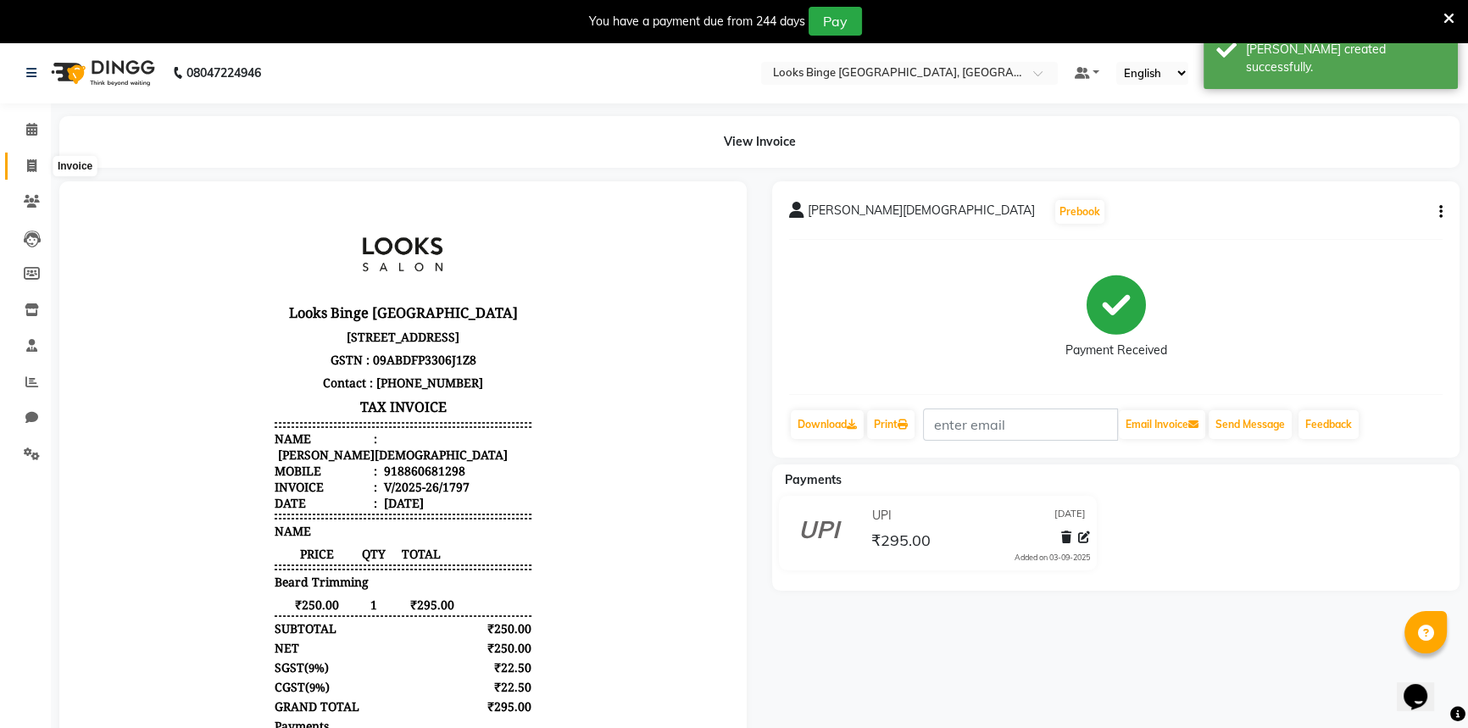
click at [35, 166] on icon at bounding box center [31, 165] width 9 height 13
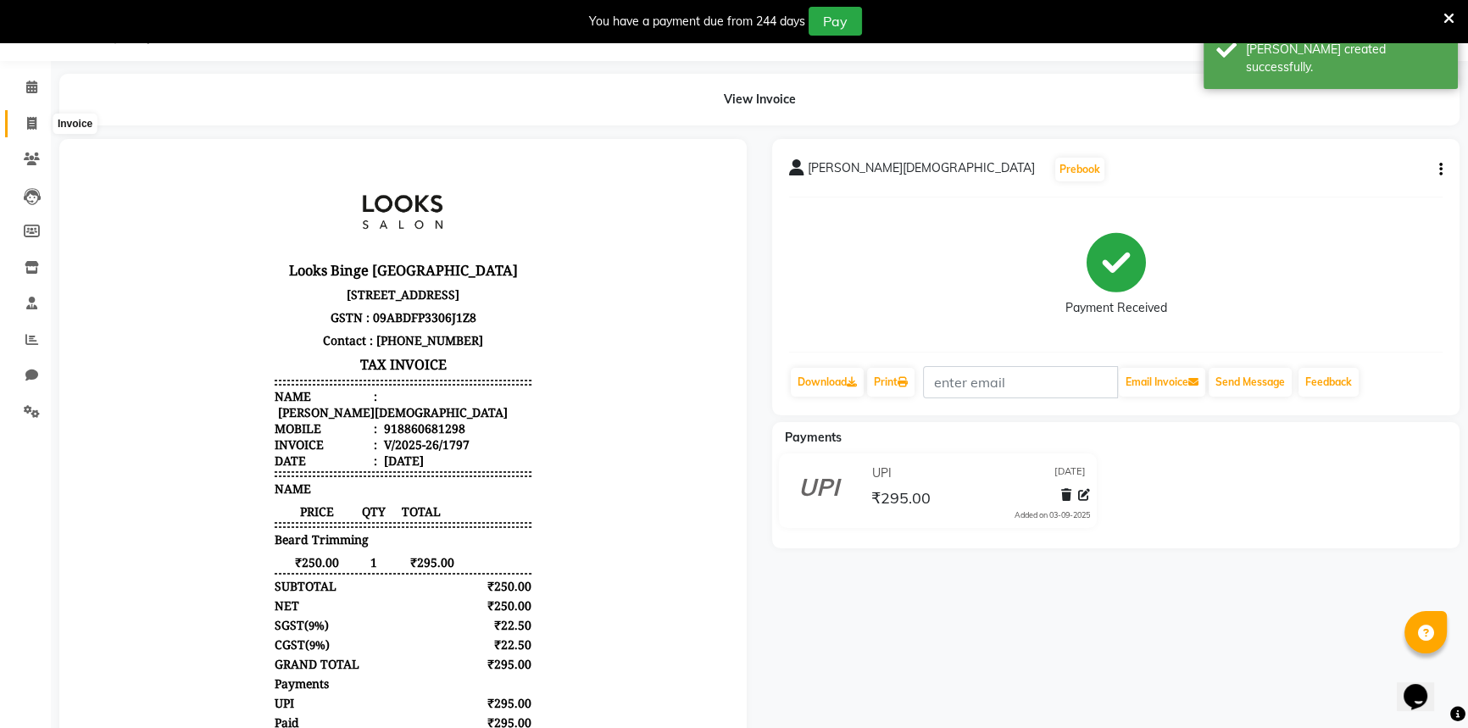
select select "5378"
select select "service"
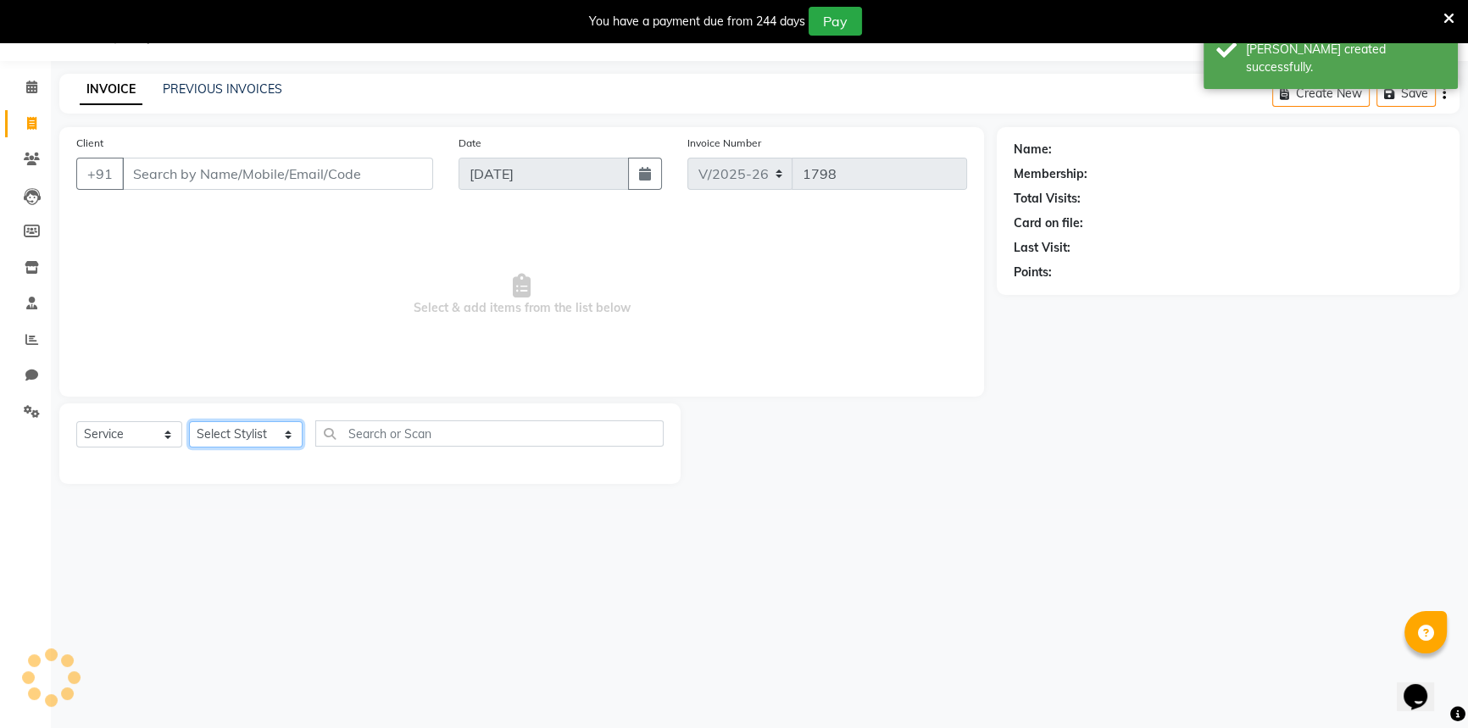
click at [254, 438] on select "Select Stylist ANJALI [PERSON_NAME] [PERSON_NAME] Counter_Sales Kasim Looks Bin…" at bounding box center [246, 434] width 114 height 26
select select "71792"
click at [189, 421] on select "Select Stylist ANJALI [PERSON_NAME] [PERSON_NAME] Counter_Sales Kasim Looks Bin…" at bounding box center [246, 434] width 114 height 26
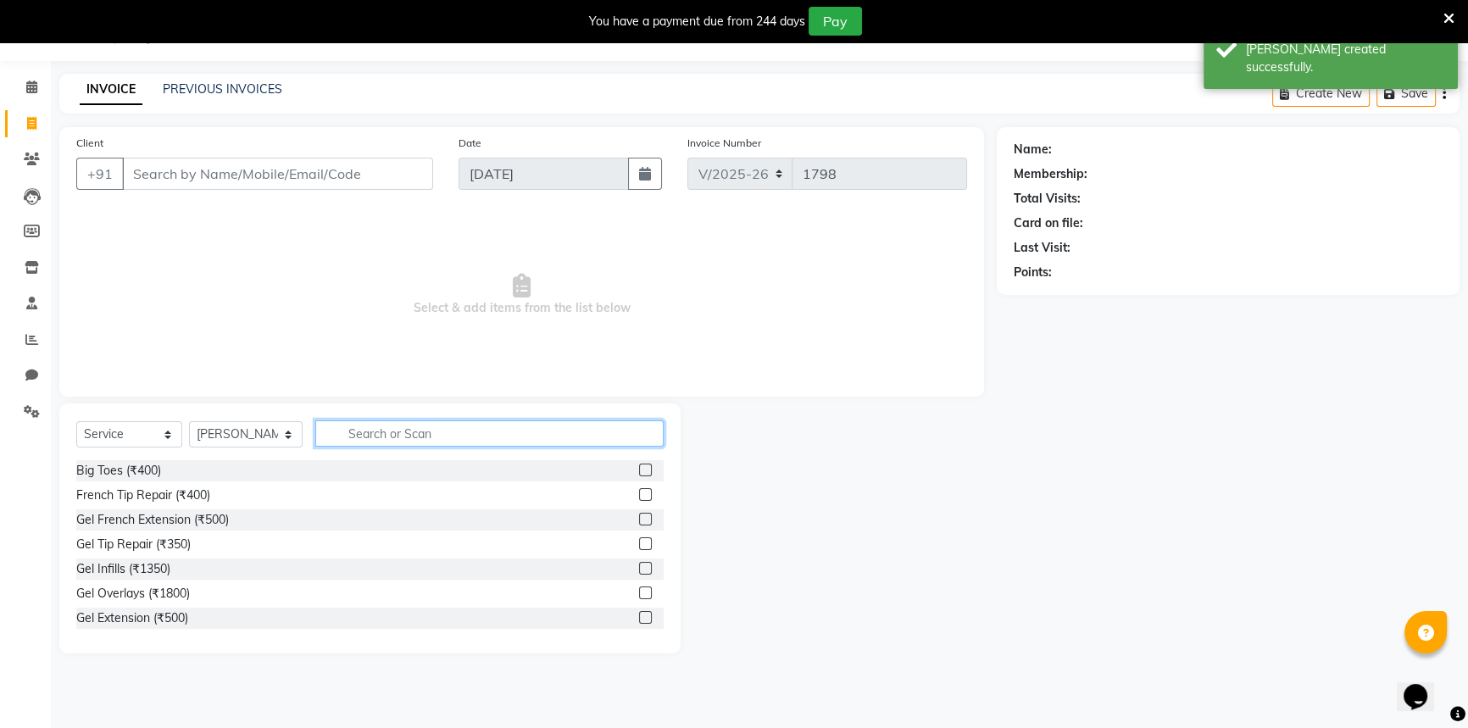
click at [379, 439] on input "text" at bounding box center [489, 433] width 348 height 26
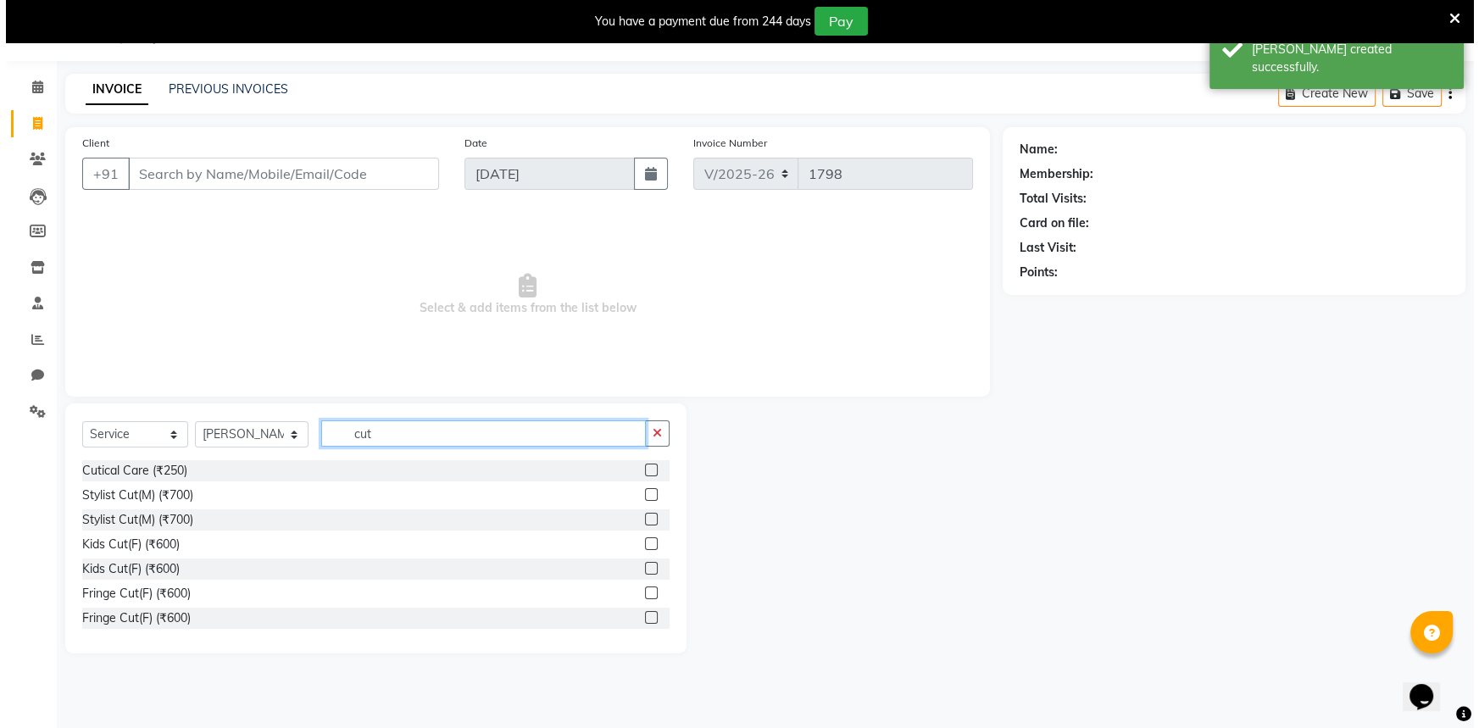
scroll to position [76, 0]
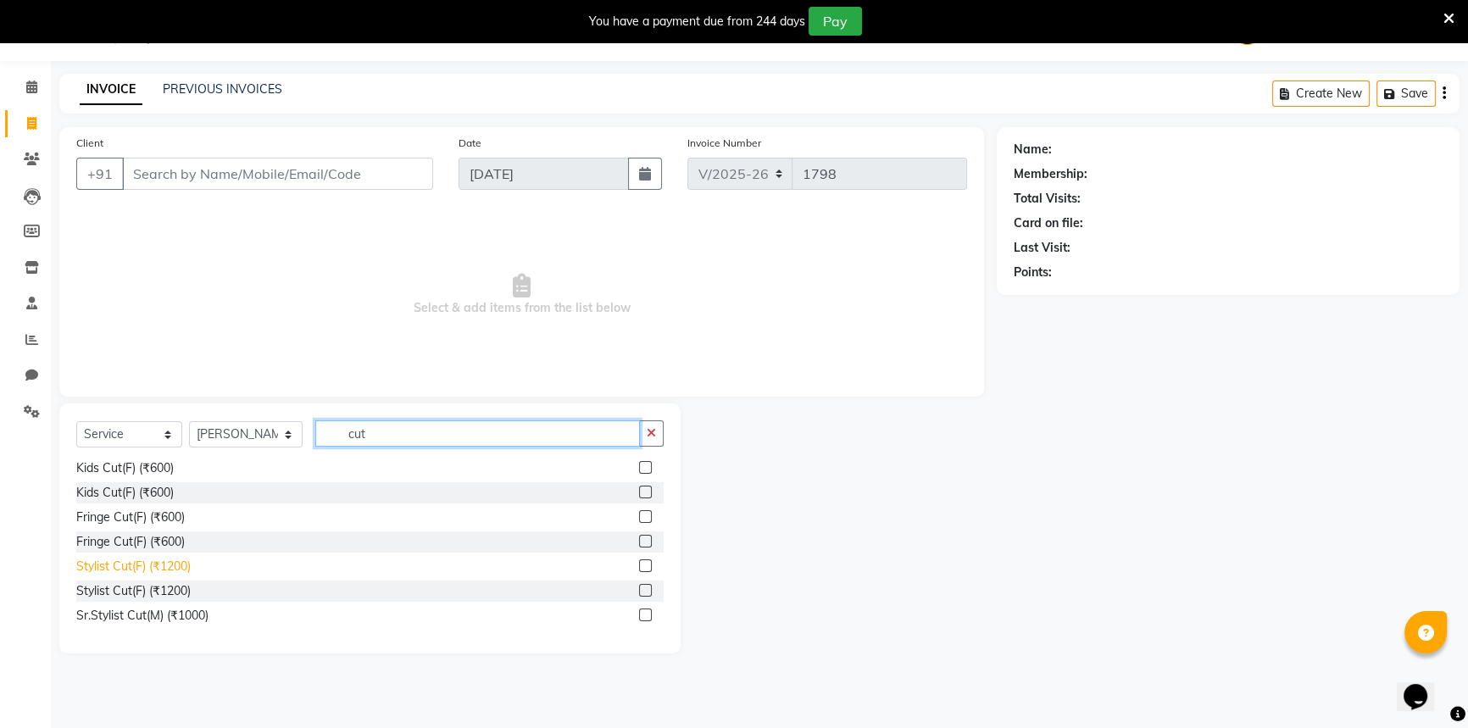
type input "cut"
click at [153, 567] on div "Stylist Cut(F) (₹1200)" at bounding box center [133, 567] width 114 height 18
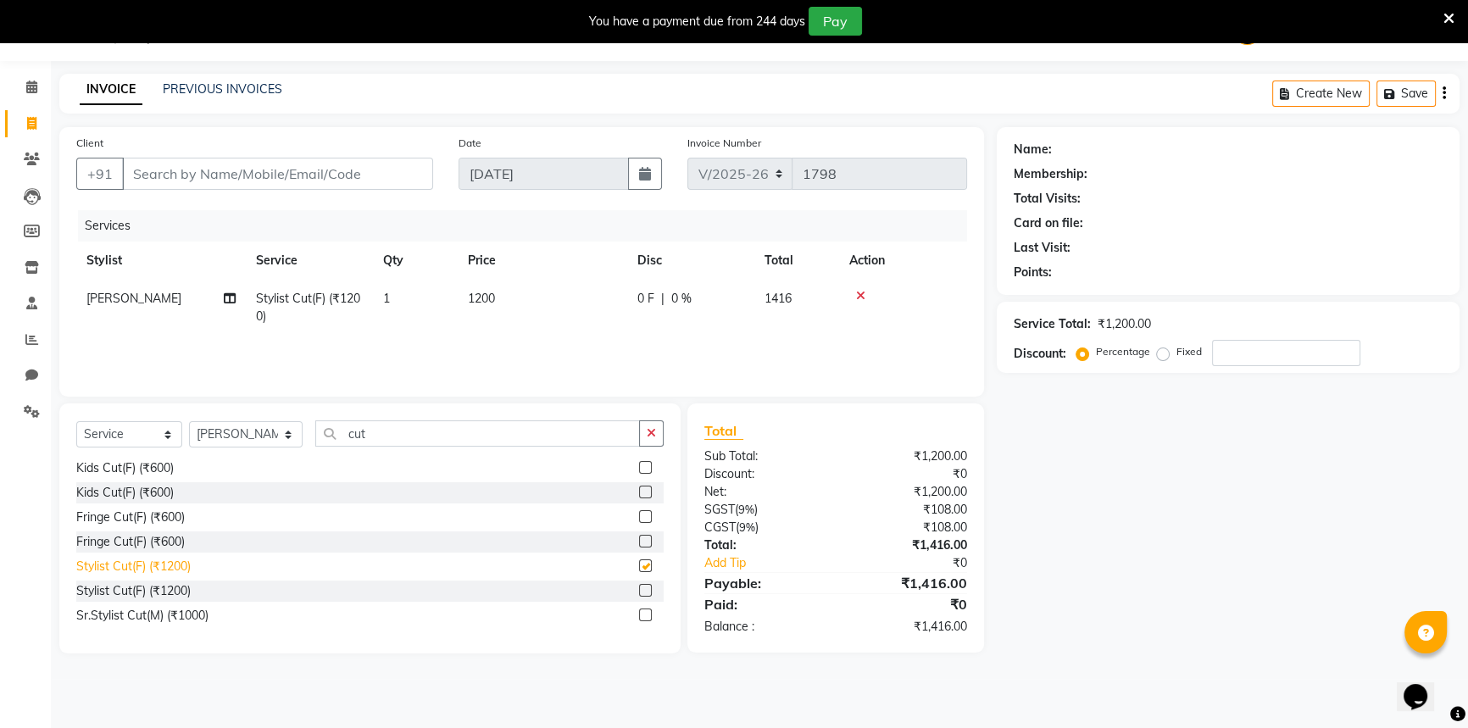
checkbox input "false"
click at [547, 302] on td "1200" at bounding box center [542, 308] width 169 height 56
select select "71792"
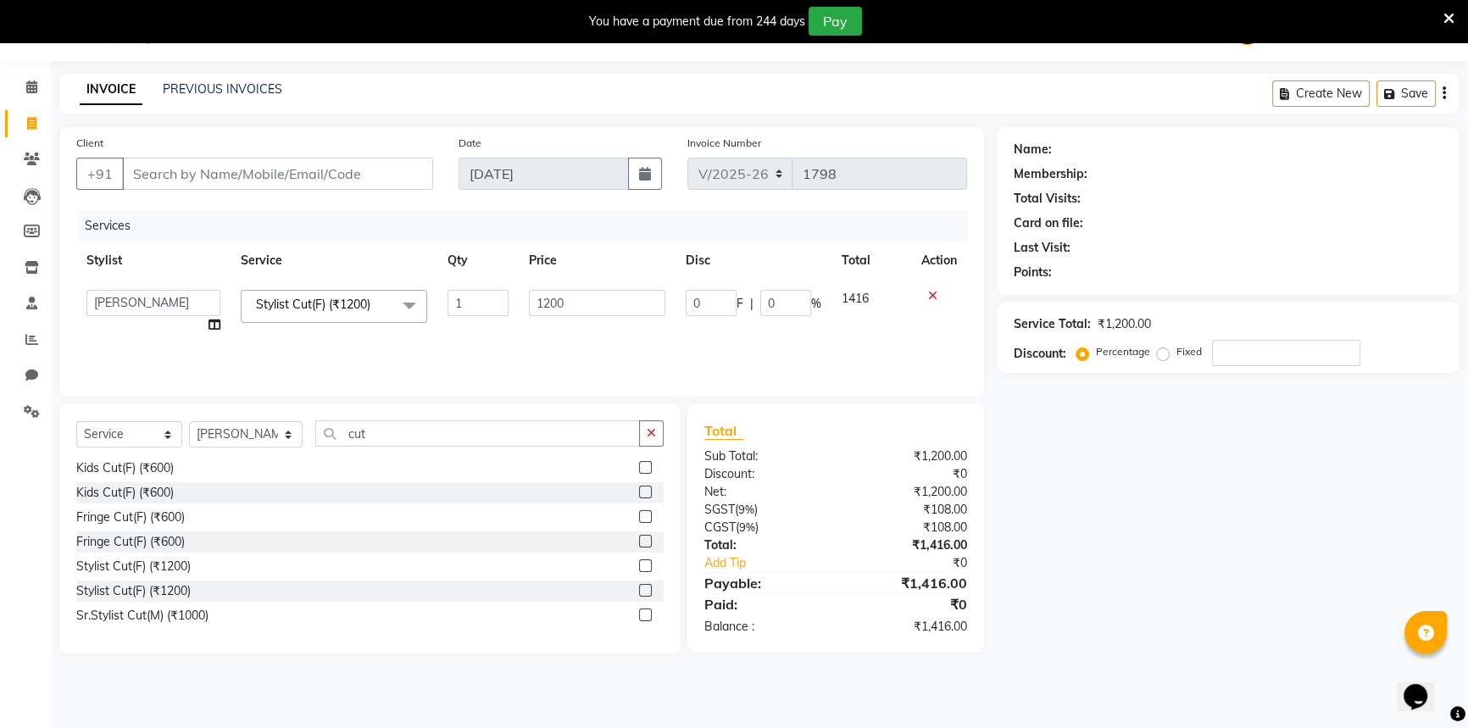
click at [430, 304] on td "Stylist Cut(F) (₹1200) x Big Toes (₹400) French Tip Repair (₹400) Gel French Ex…" at bounding box center [333, 312] width 207 height 64
drag, startPoint x: 589, startPoint y: 299, endPoint x: 546, endPoint y: 306, distance: 43.7
click at [546, 306] on input "1200" at bounding box center [597, 303] width 136 height 26
type input "1000"
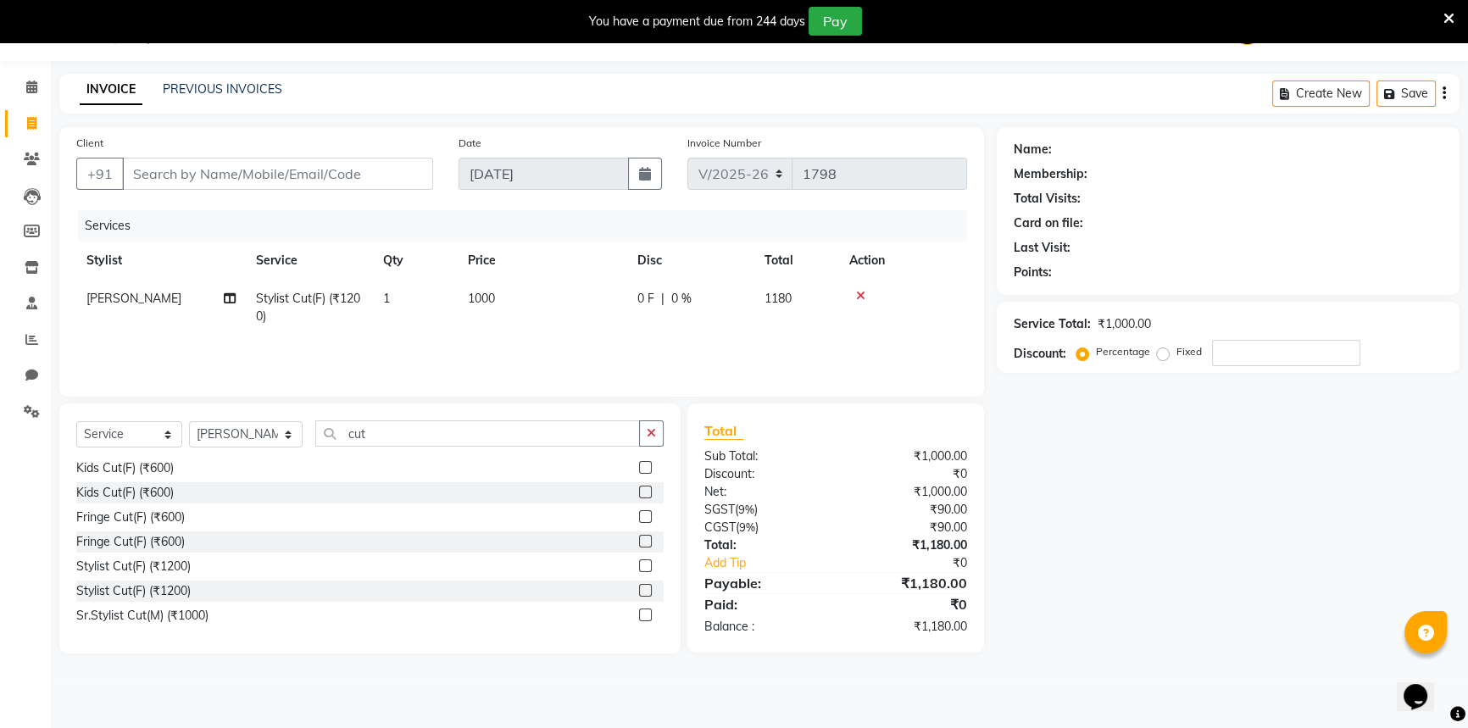
click at [561, 341] on div "Services Stylist Service Qty Price Disc Total Action Arhaan Khan Stylist Cut(F)…" at bounding box center [521, 294] width 891 height 169
click at [216, 177] on input "Client" at bounding box center [277, 174] width 311 height 32
type input "8"
type input "0"
type input "8882427492"
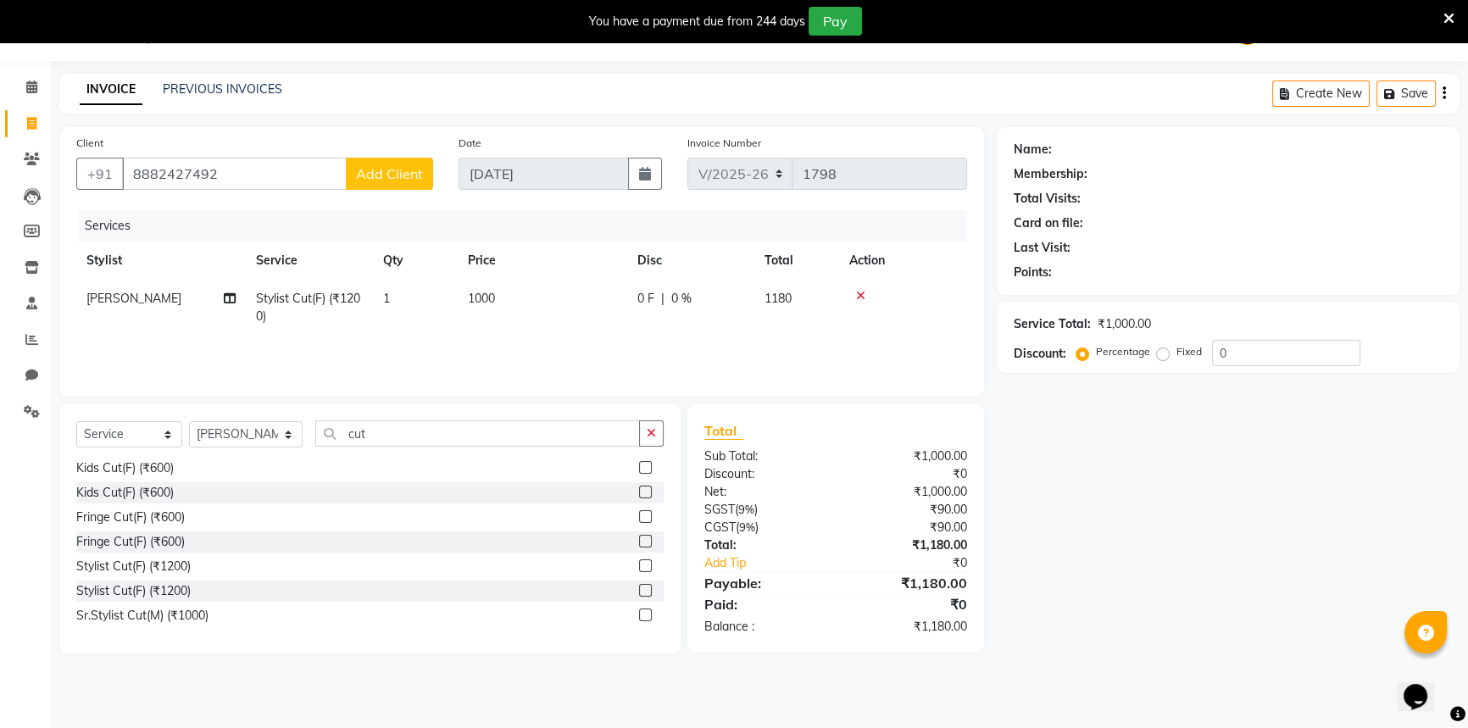
click at [400, 179] on span "Add Client" at bounding box center [389, 173] width 67 height 17
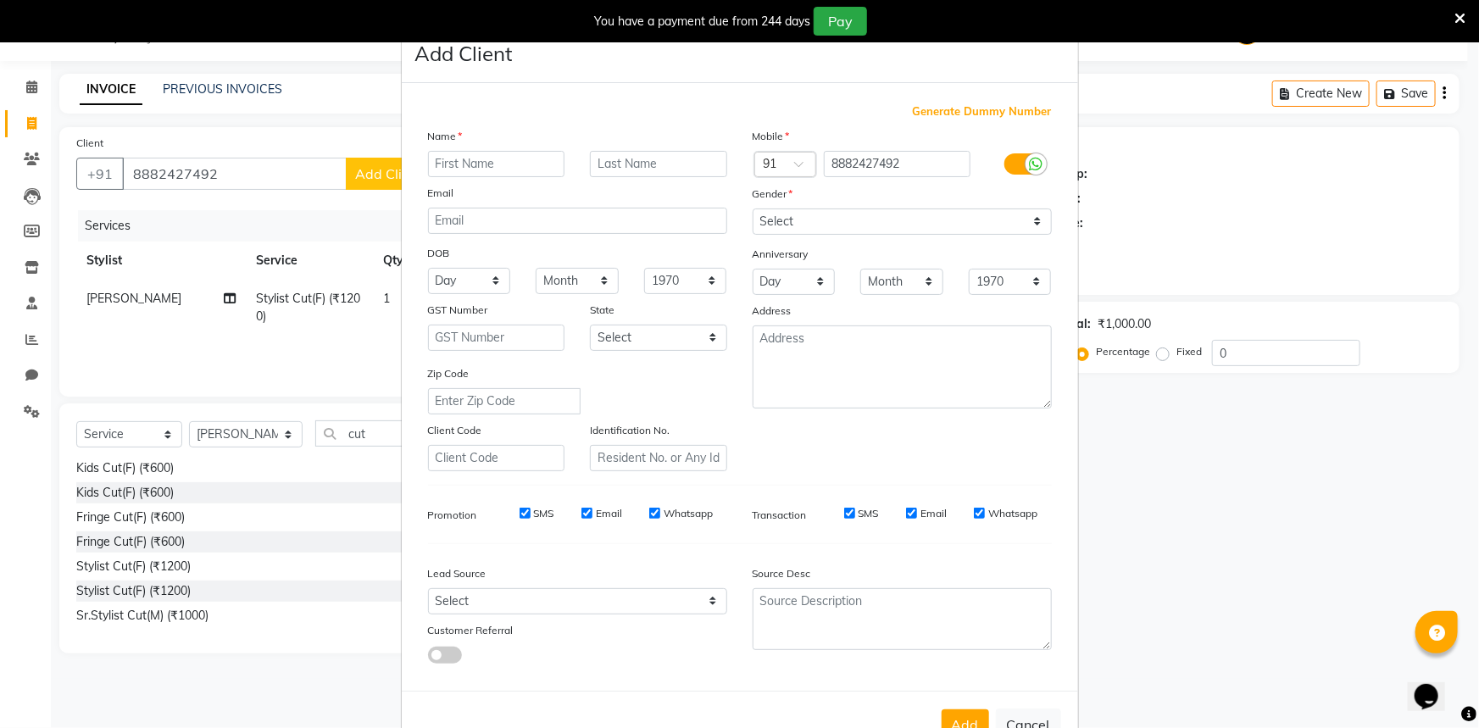
click at [521, 153] on input "text" at bounding box center [496, 164] width 137 height 26
click at [519, 162] on input "text" at bounding box center [496, 164] width 137 height 26
type input "tashu"
click at [858, 221] on select "Select Male Female Other Prefer Not To Say" at bounding box center [901, 221] width 299 height 26
select select "female"
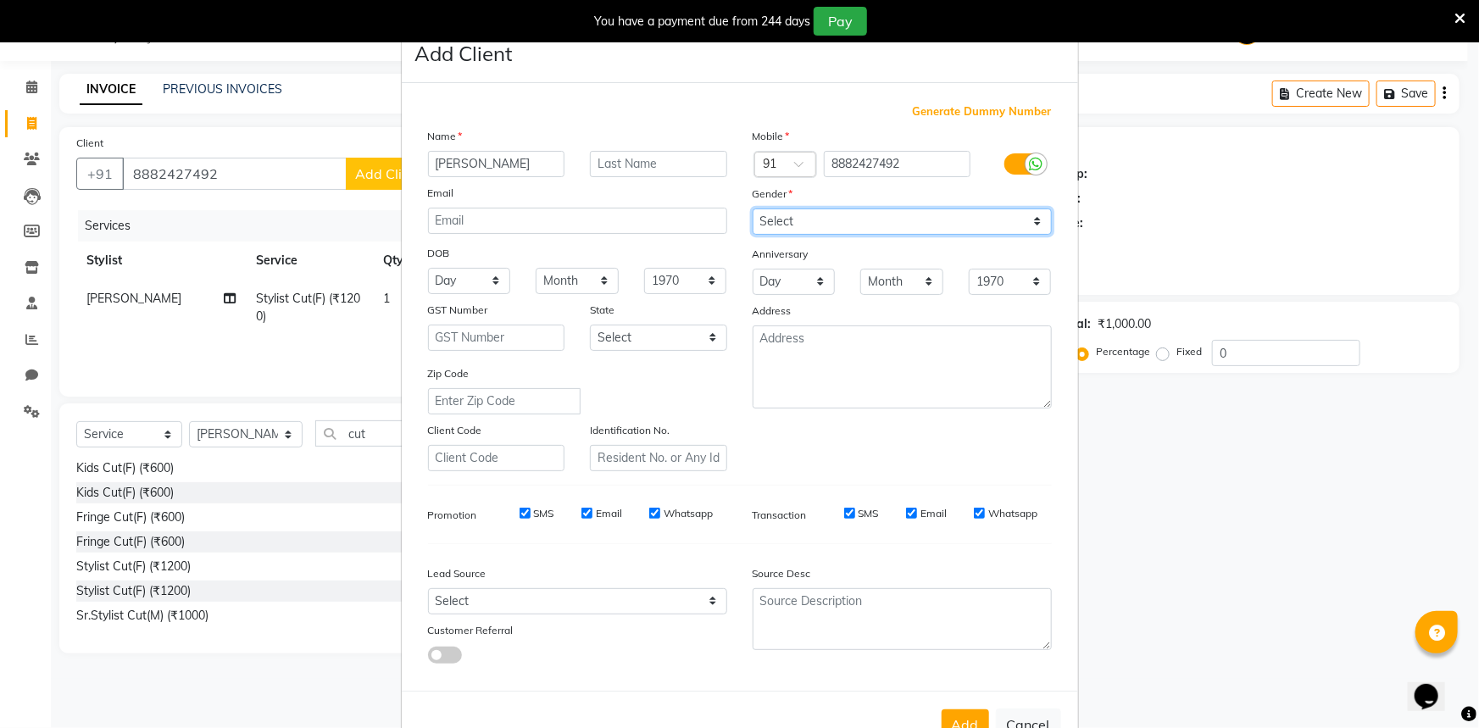
click at [752, 208] on select "Select Male Female Other Prefer Not To Say" at bounding box center [901, 221] width 299 height 26
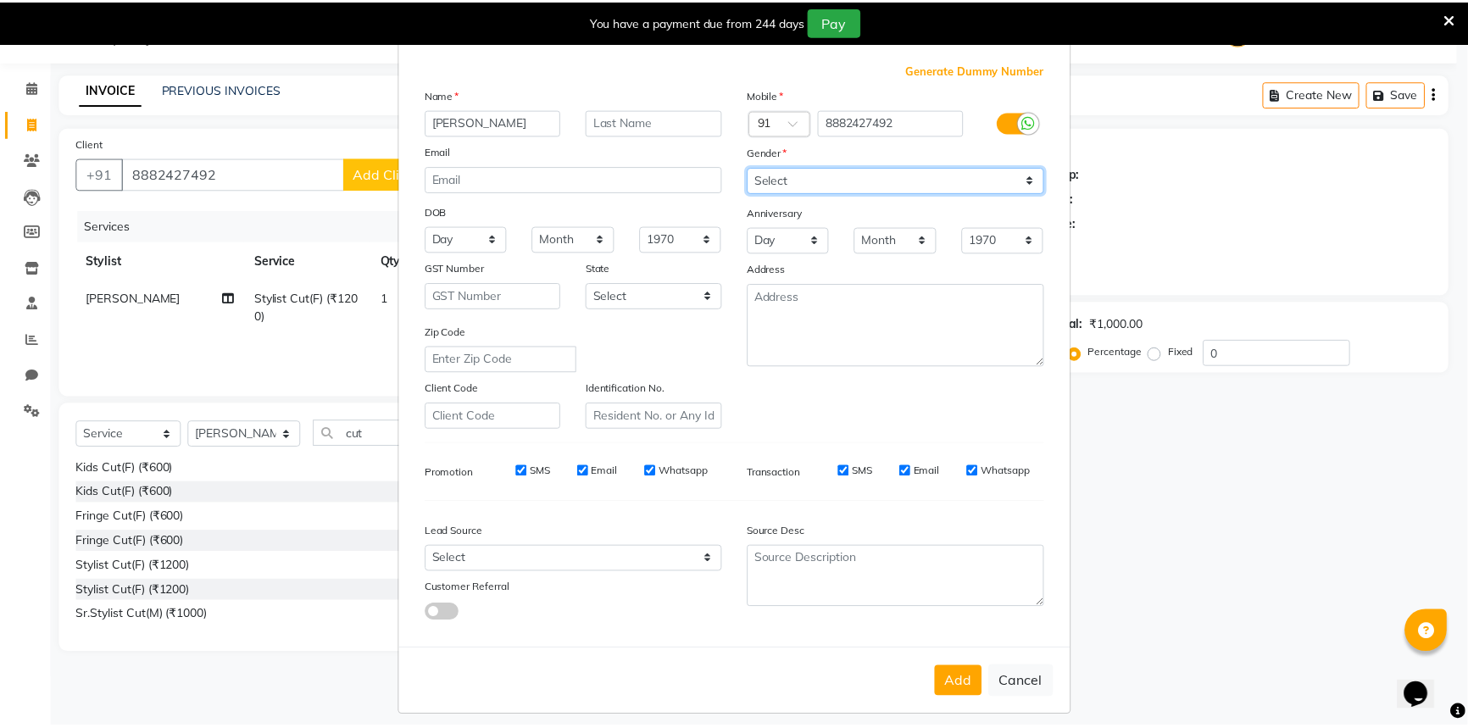
scroll to position [59, 0]
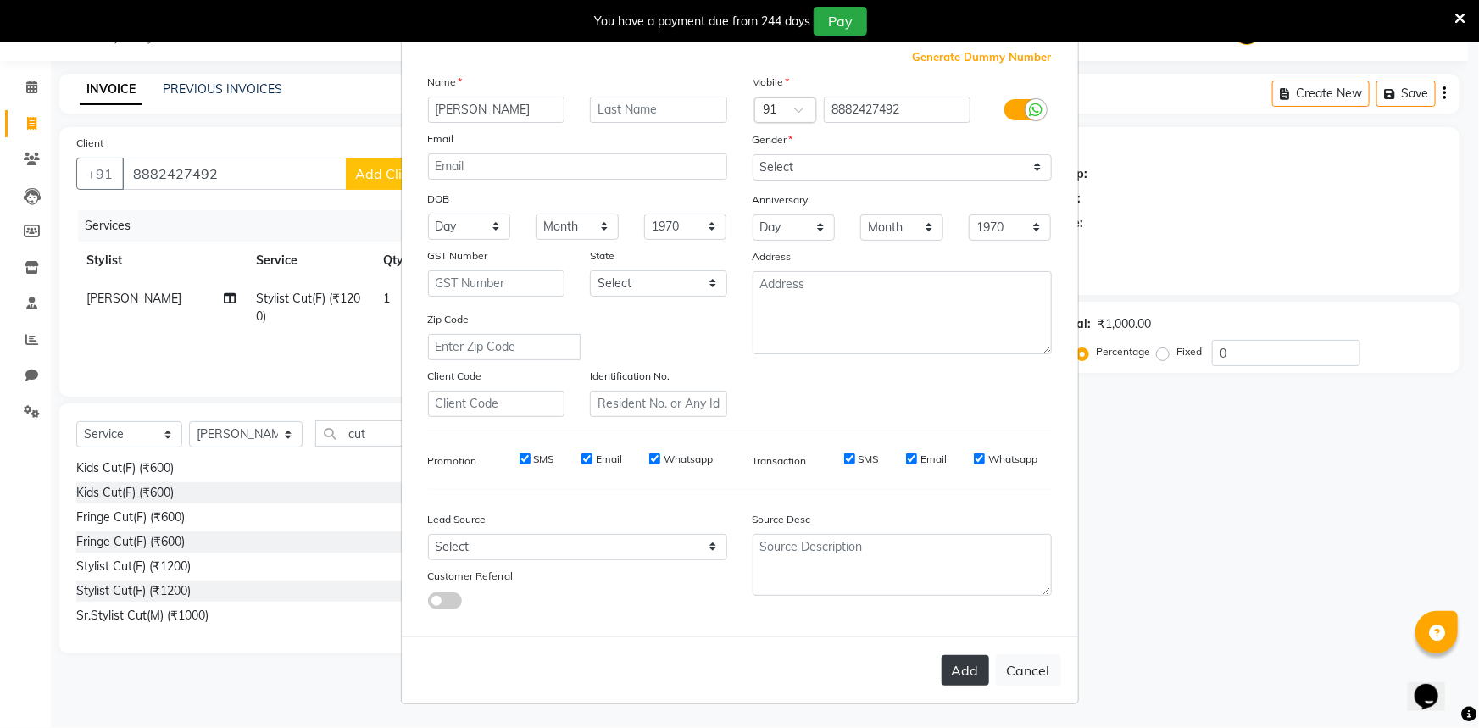
click at [961, 665] on button "Add" at bounding box center [964, 670] width 47 height 31
select select
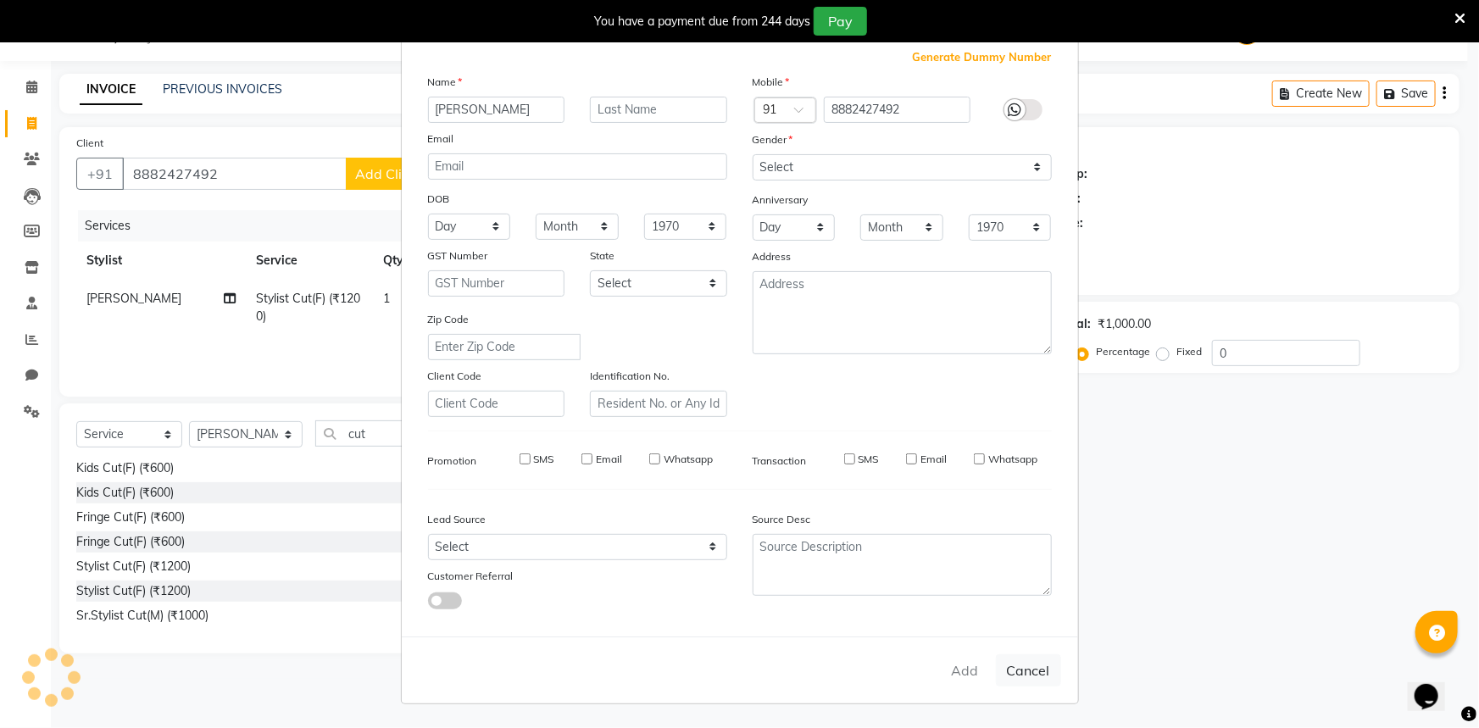
select select
checkbox input "false"
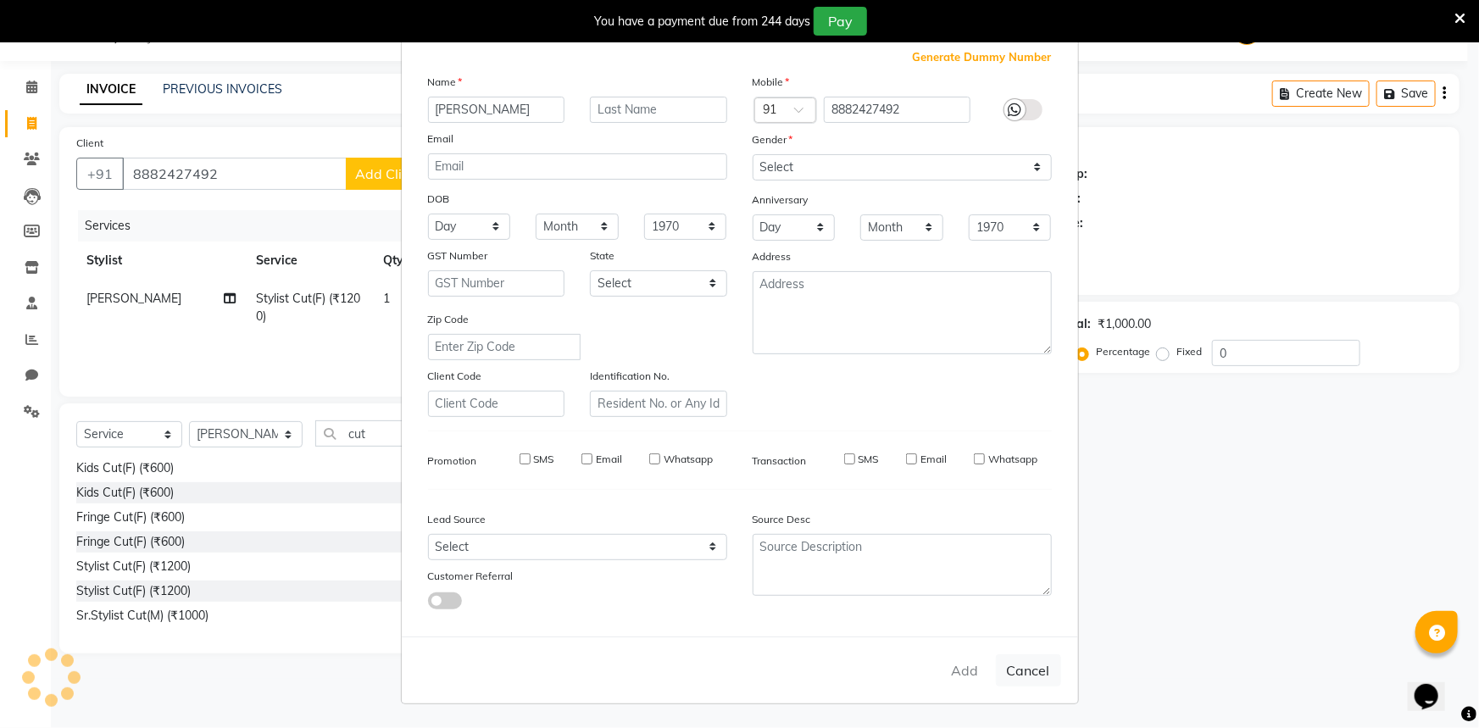
checkbox input "false"
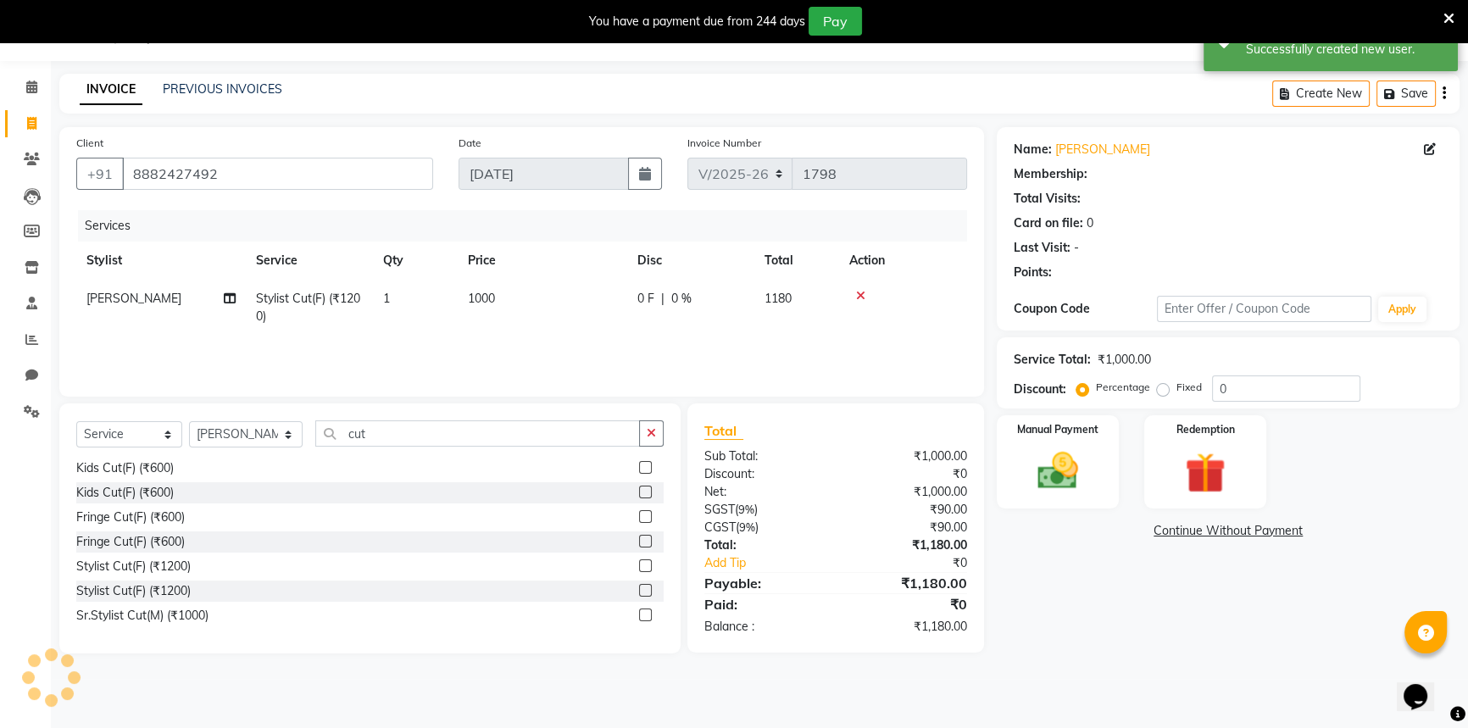
select select "1: Object"
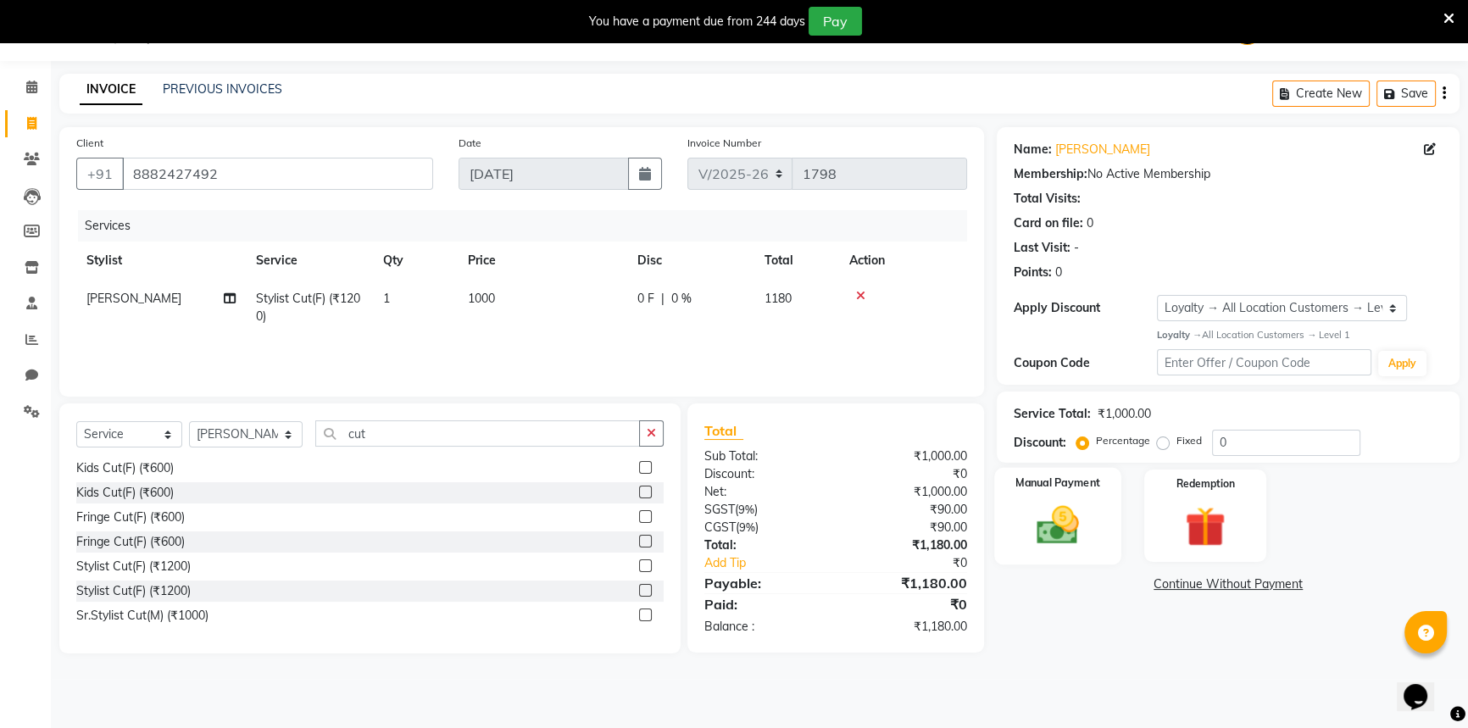
click at [1091, 534] on img at bounding box center [1058, 525] width 69 height 48
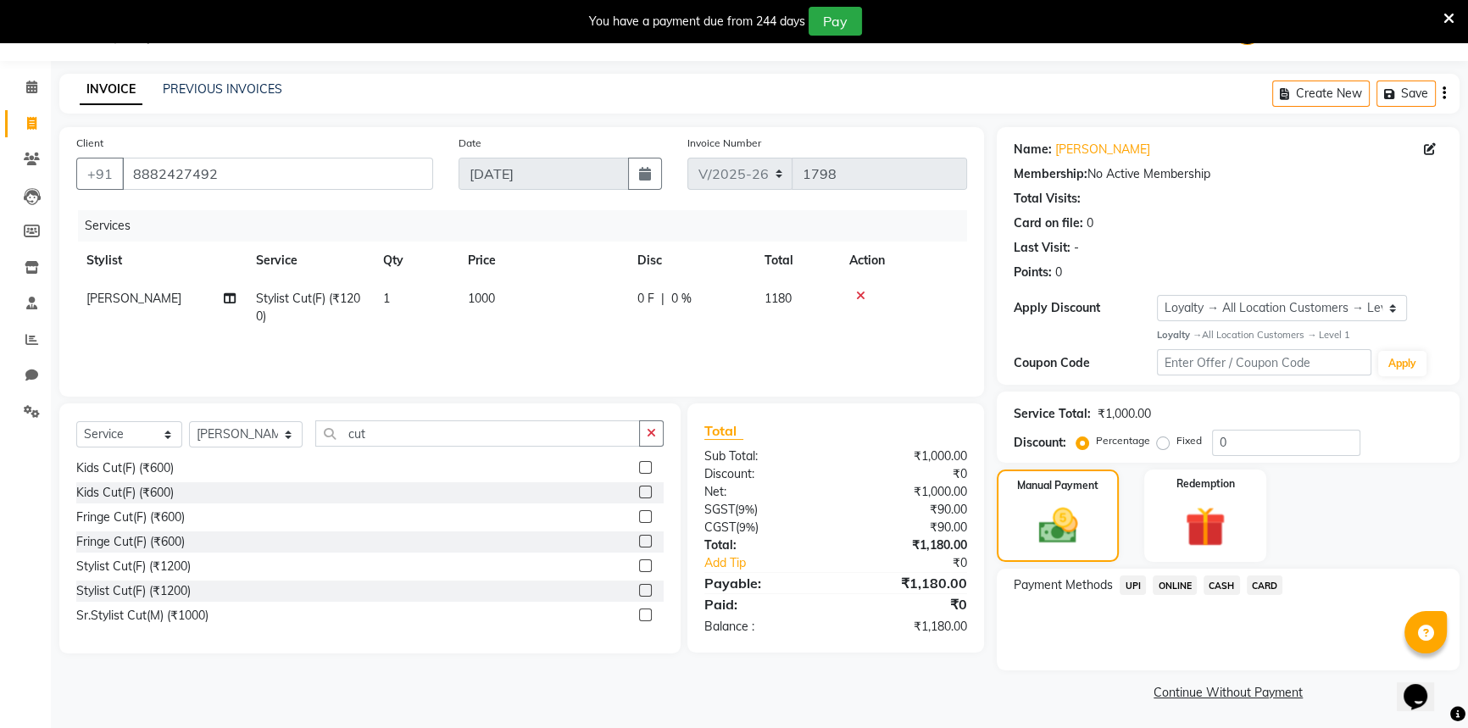
click at [1229, 578] on span "CASH" at bounding box center [1221, 584] width 36 height 19
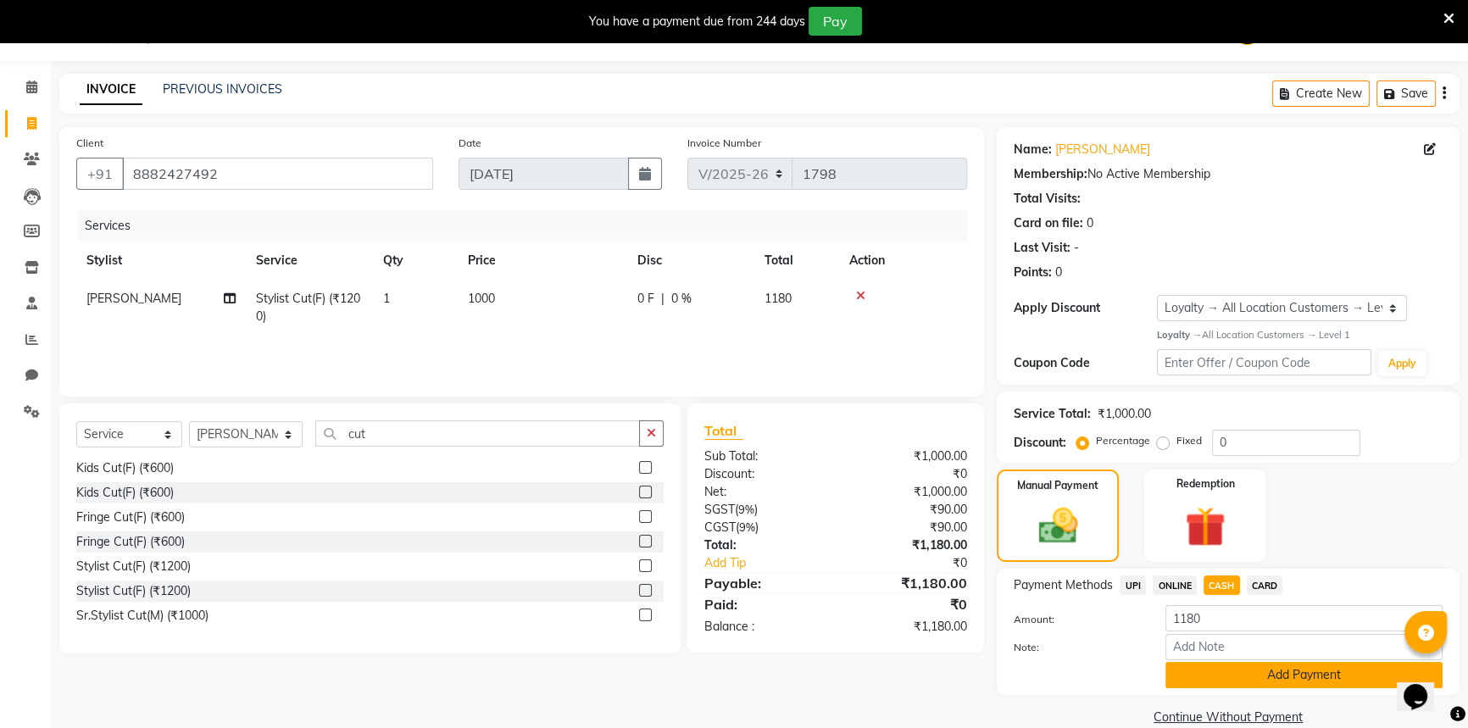
click at [1235, 679] on button "Add Payment" at bounding box center [1303, 675] width 277 height 26
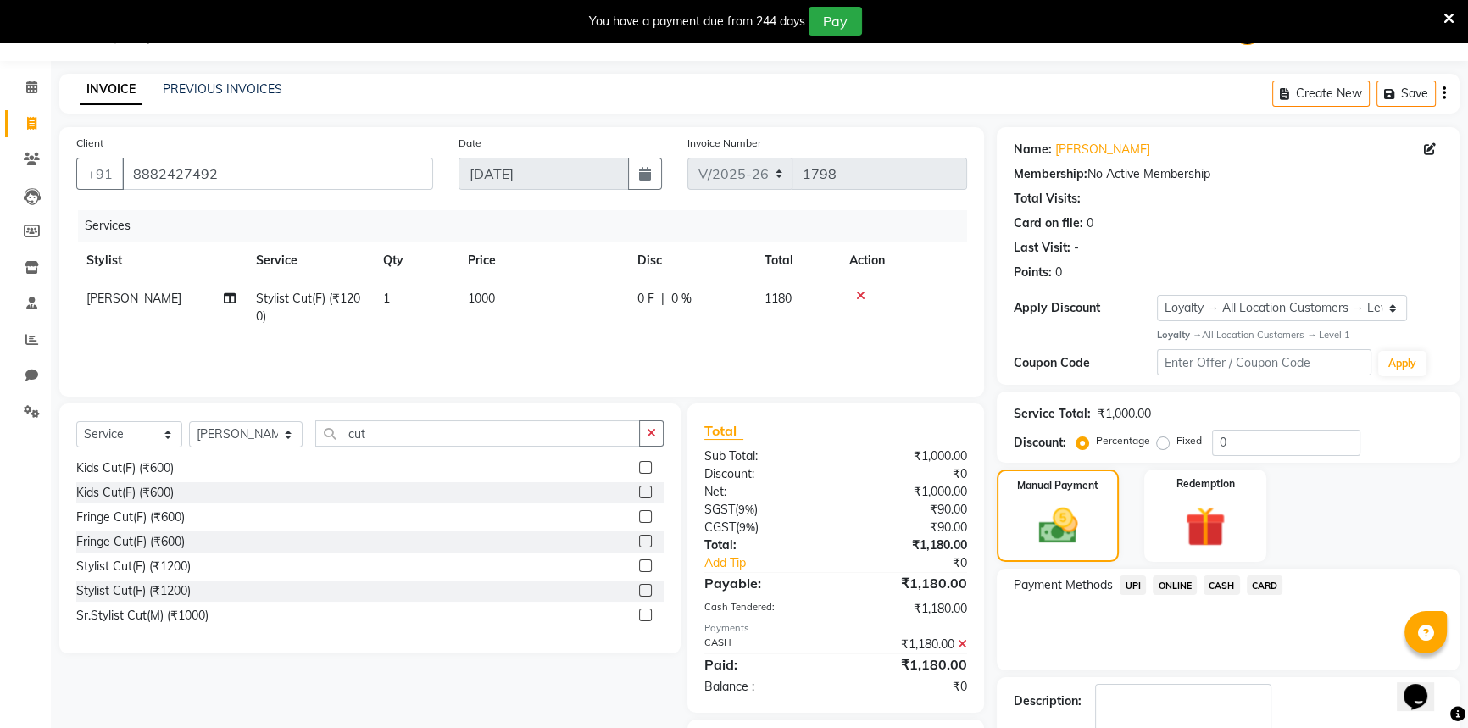
scroll to position [140, 0]
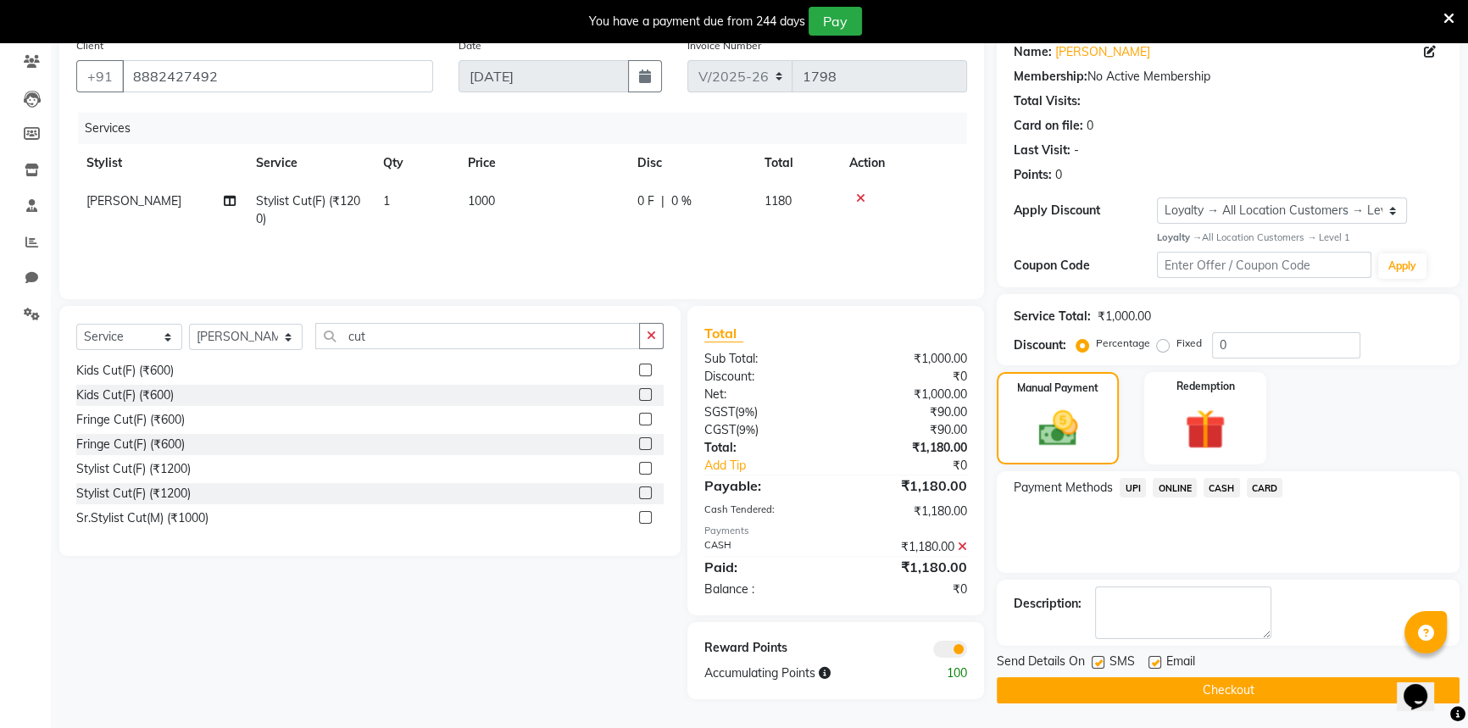
click at [1235, 686] on button "Checkout" at bounding box center [1227, 690] width 463 height 26
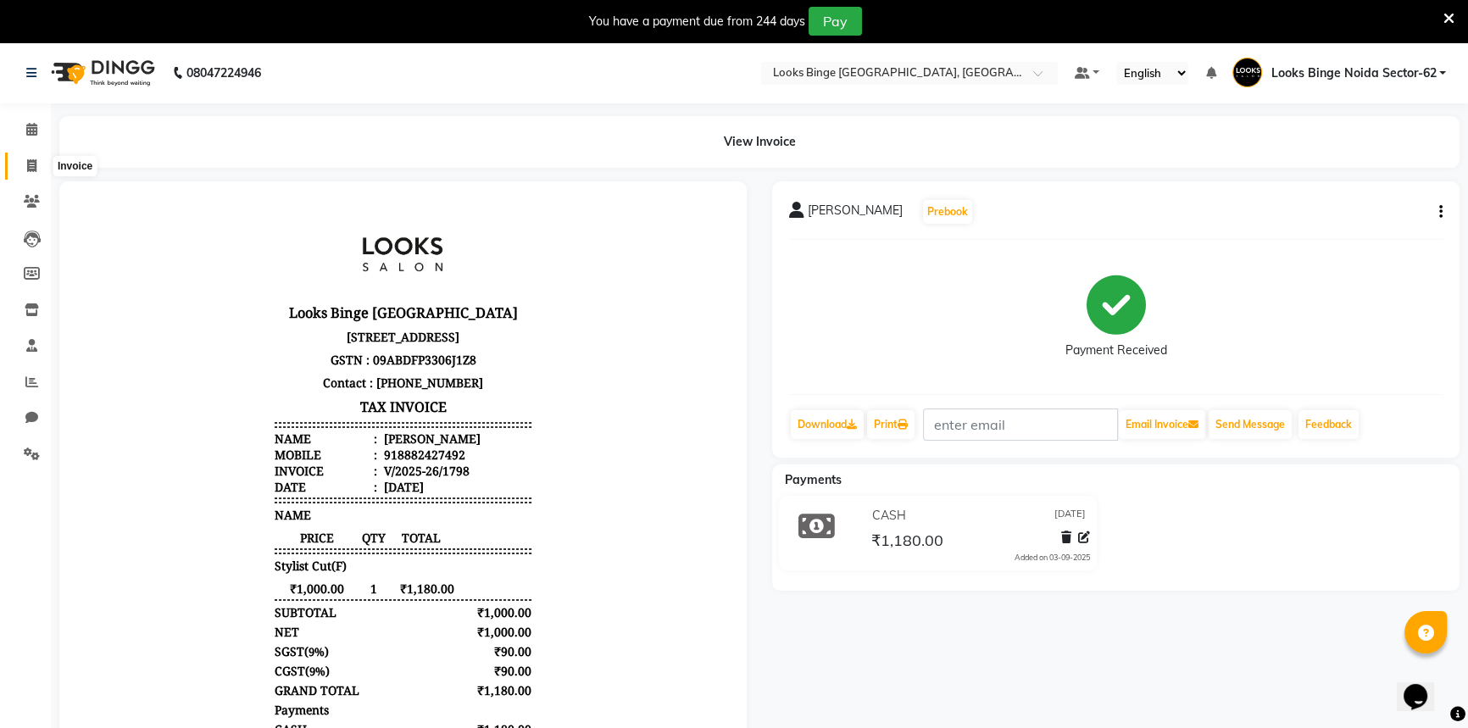
click at [33, 168] on icon at bounding box center [31, 165] width 9 height 13
select select "5378"
select select "service"
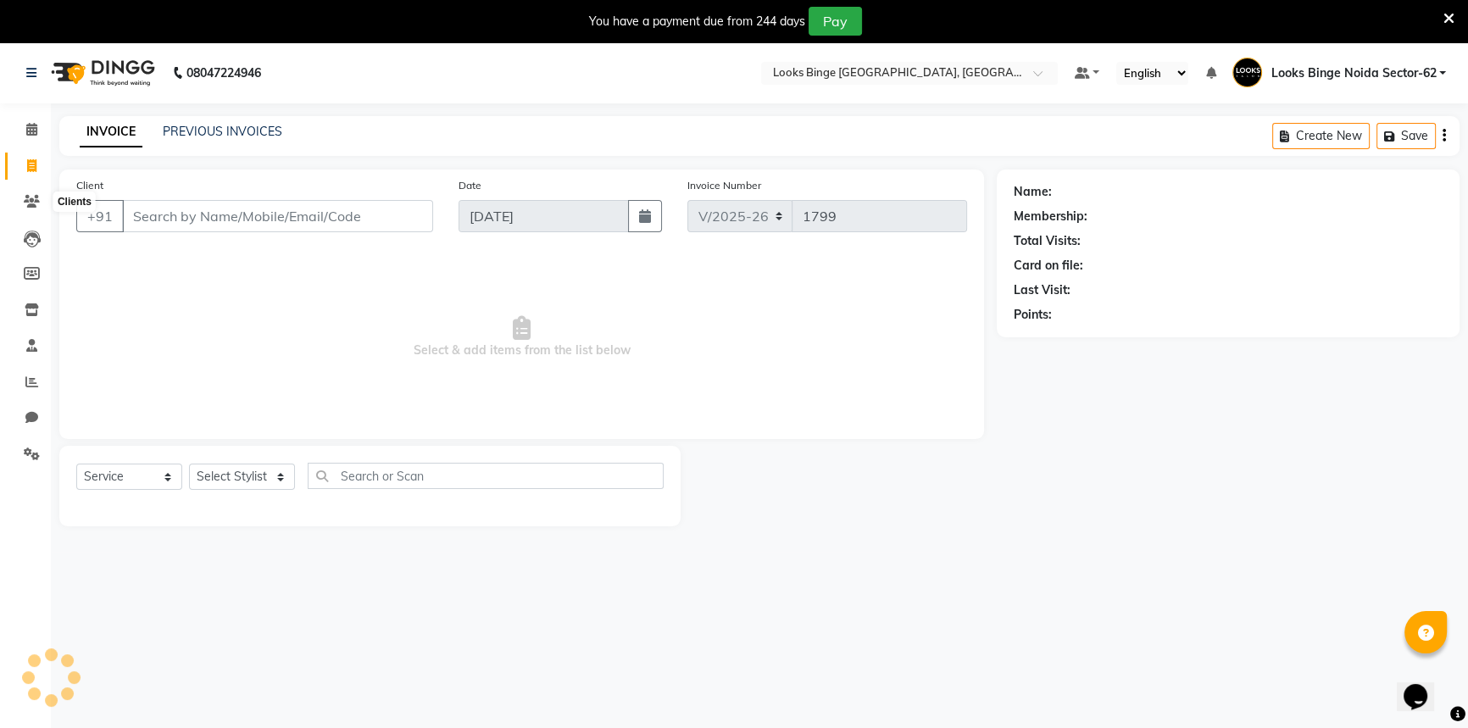
scroll to position [42, 0]
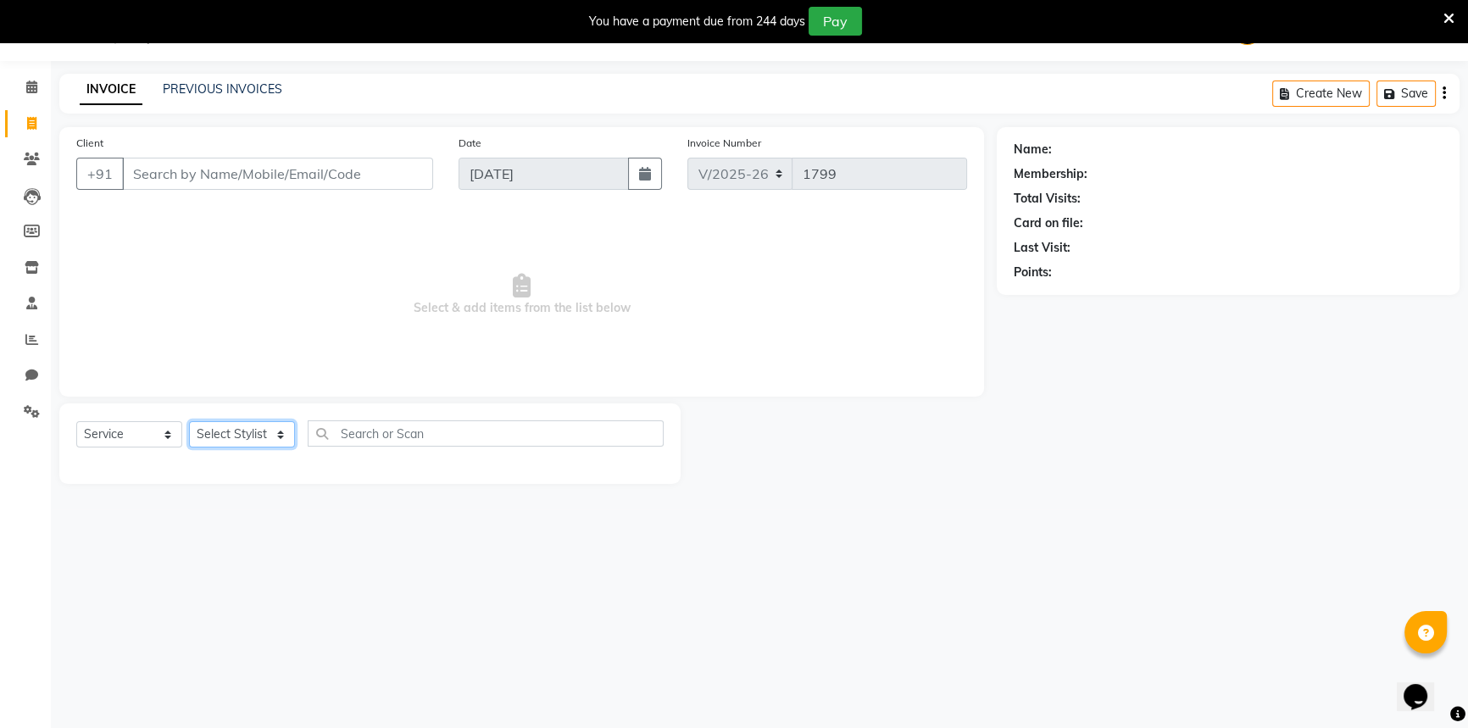
click at [233, 444] on select "Select Stylist" at bounding box center [242, 434] width 106 height 26
select select "41627"
click at [189, 421] on select "Select Stylist ANJALI [PERSON_NAME] [PERSON_NAME] Counter_Sales Kasim Looks Bin…" at bounding box center [246, 434] width 114 height 26
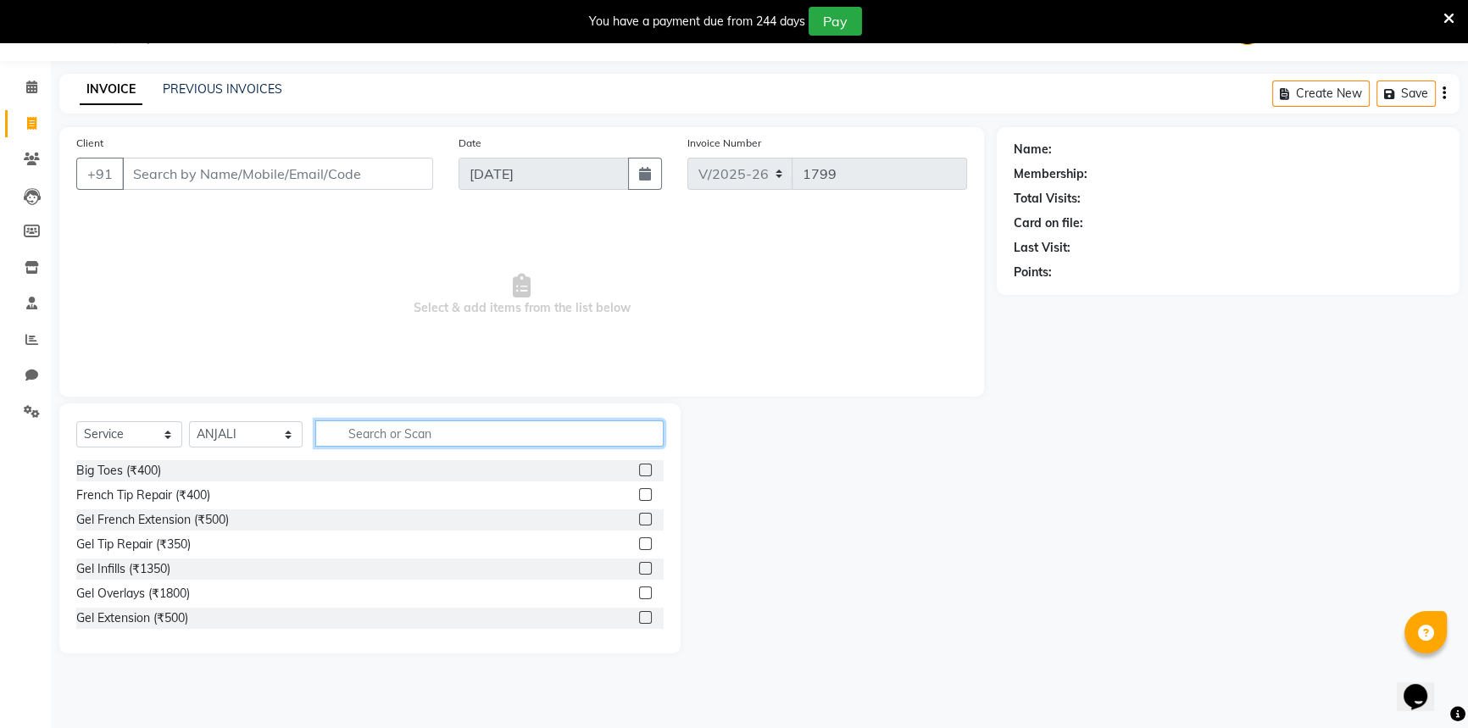
click at [391, 441] on input "text" at bounding box center [489, 433] width 348 height 26
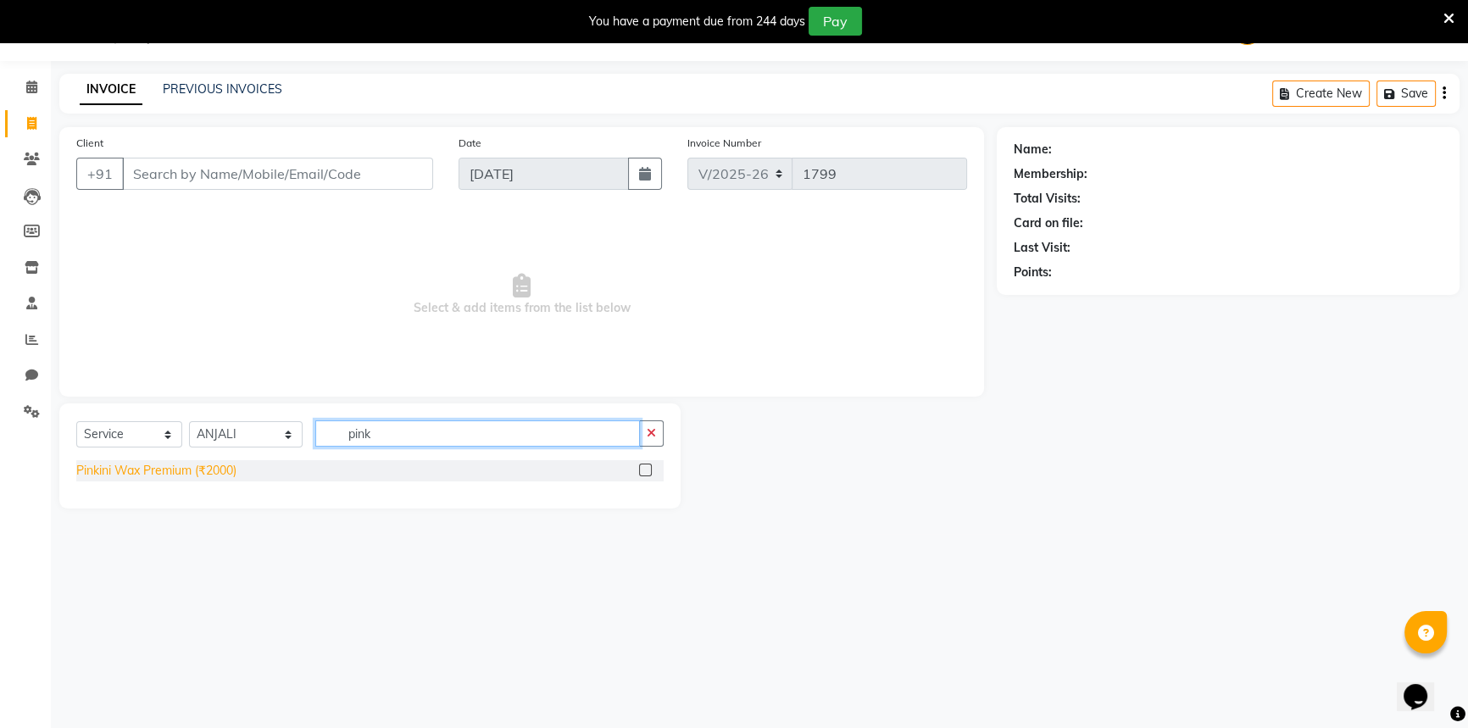
type input "pink"
click at [130, 475] on div "Pinkini Wax Premium (₹2000)" at bounding box center [156, 471] width 160 height 18
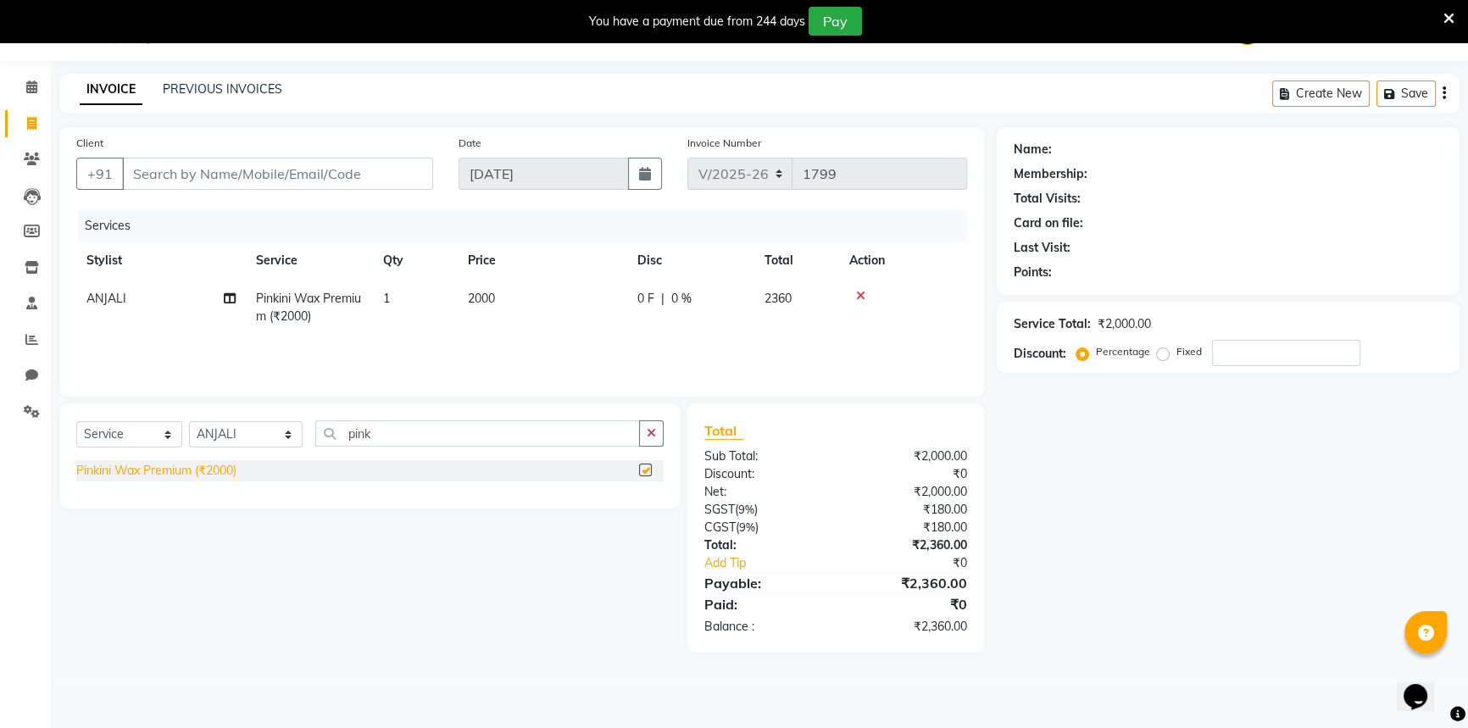
checkbox input "false"
click at [530, 285] on td "2000" at bounding box center [542, 308] width 169 height 56
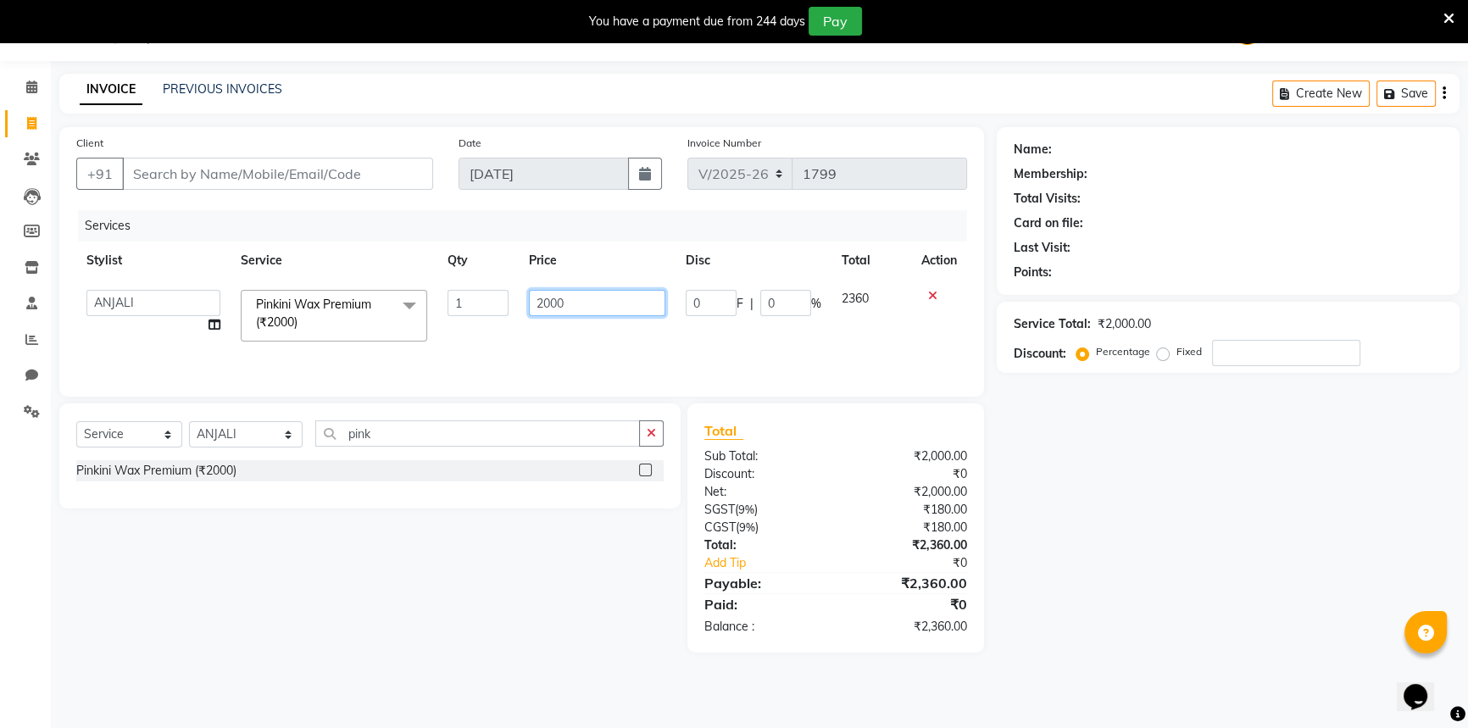
drag, startPoint x: 576, startPoint y: 299, endPoint x: 385, endPoint y: 276, distance: 192.9
click at [385, 276] on table "Stylist Service Qty Price Disc Total Action ANJALI Annu Arhaan Khan Arun Counte…" at bounding box center [521, 296] width 891 height 110
type input "2500"
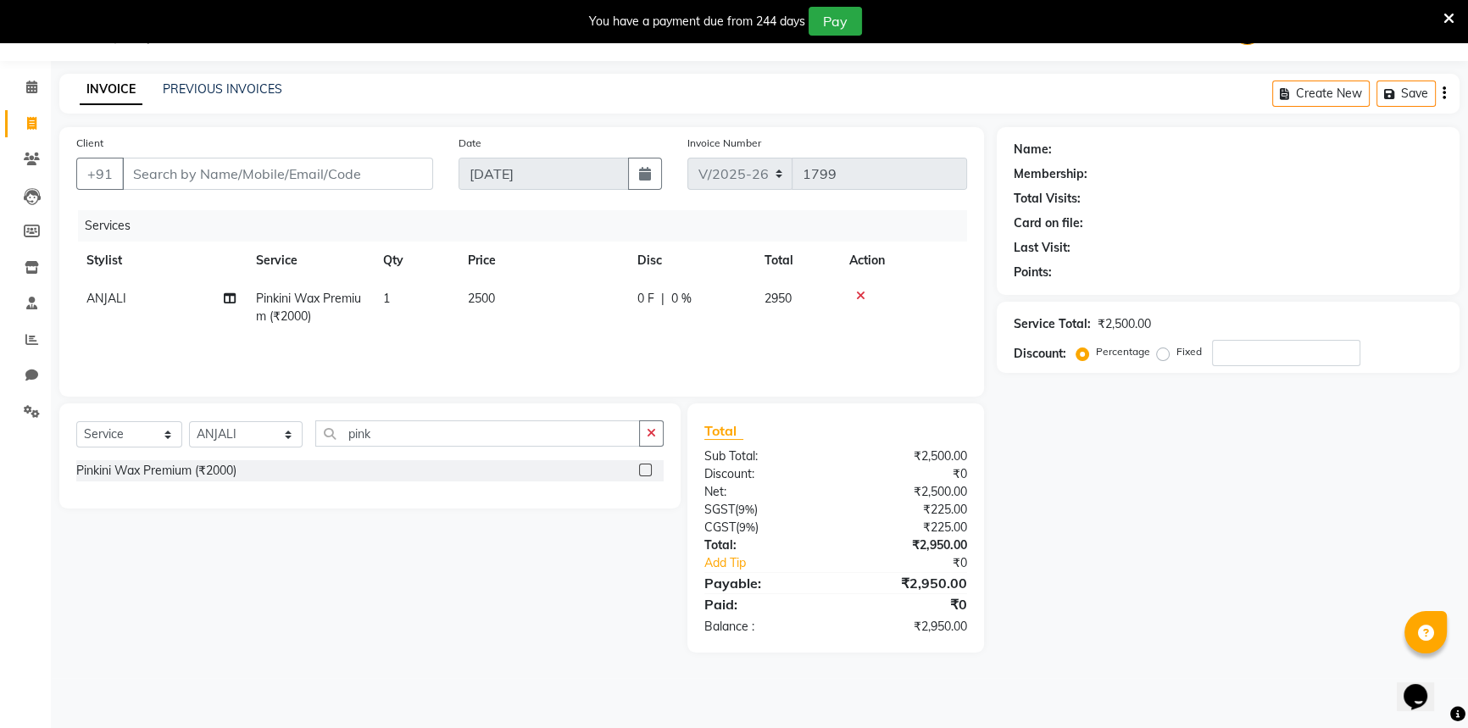
click at [622, 343] on div "Services Stylist Service Qty Price Disc Total Action ANJALI Pinkini Wax Premium…" at bounding box center [521, 294] width 891 height 169
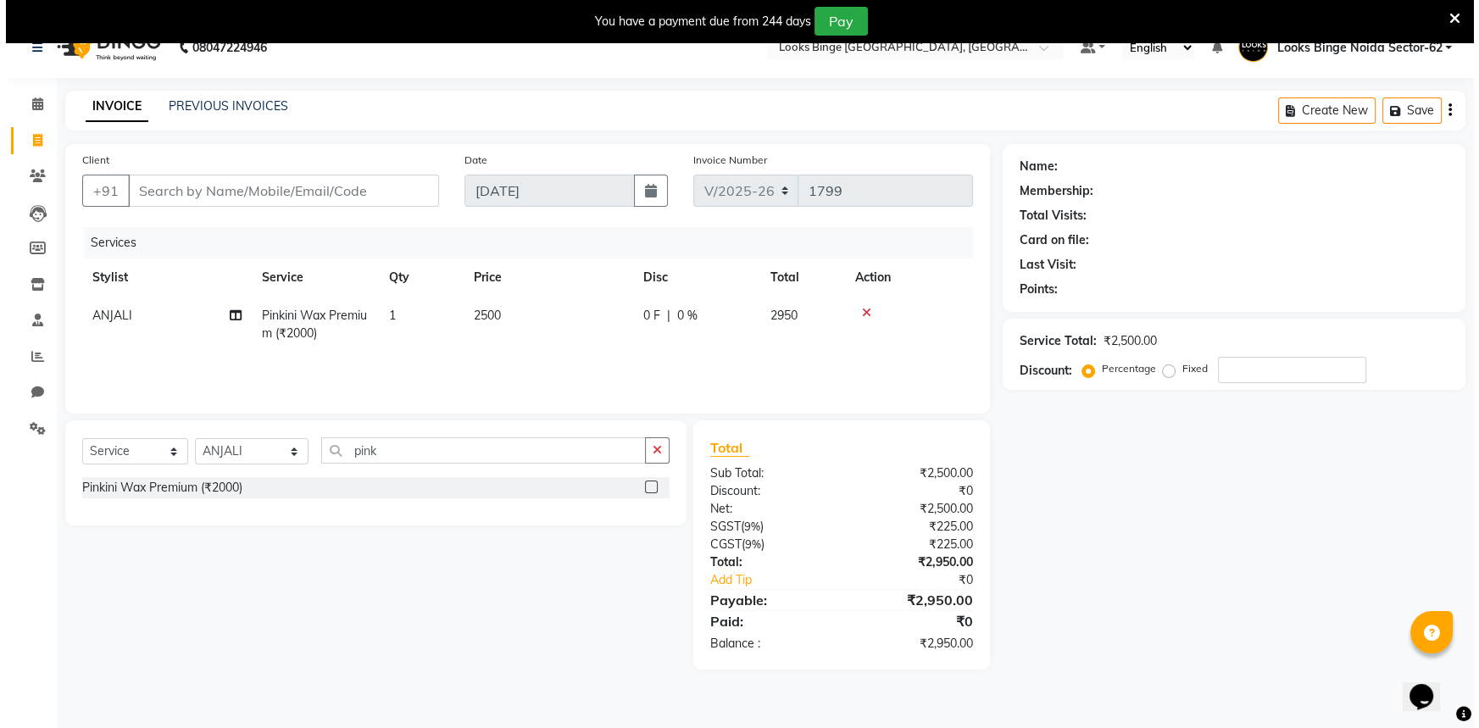
scroll to position [0, 0]
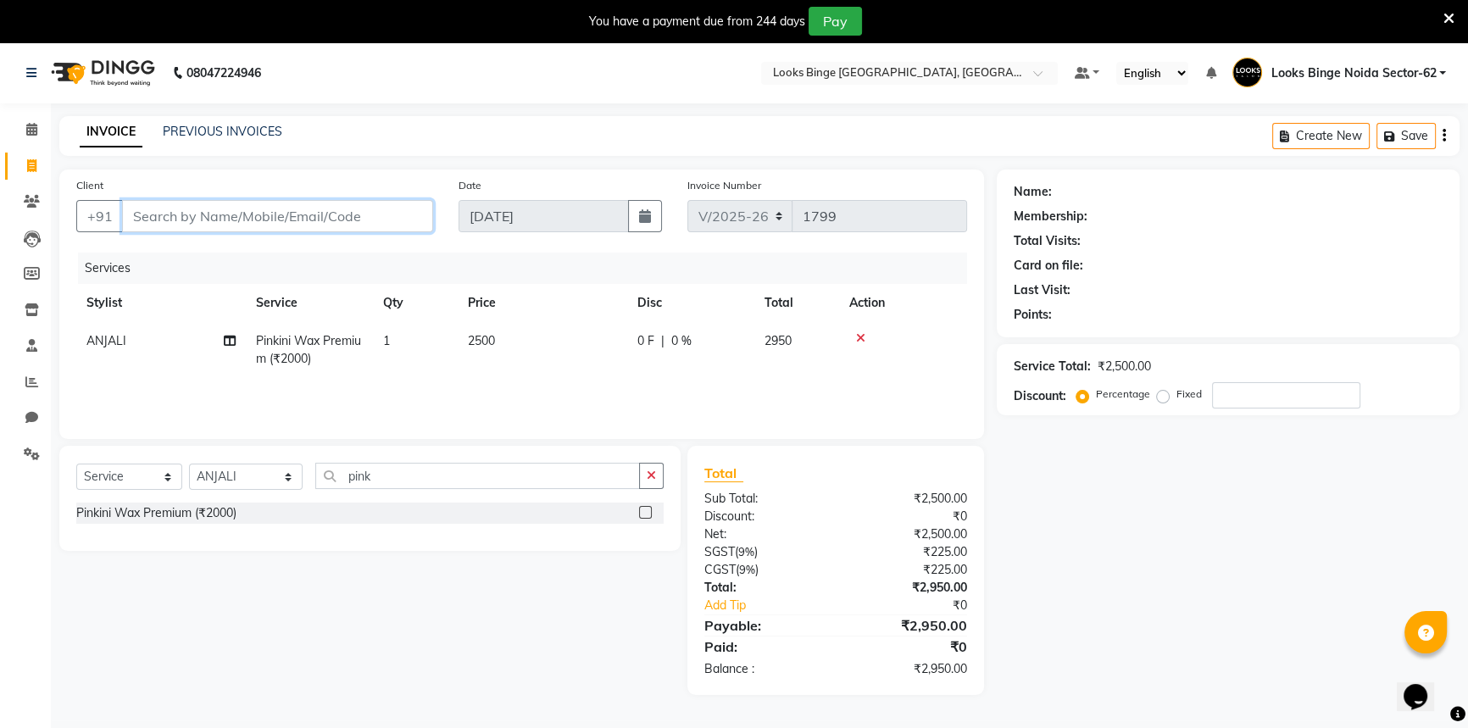
click at [203, 220] on input "Client" at bounding box center [277, 216] width 311 height 32
click at [227, 210] on input "Client" at bounding box center [277, 216] width 311 height 32
type input "8"
type input "0"
type input "8292078401"
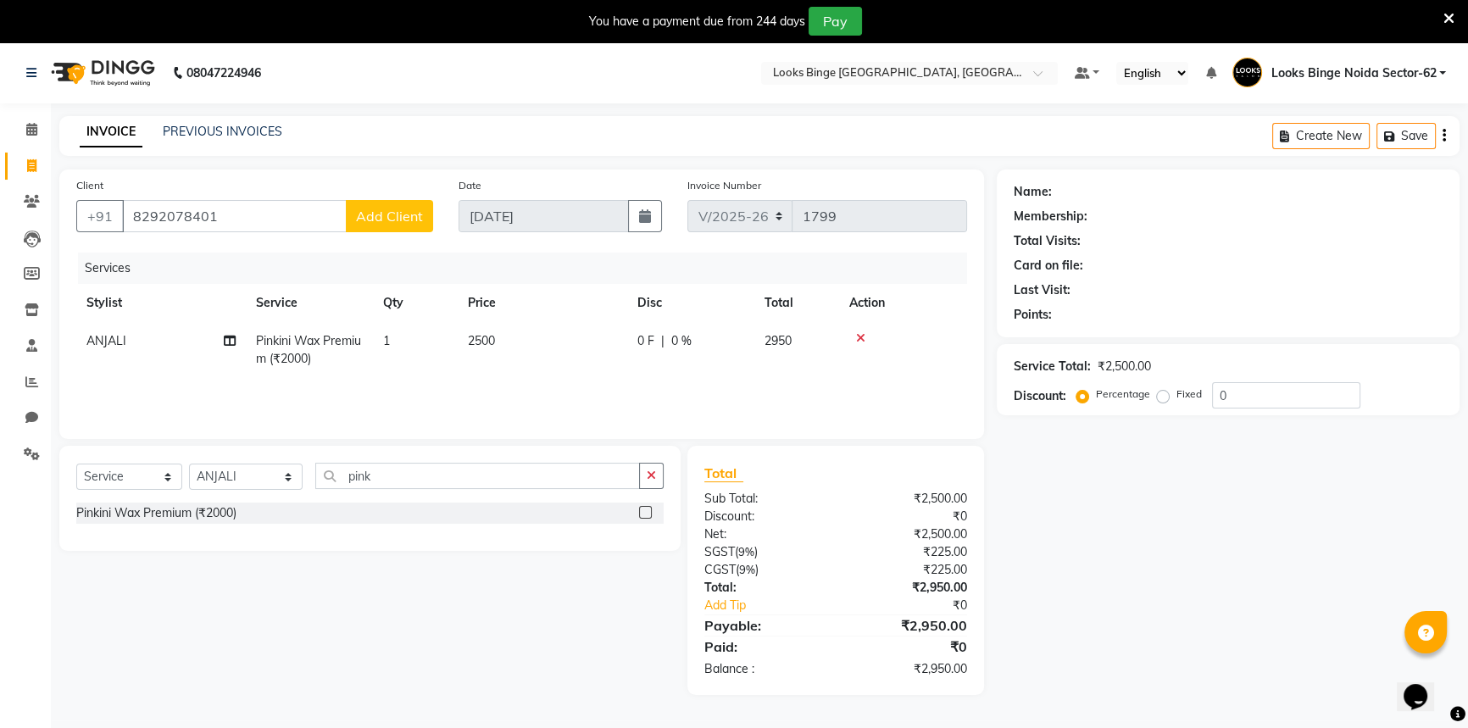
click at [374, 225] on button "Add Client" at bounding box center [389, 216] width 87 height 32
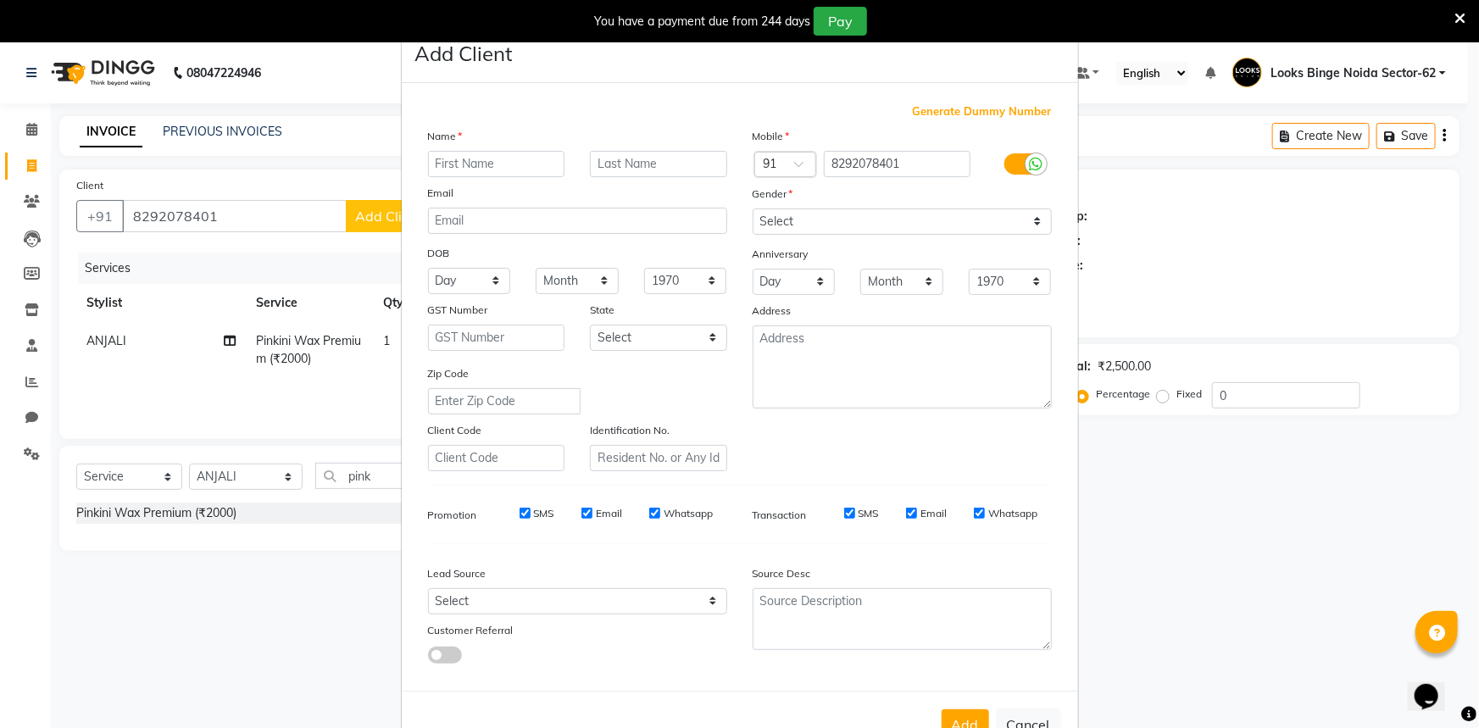
click at [486, 166] on input "text" at bounding box center [496, 164] width 137 height 26
type input "dr saloni"
click at [804, 220] on select "Select Male Female Other Prefer Not To Say" at bounding box center [901, 221] width 299 height 26
select select "female"
click at [752, 208] on select "Select Male Female Other Prefer Not To Say" at bounding box center [901, 221] width 299 height 26
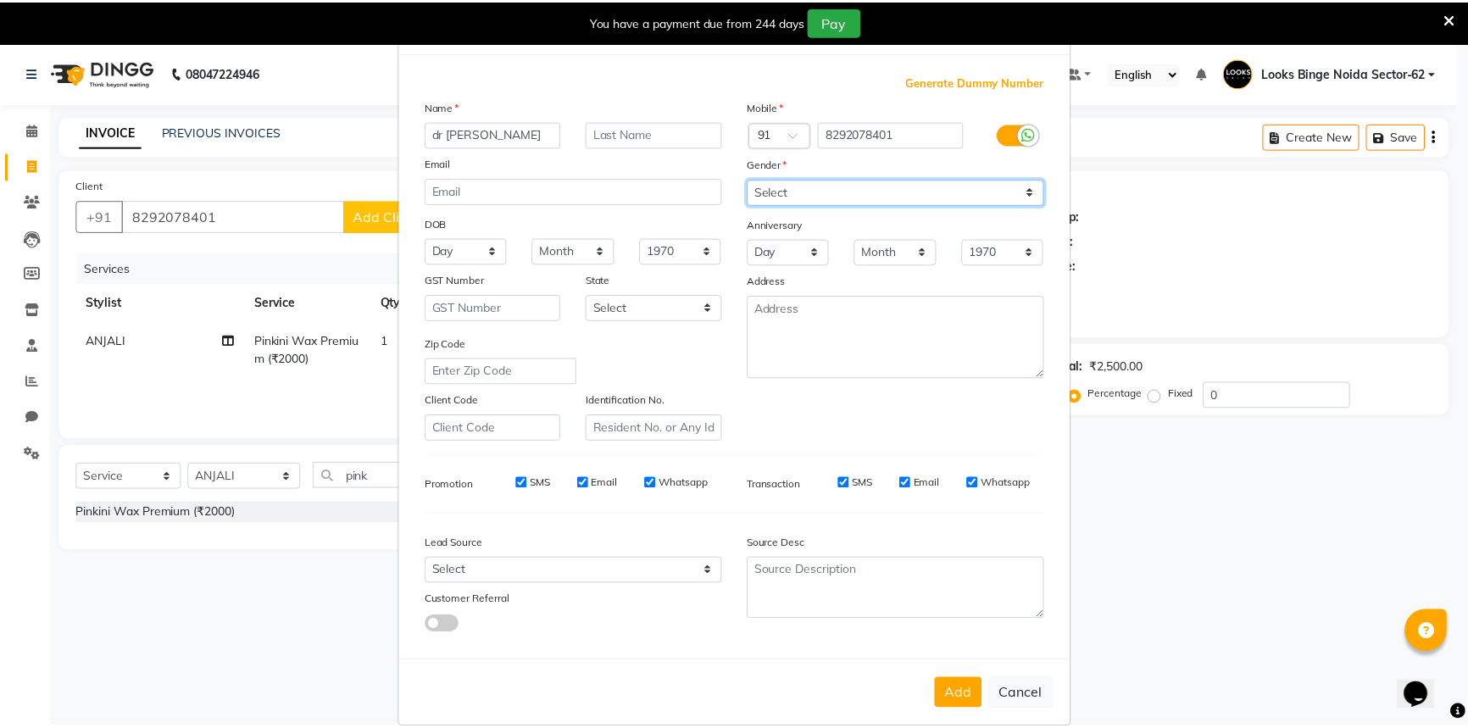
scroll to position [59, 0]
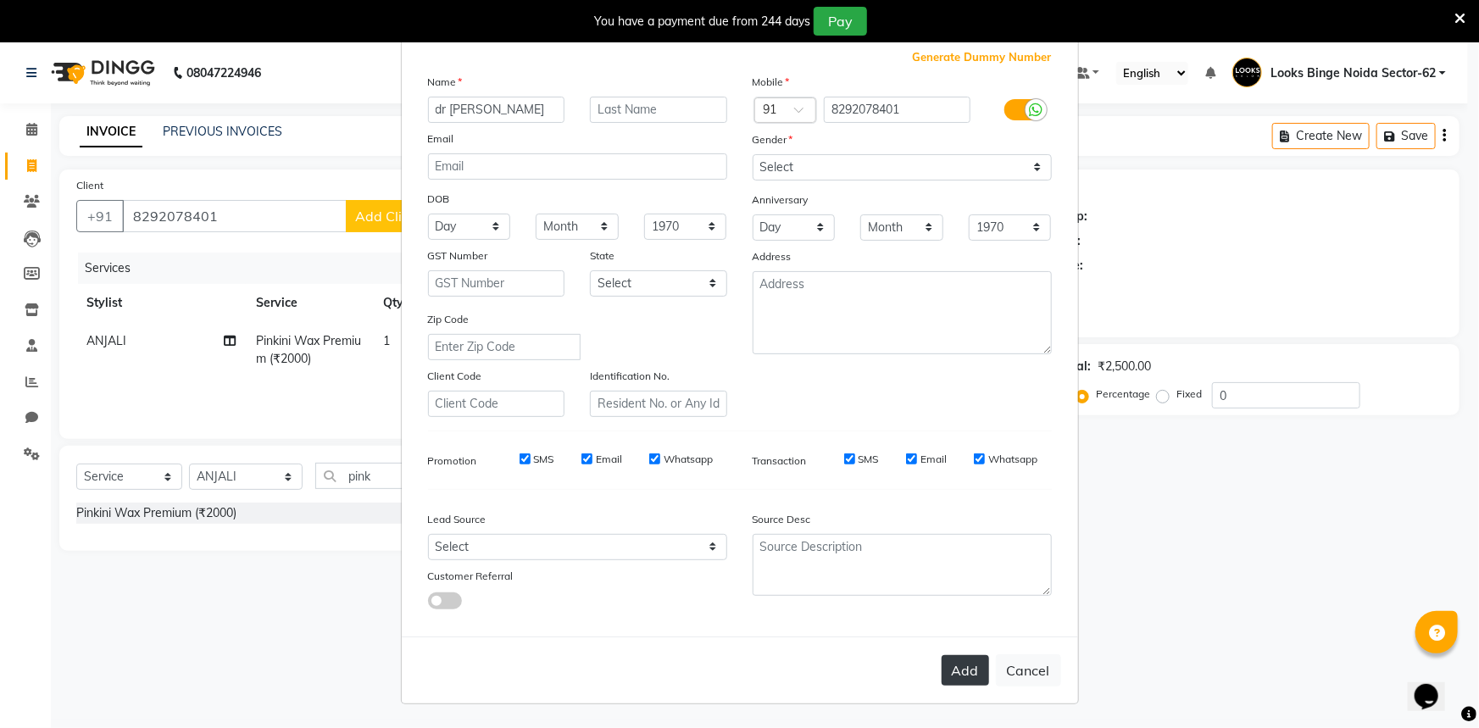
click at [952, 669] on button "Add" at bounding box center [964, 670] width 47 height 31
select select
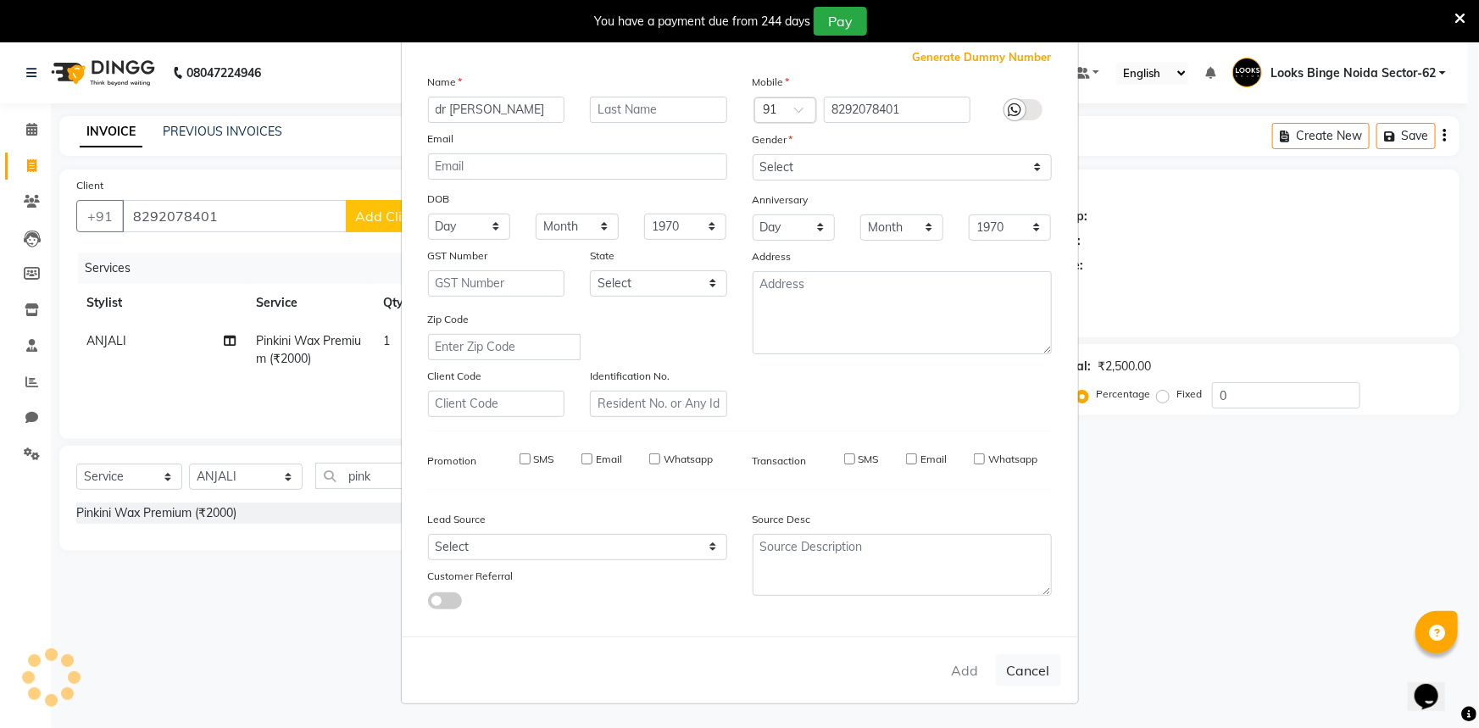
select select
checkbox input "false"
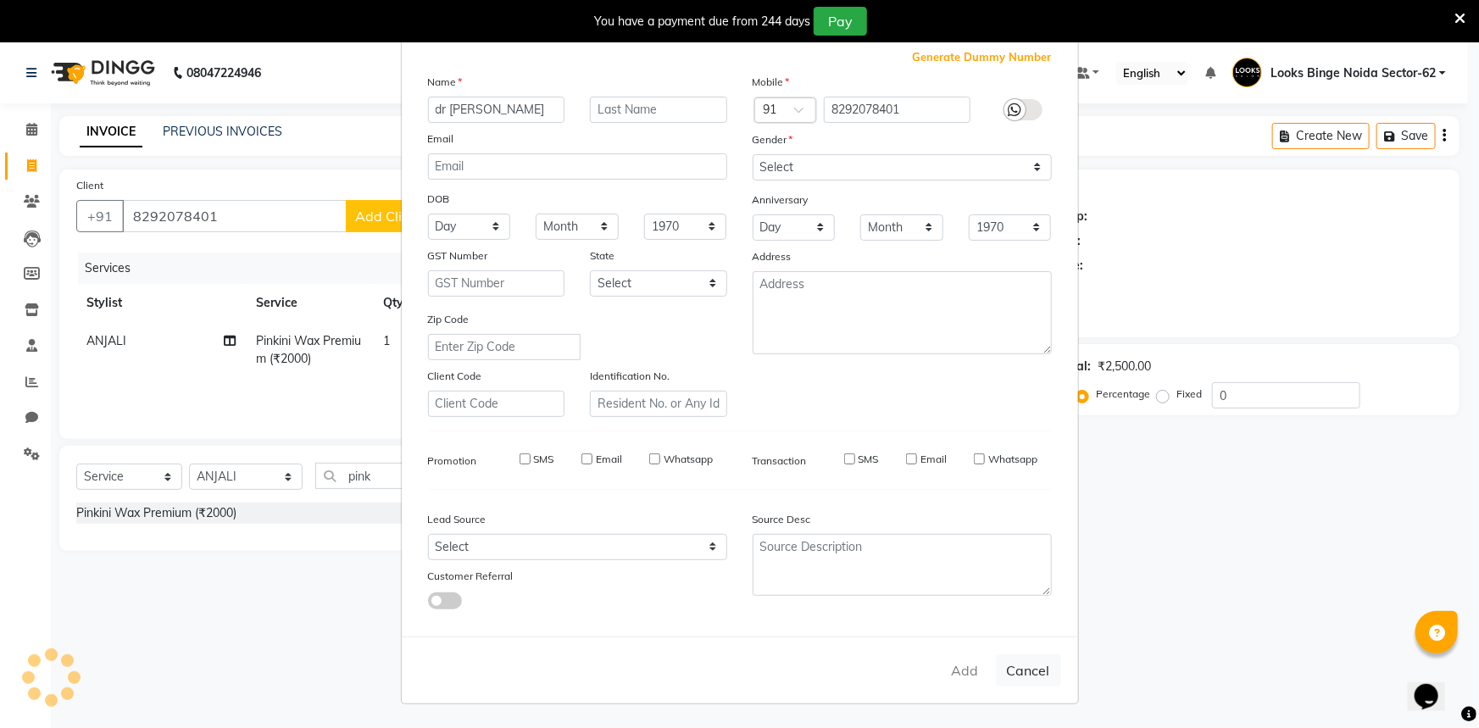
checkbox input "false"
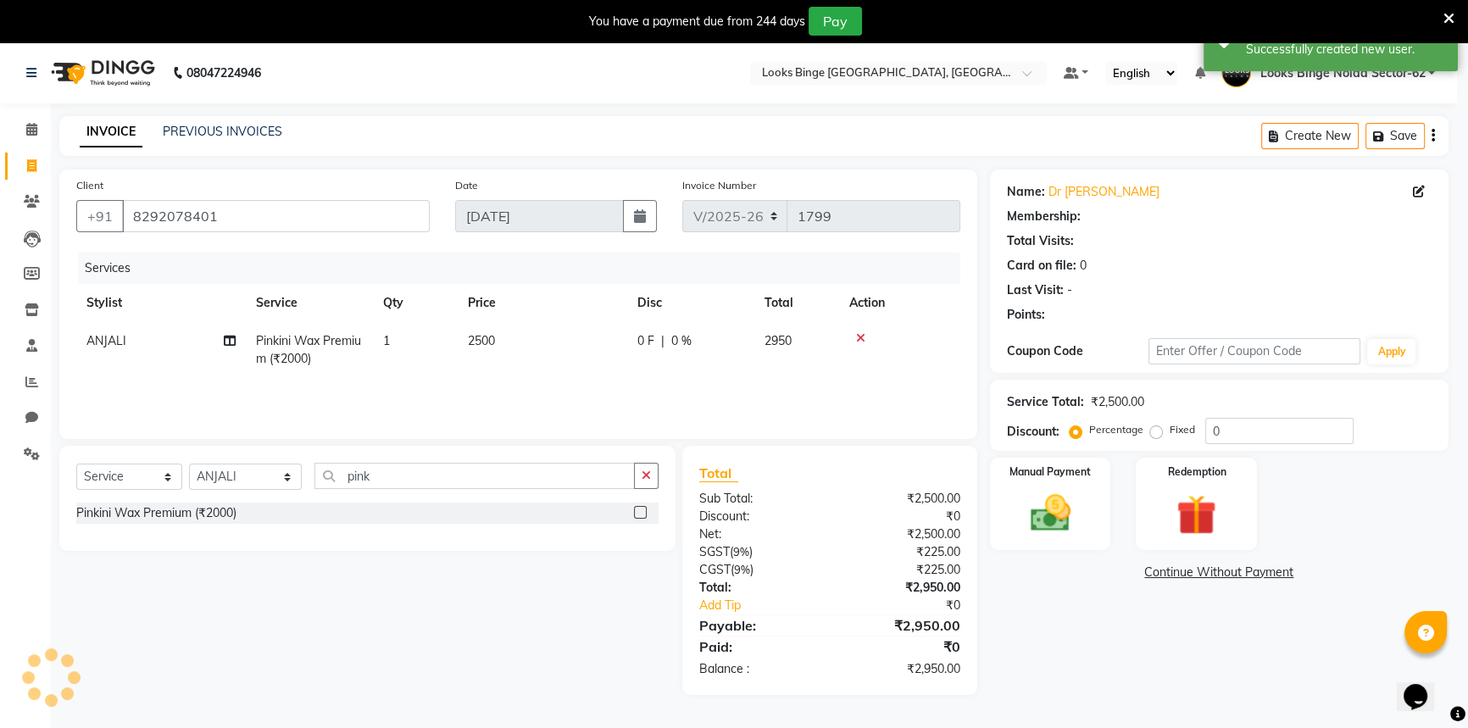
select select "1: Object"
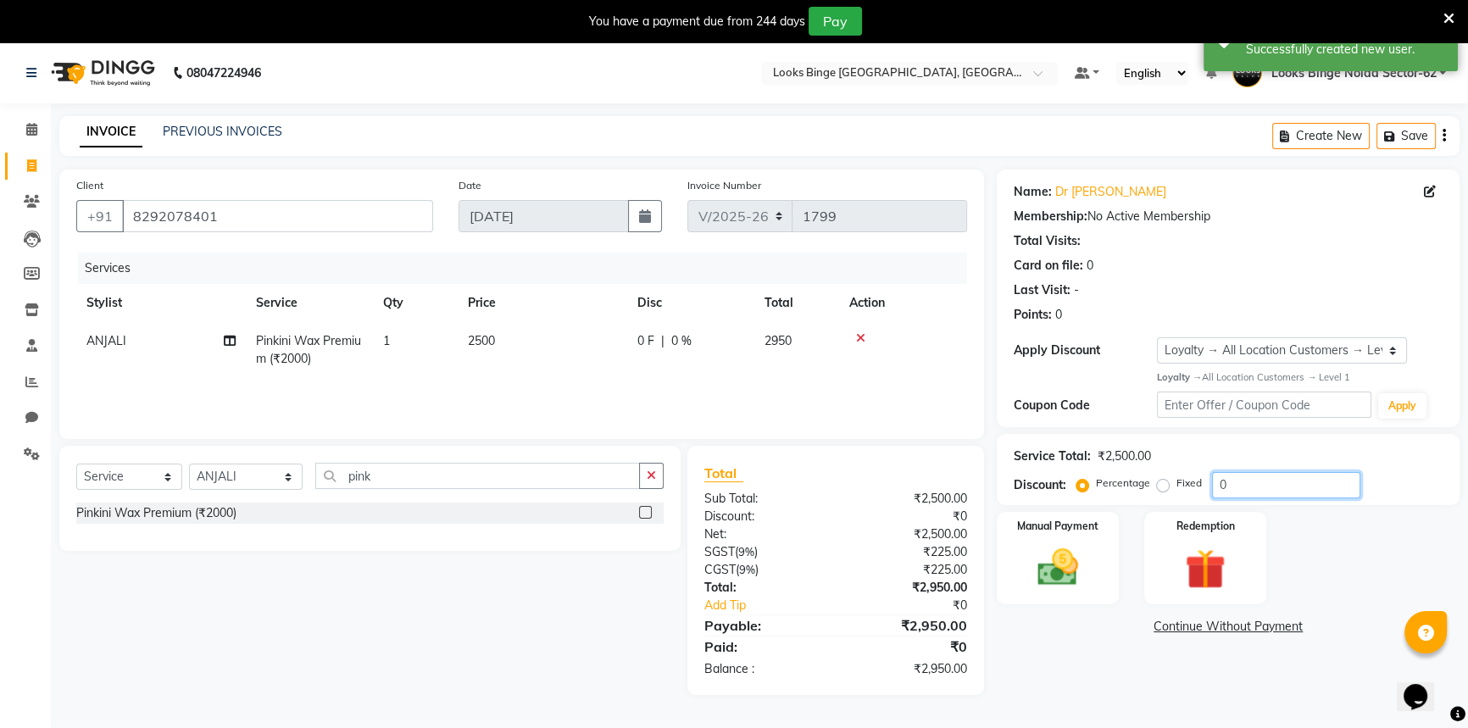
click at [1266, 488] on input "0" at bounding box center [1286, 485] width 148 height 26
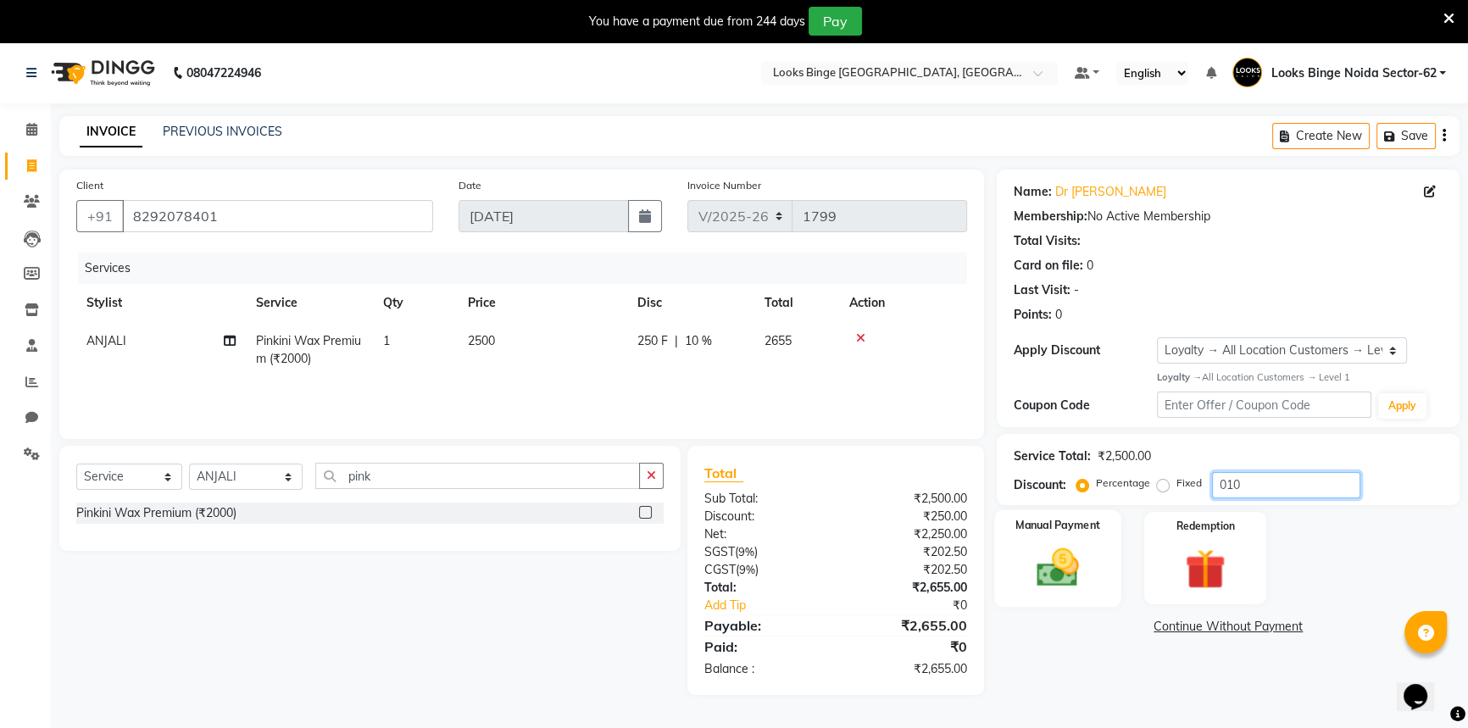
type input "010"
click at [1074, 581] on img at bounding box center [1058, 567] width 69 height 48
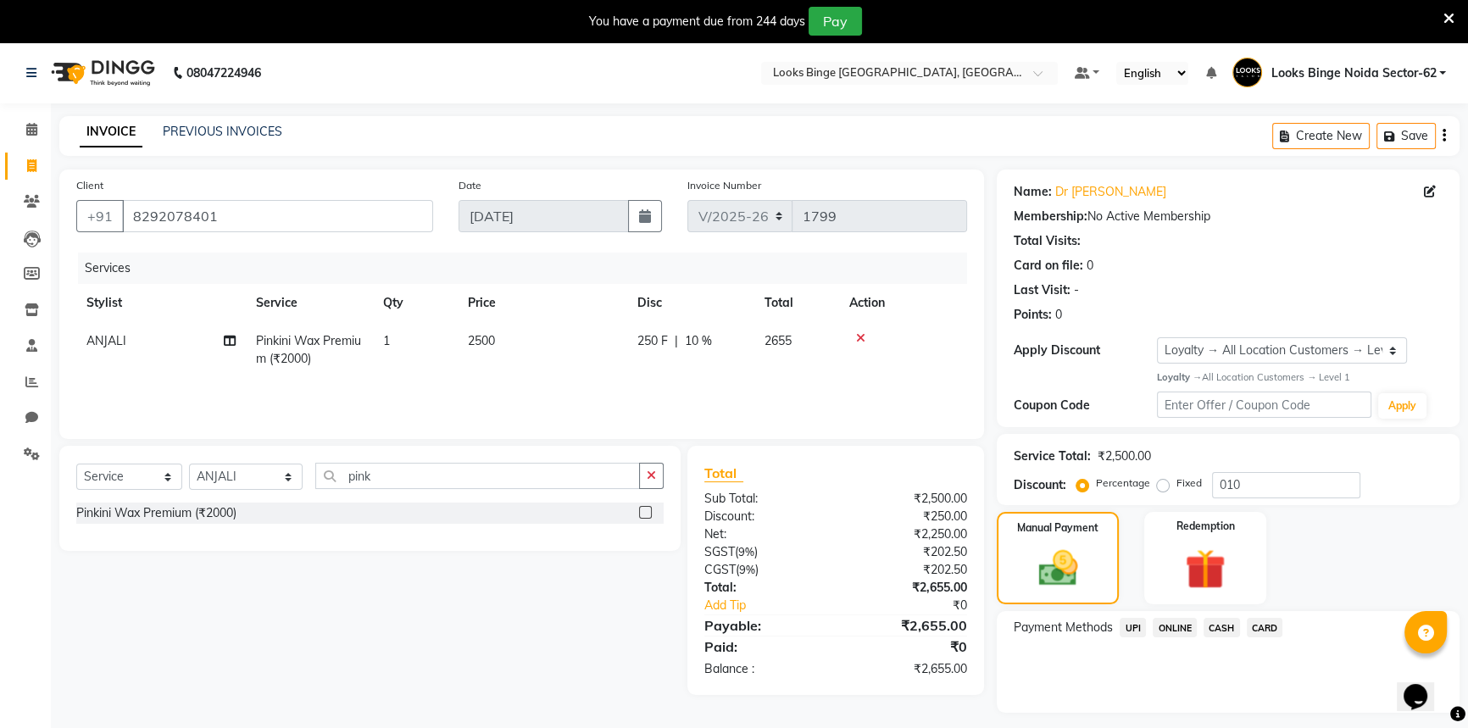
click at [1133, 627] on span "UPI" at bounding box center [1132, 627] width 26 height 19
click at [1241, 718] on button "Add Payment" at bounding box center [1303, 717] width 277 height 26
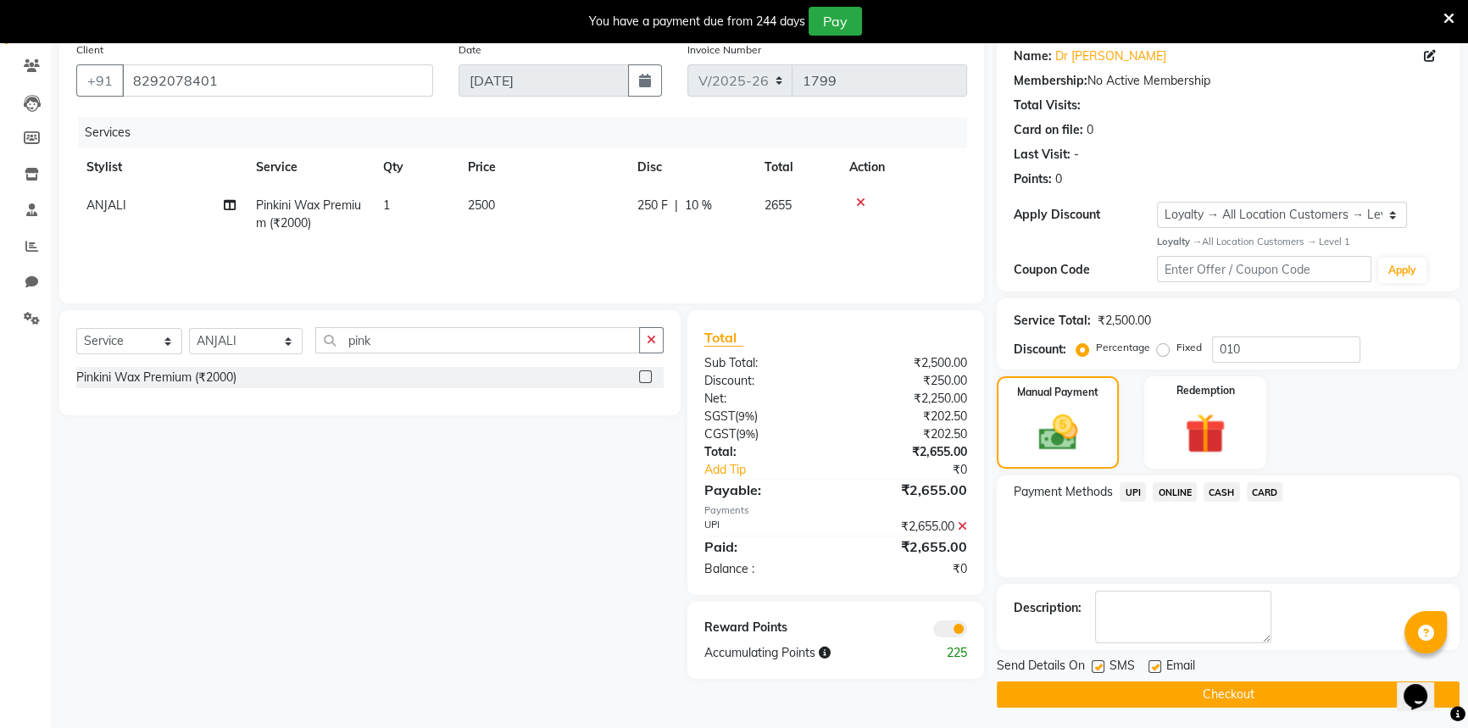
scroll to position [140, 0]
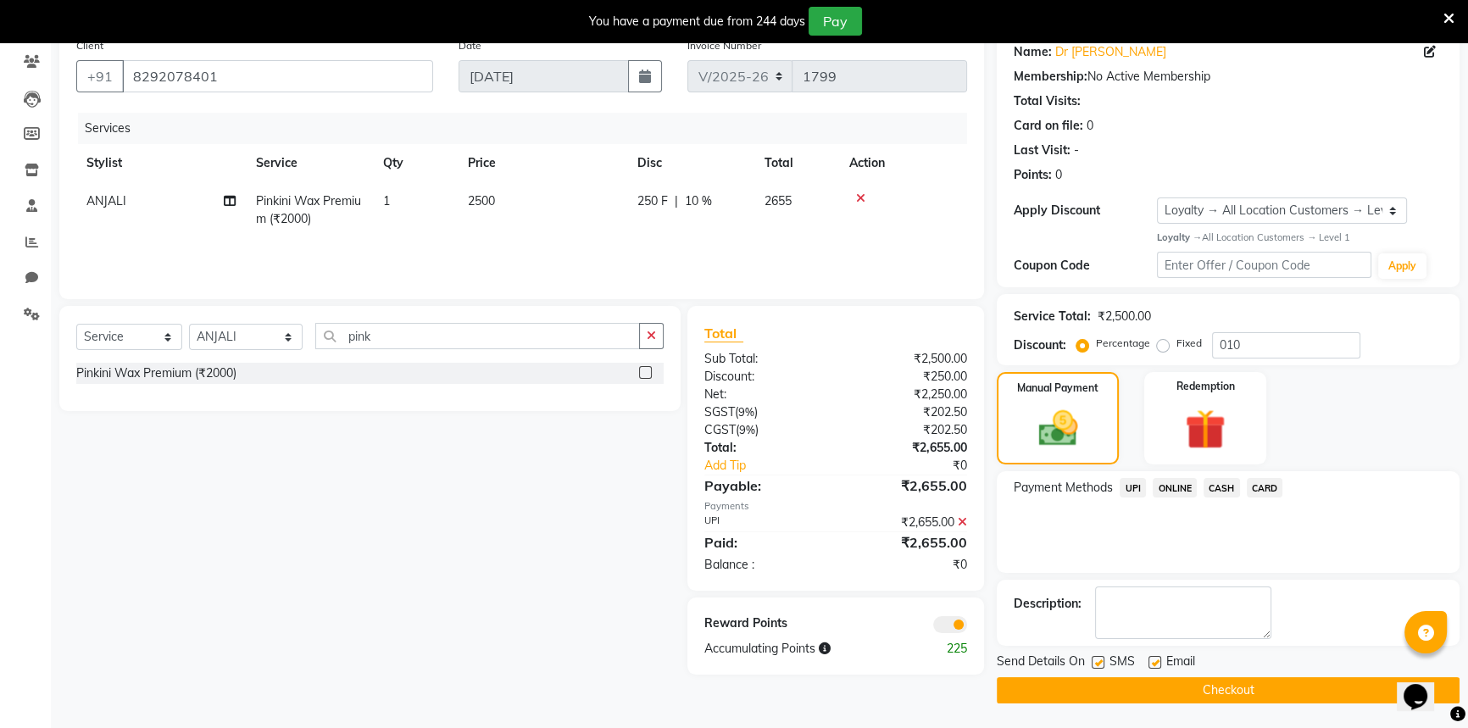
click at [1243, 689] on button "Checkout" at bounding box center [1227, 690] width 463 height 26
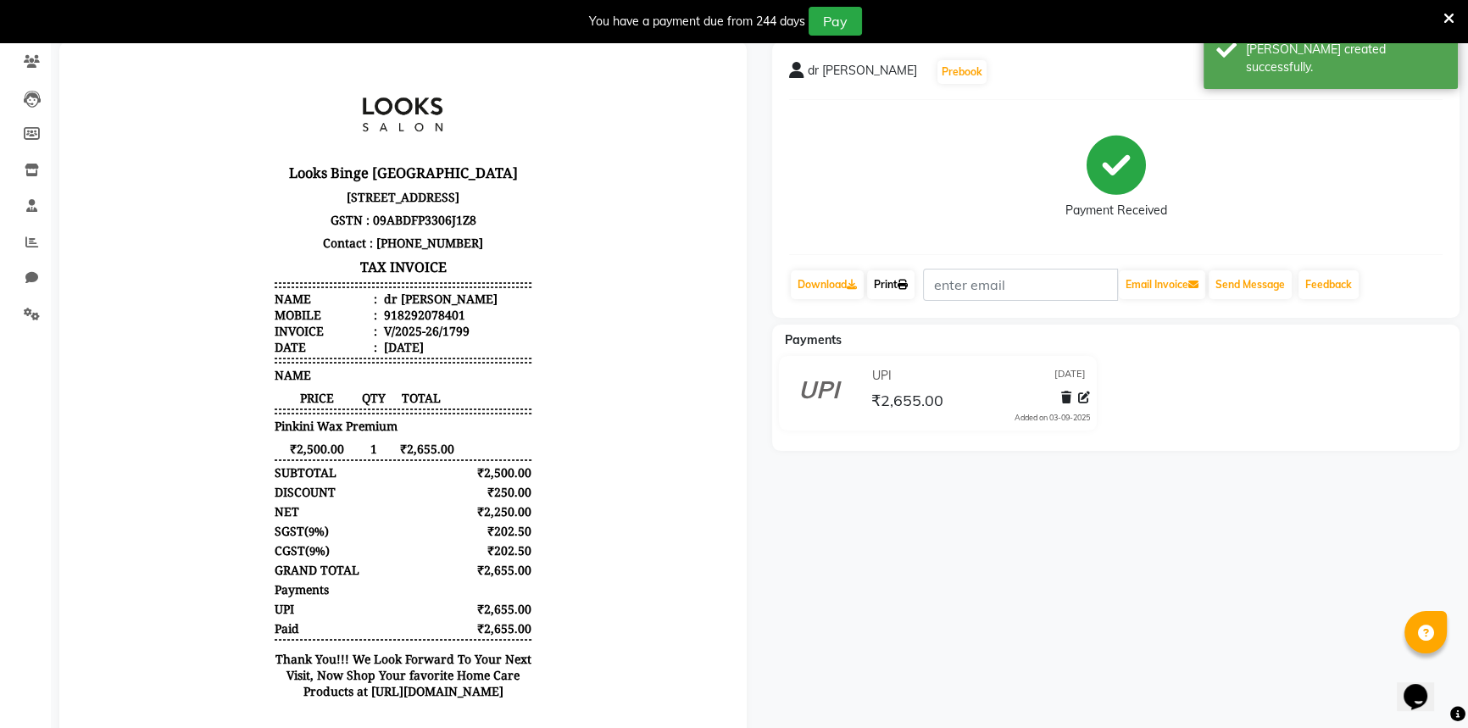
click at [896, 296] on link "Print" at bounding box center [890, 284] width 47 height 29
